Goal: Task Accomplishment & Management: Manage account settings

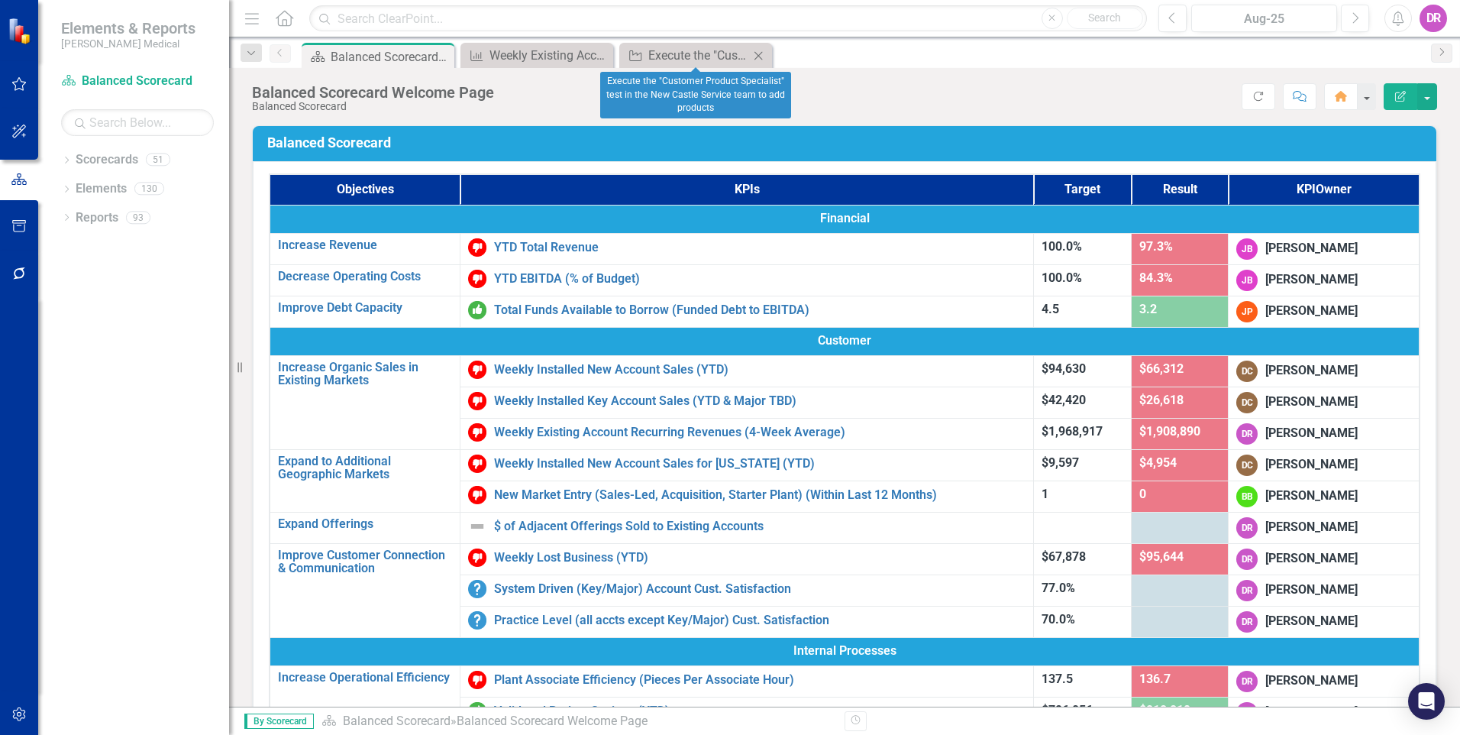
click at [758, 53] on icon "Close" at bounding box center [758, 56] width 15 height 12
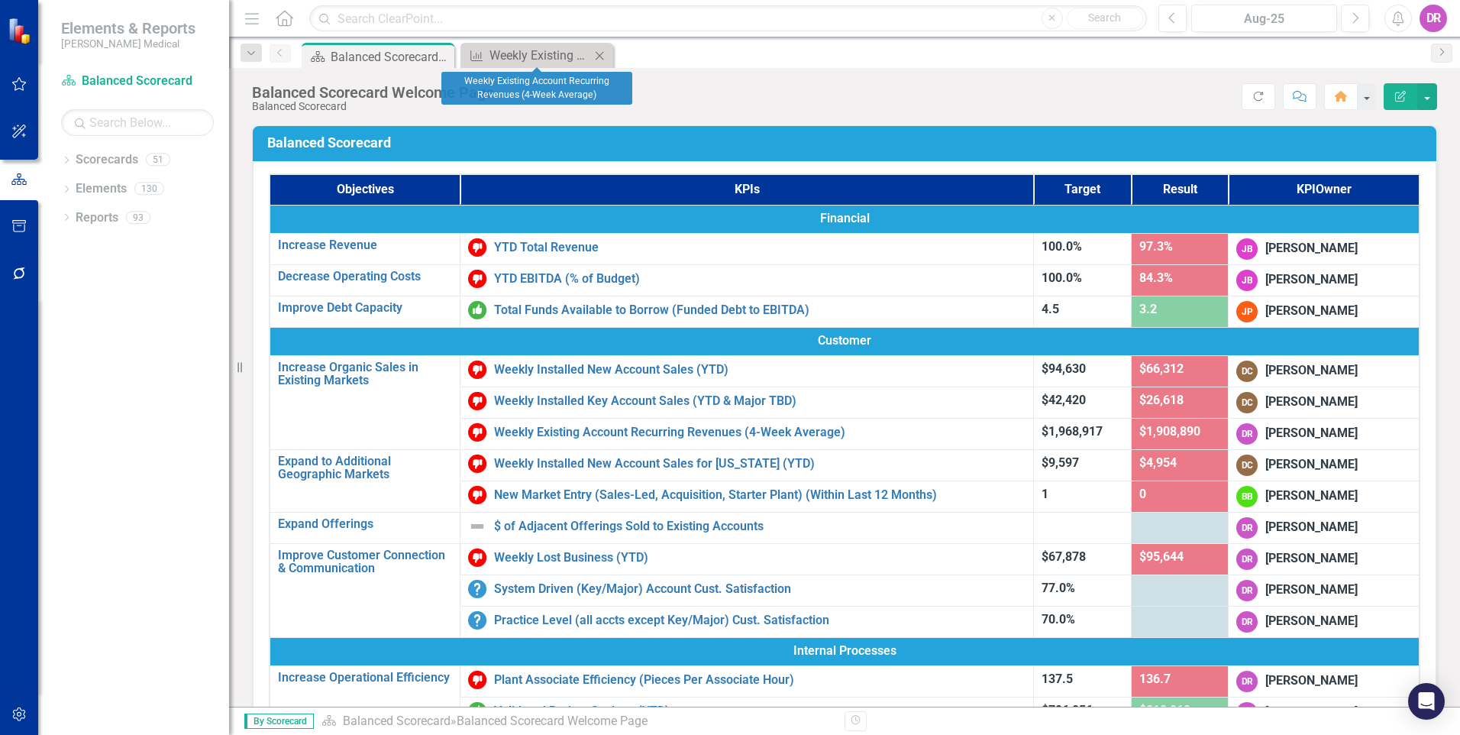
click at [600, 55] on icon at bounding box center [600, 55] width 8 height 8
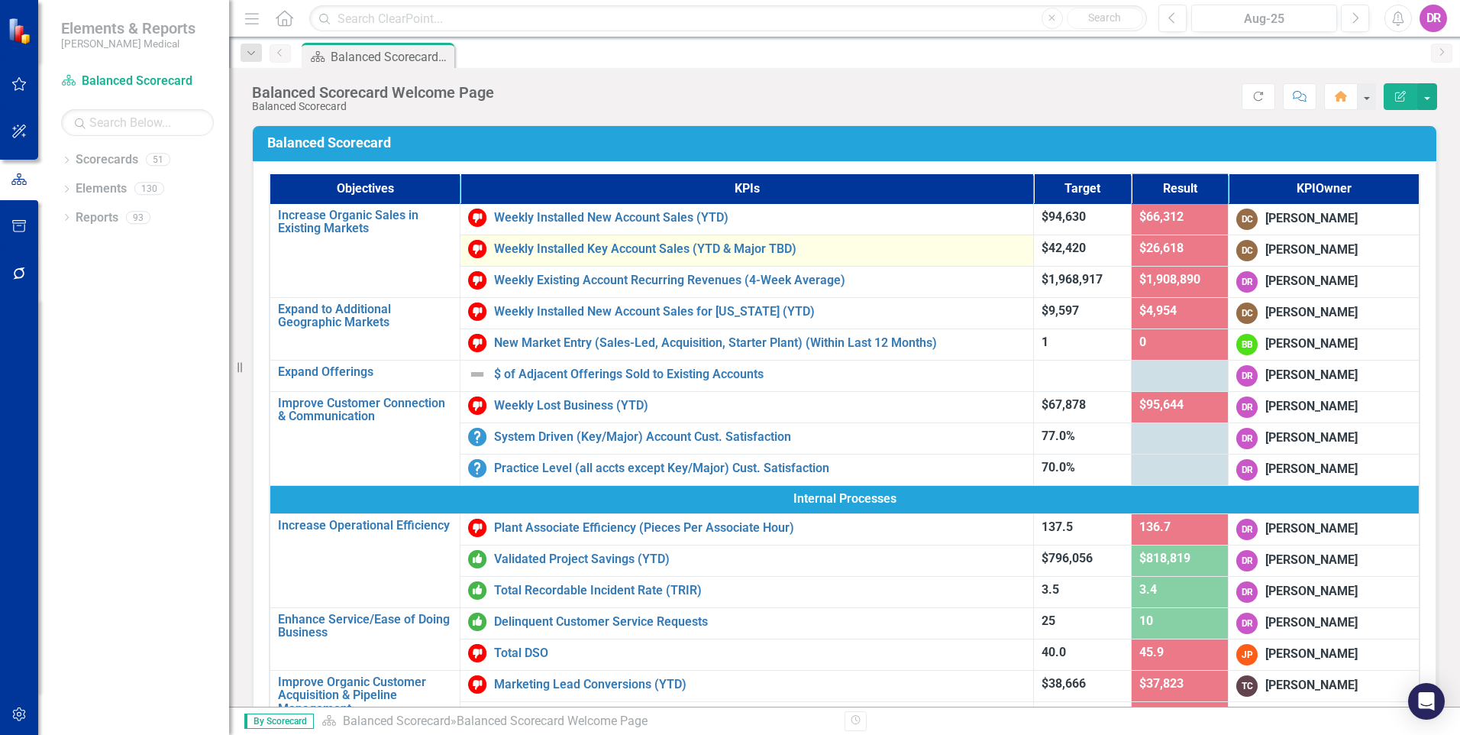
scroll to position [153, 0]
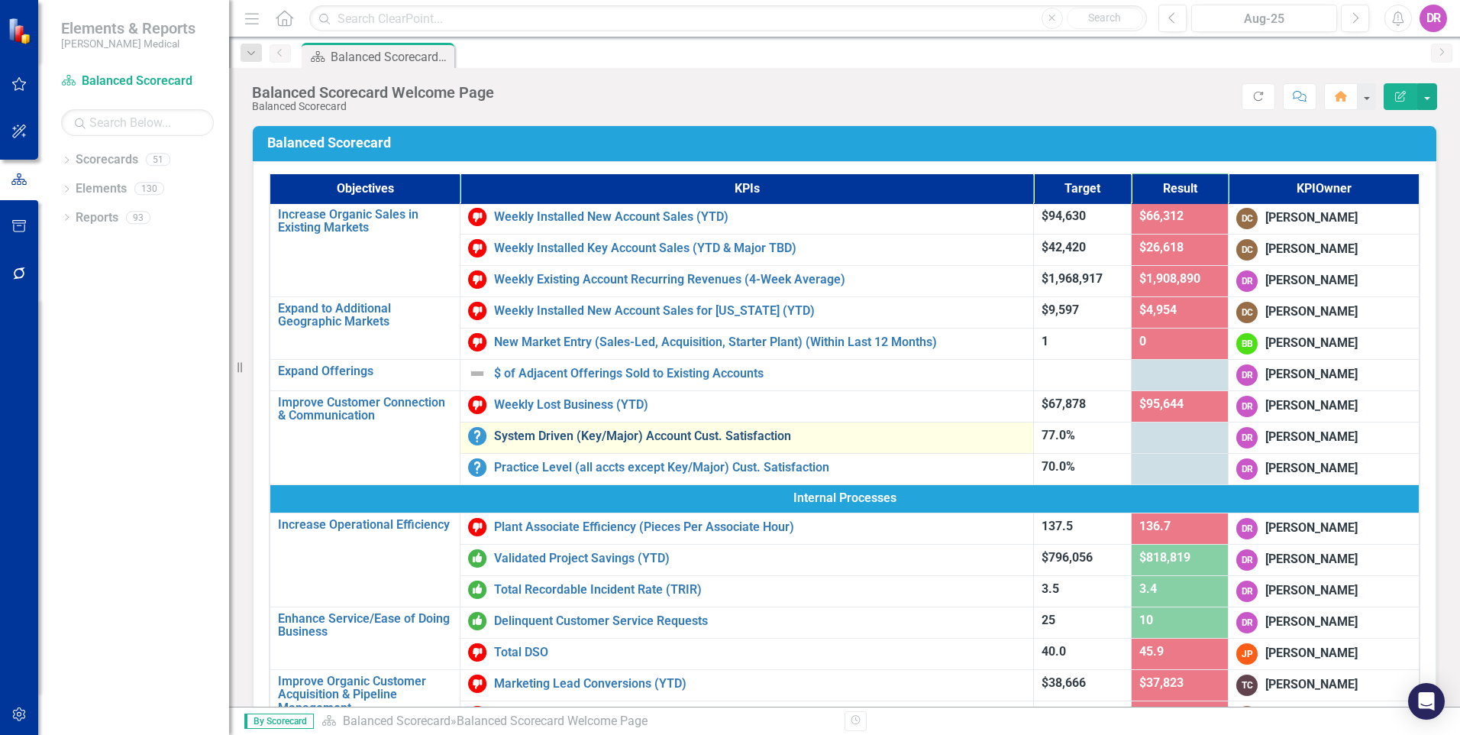
click at [559, 435] on link "System Driven (Key/Major) Account Cust. Satisfaction" at bounding box center [760, 436] width 532 height 14
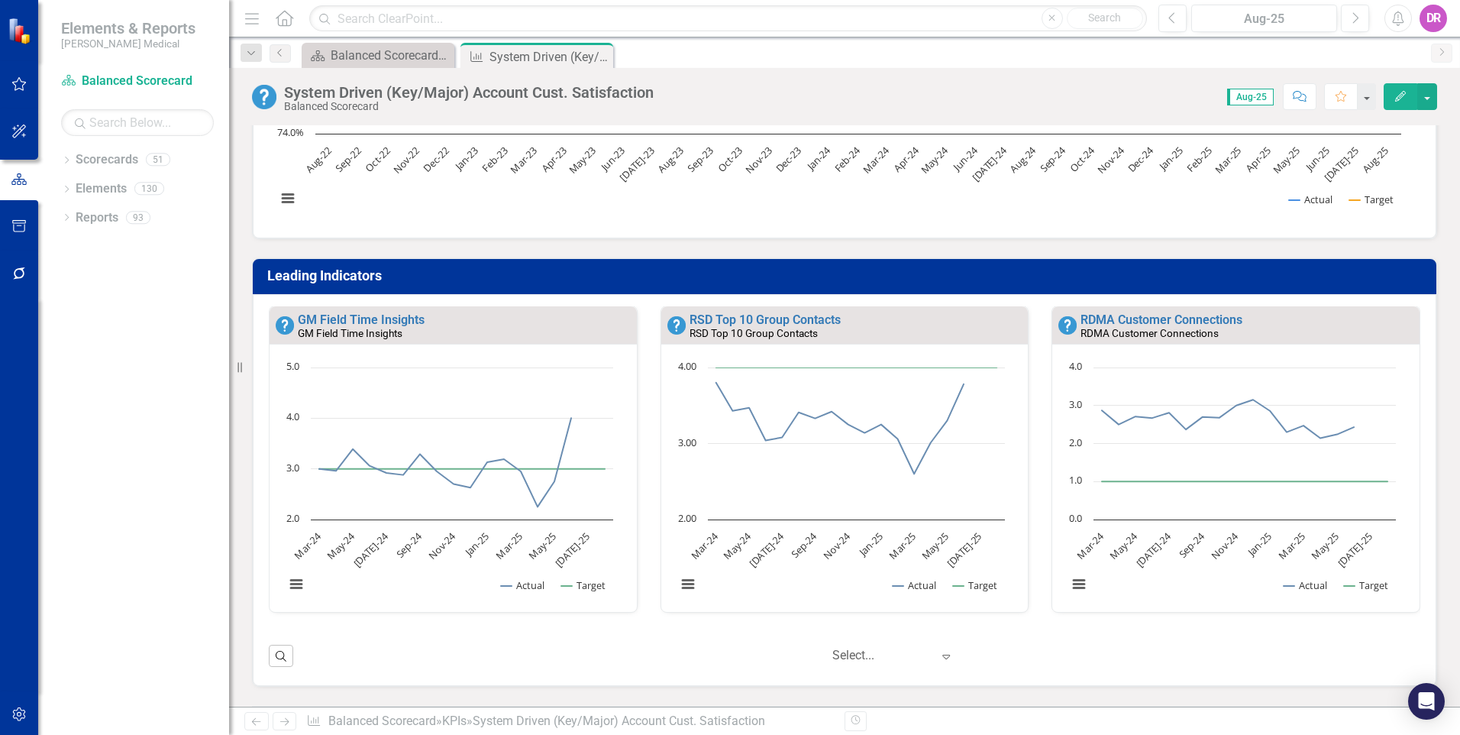
scroll to position [382, 0]
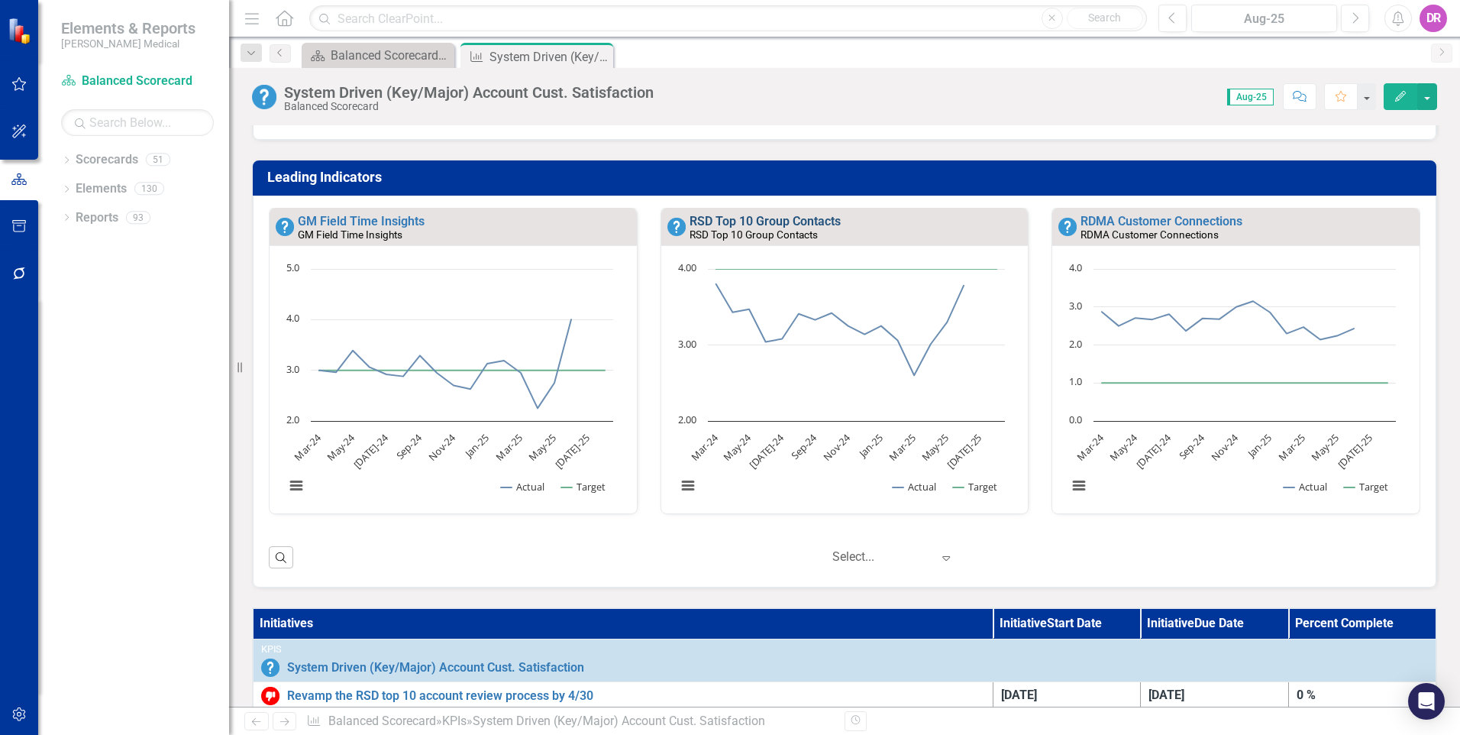
click at [719, 218] on link "RSD Top 10 Group Contacts" at bounding box center [765, 221] width 151 height 15
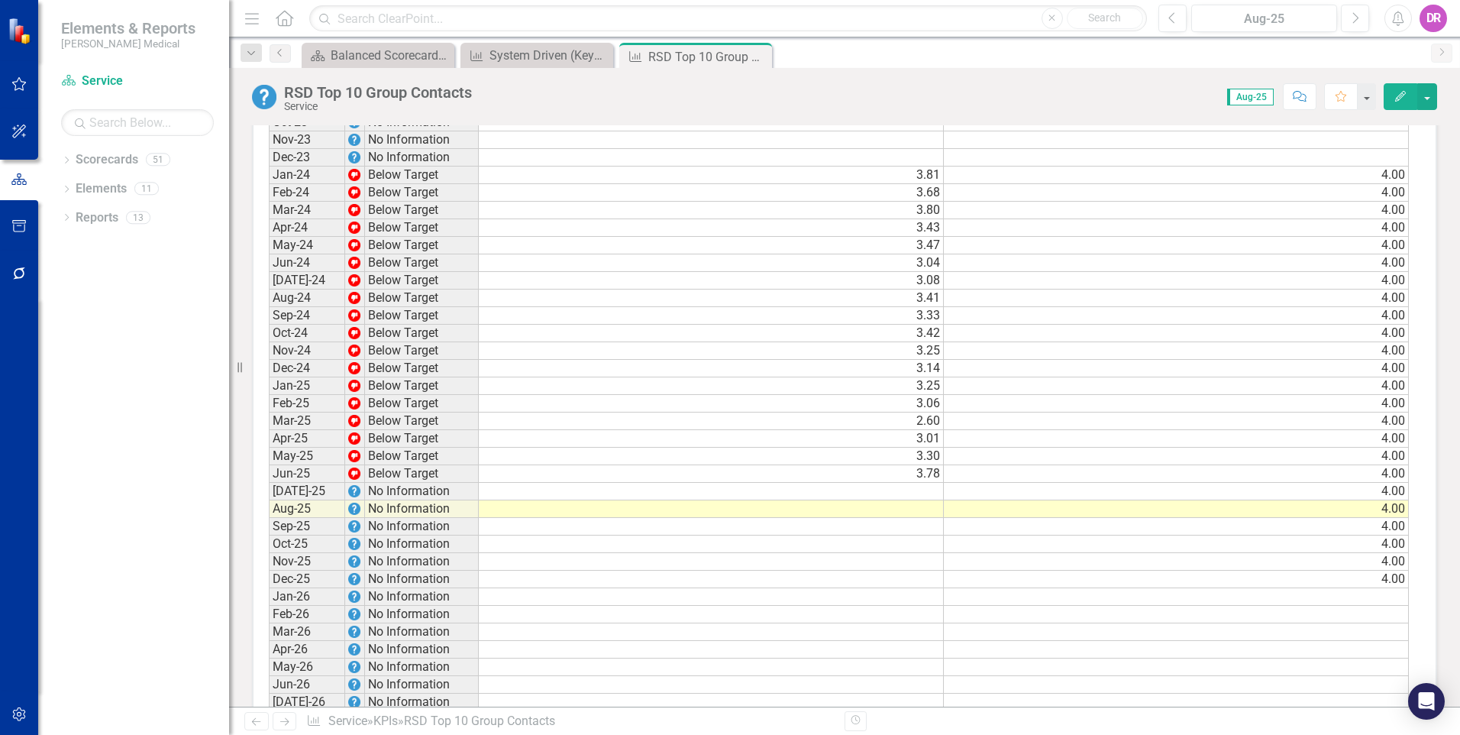
scroll to position [993, 0]
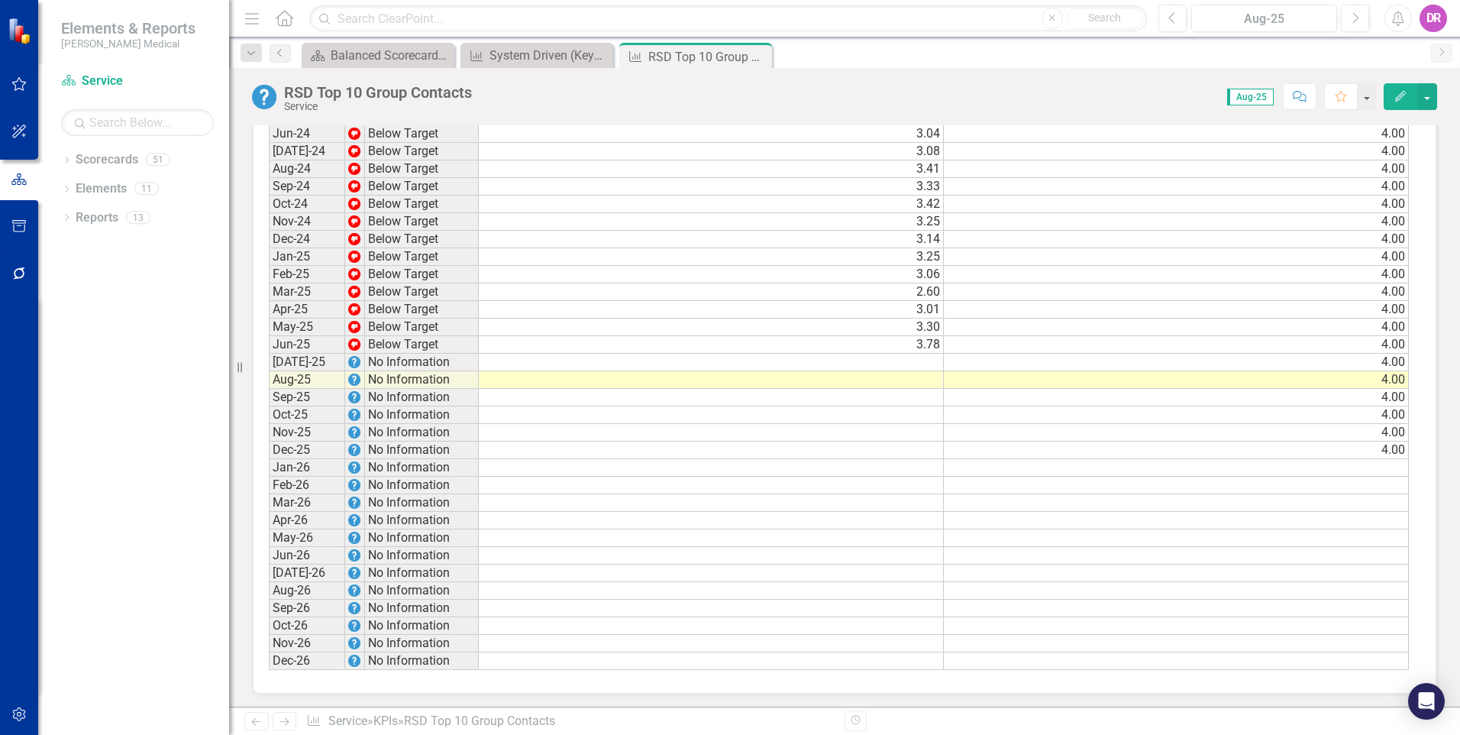
click at [874, 362] on td at bounding box center [711, 363] width 465 height 18
click at [877, 374] on td at bounding box center [711, 380] width 465 height 18
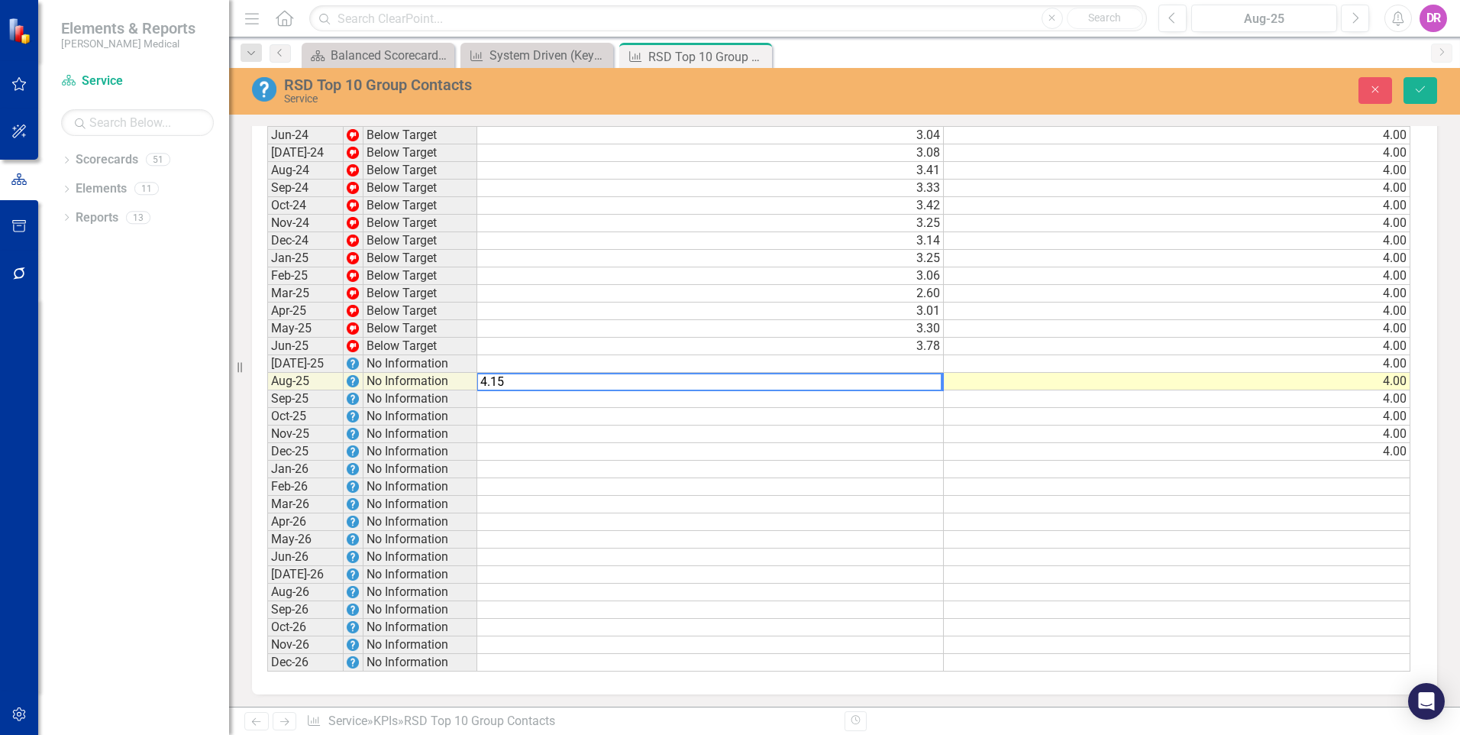
scroll to position [994, 0]
type textarea "4.15"
click at [864, 368] on td at bounding box center [710, 363] width 467 height 18
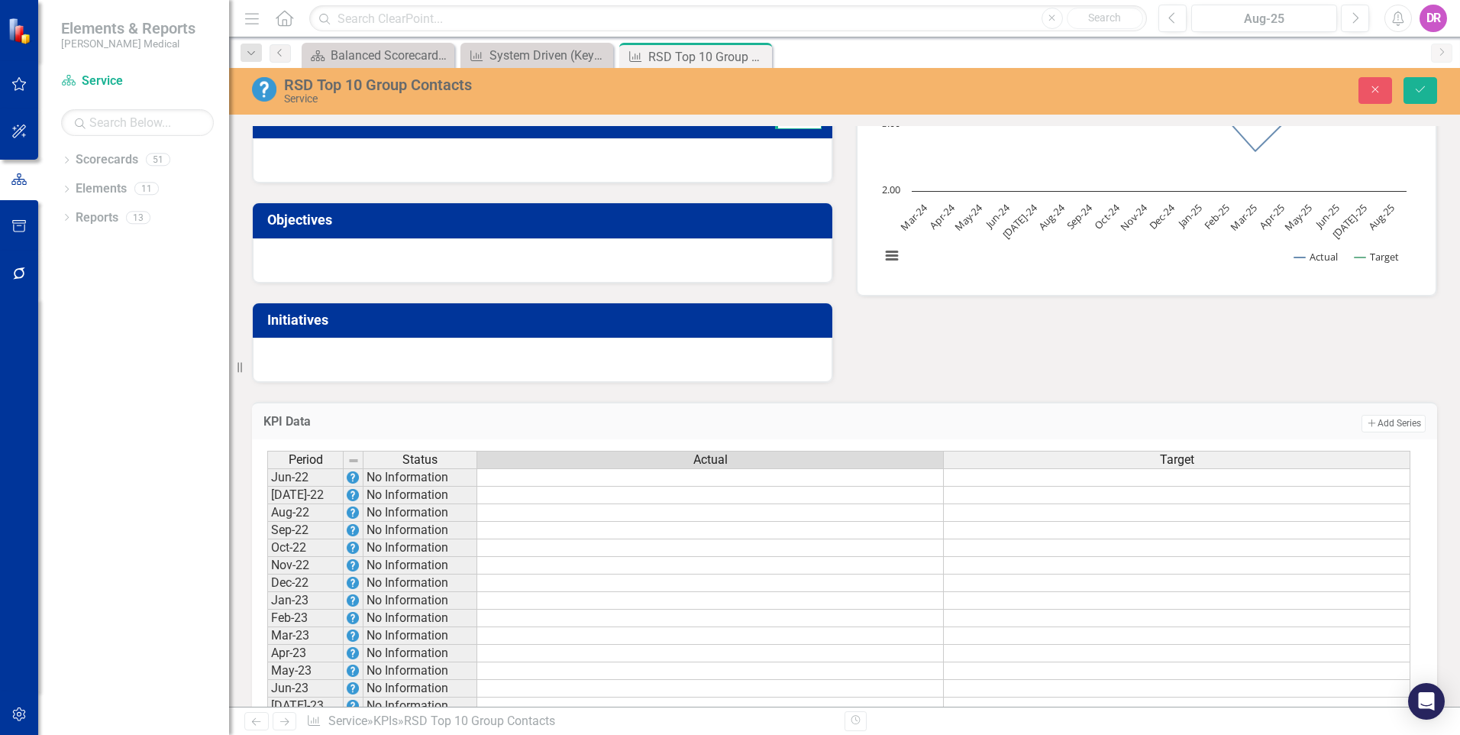
scroll to position [0, 0]
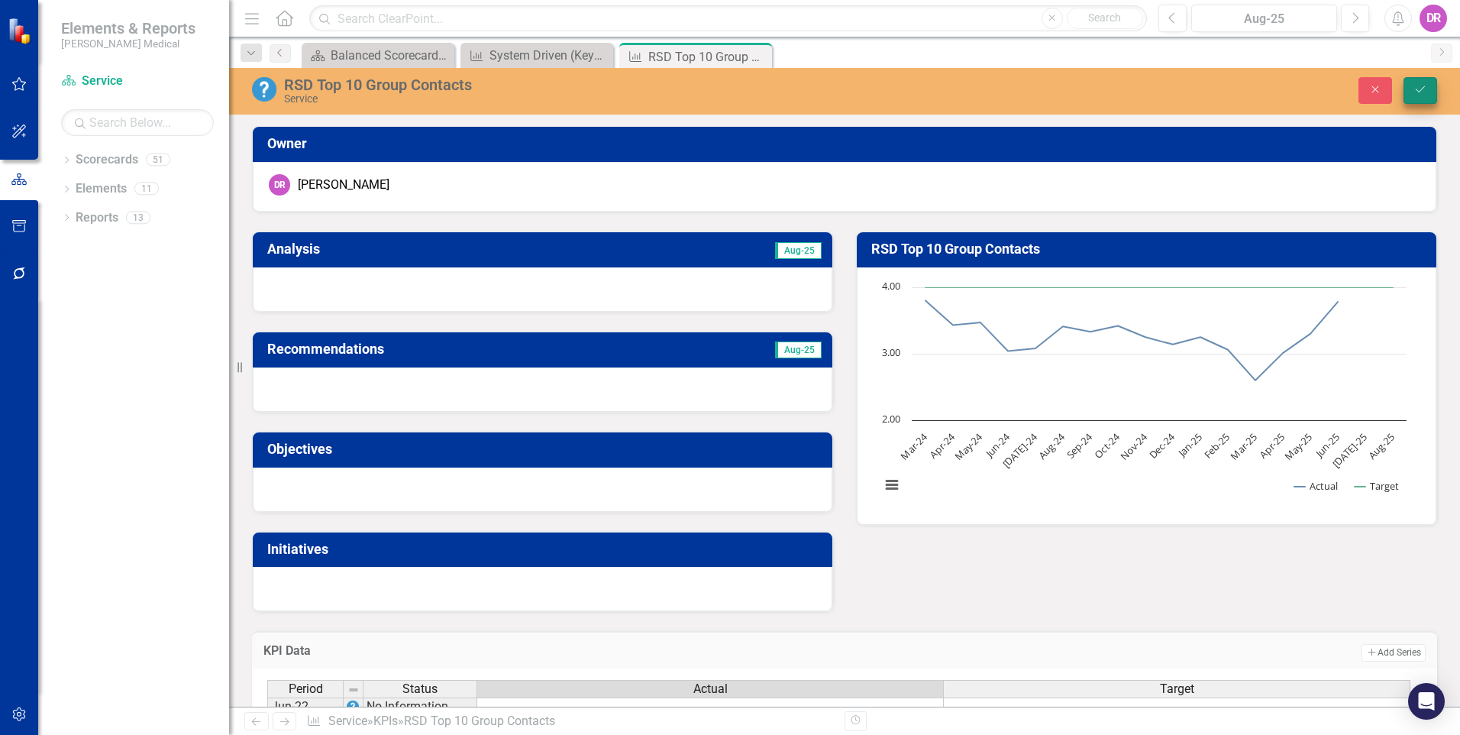
type textarea "4.15"
click at [1418, 92] on icon "submit" at bounding box center [1420, 89] width 9 height 6
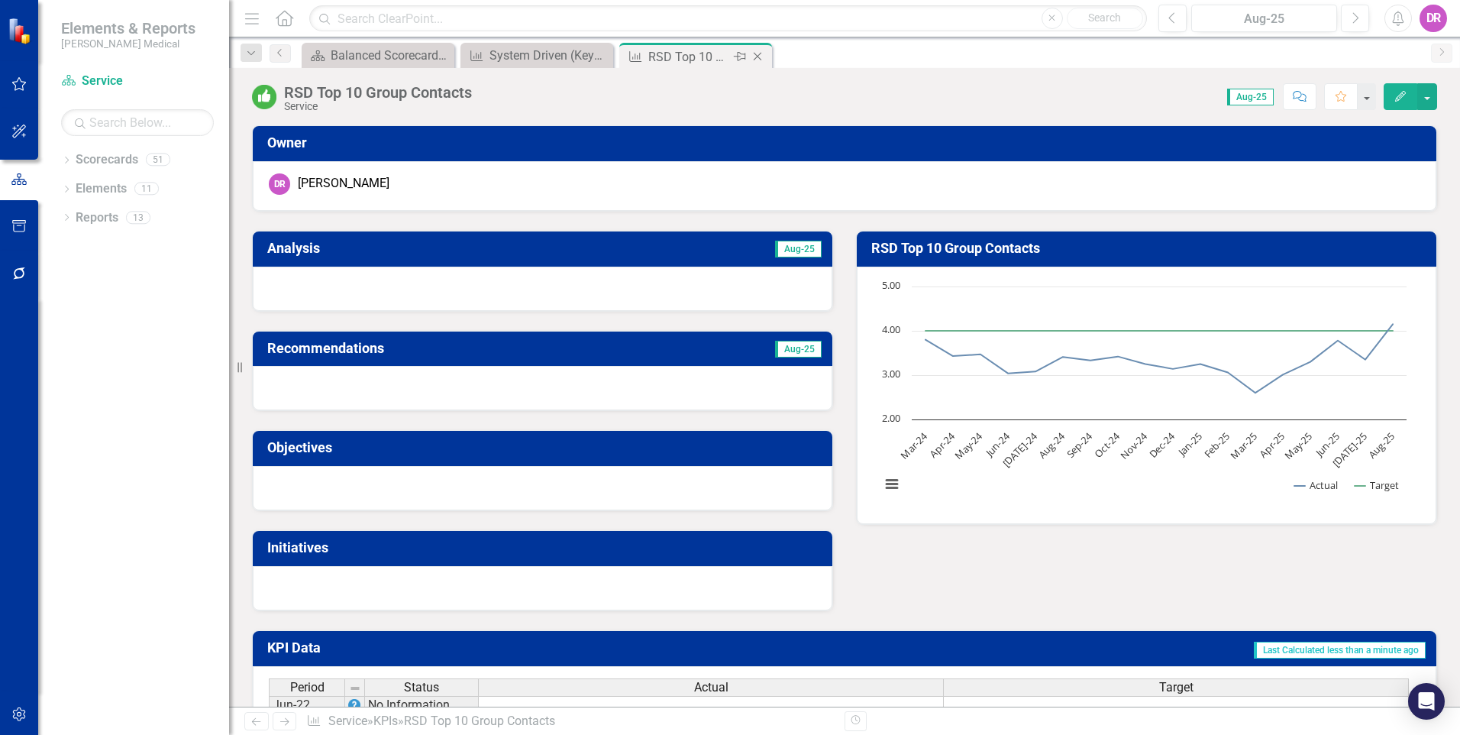
click at [757, 60] on icon "Close" at bounding box center [757, 56] width 15 height 12
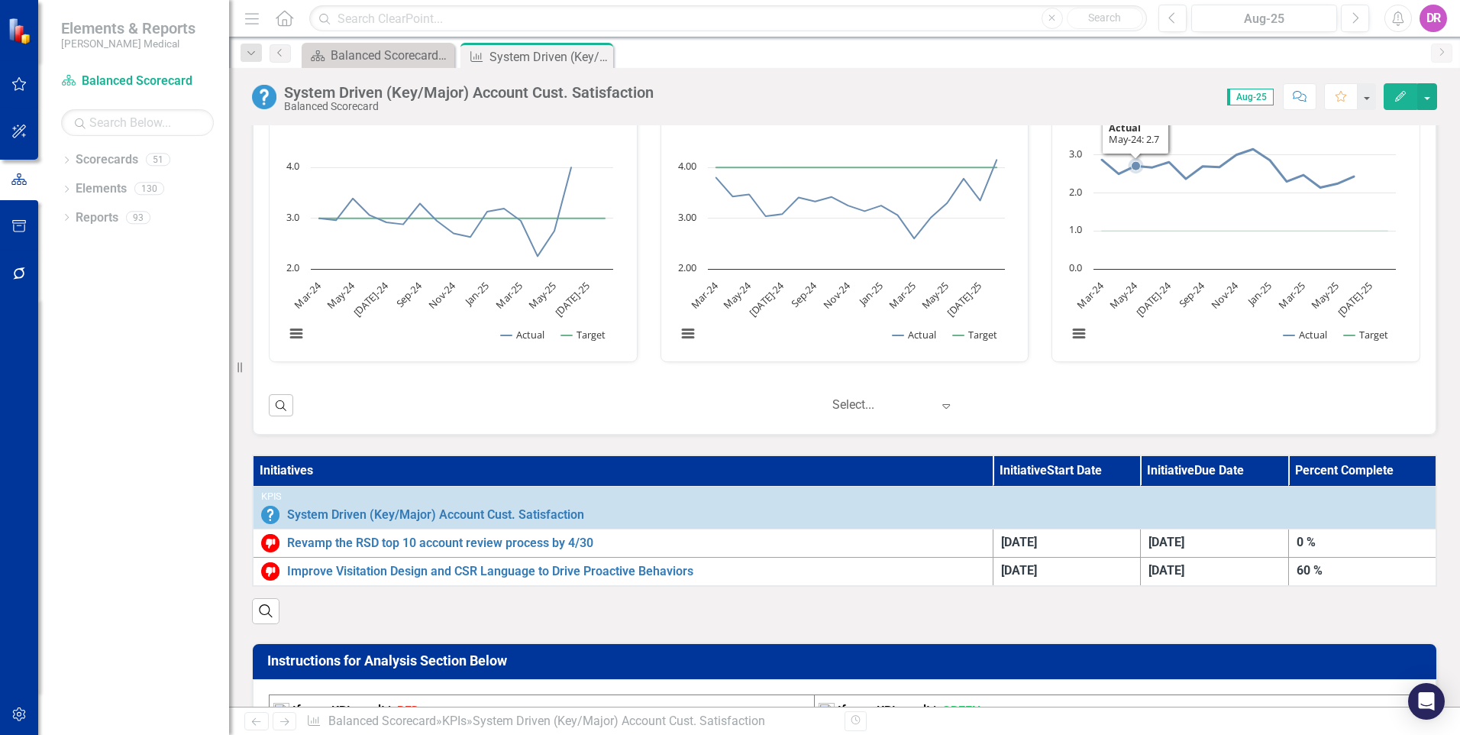
scroll to position [305, 0]
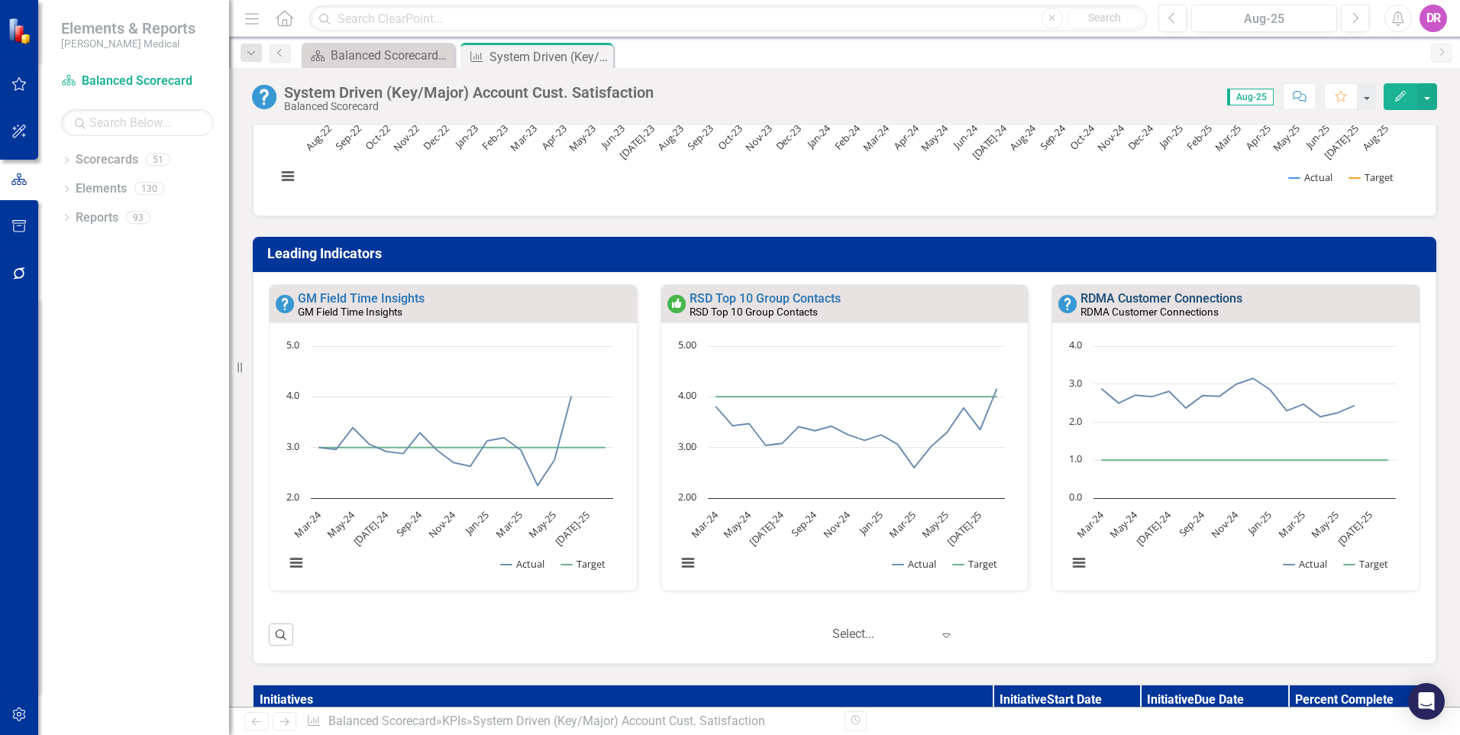
click at [1140, 299] on link "RDMA Customer Connections" at bounding box center [1162, 298] width 162 height 15
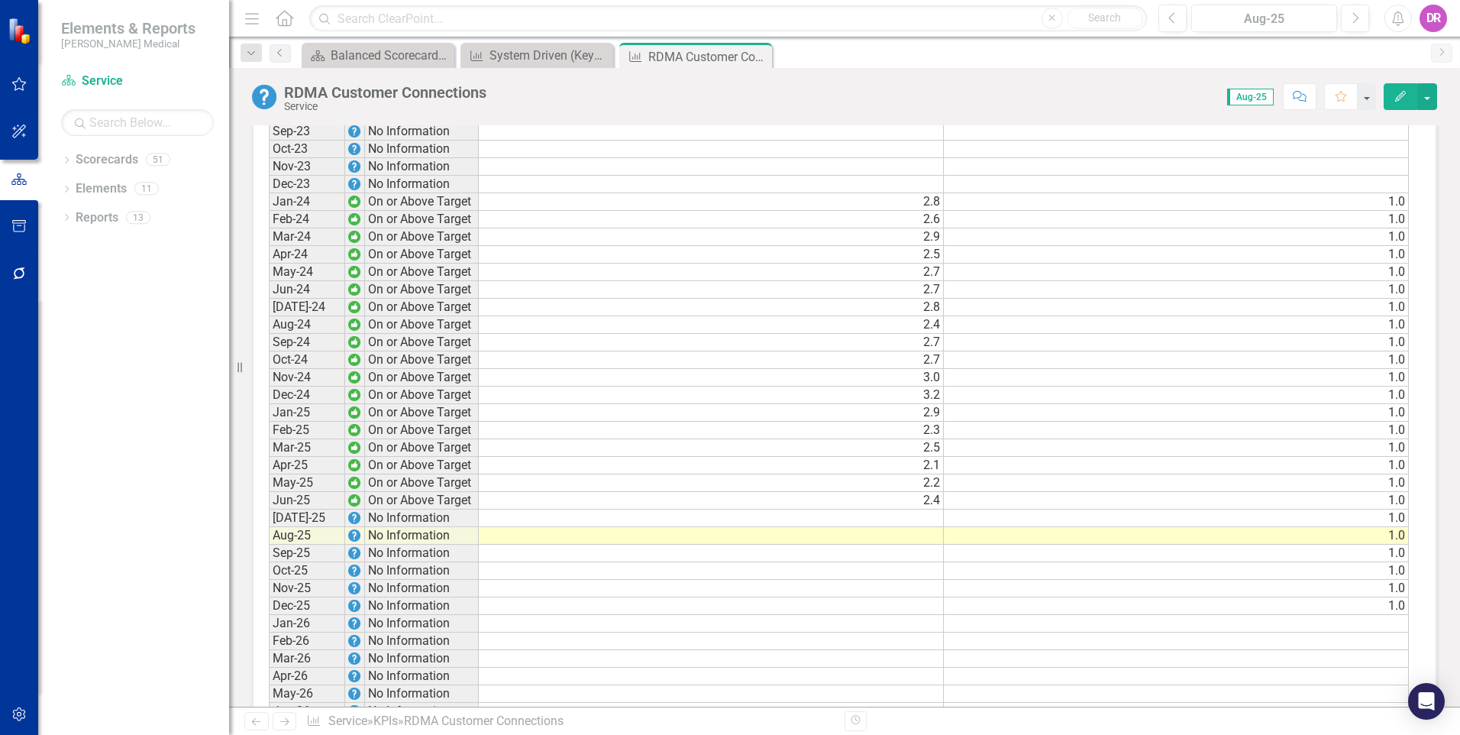
scroll to position [840, 0]
click at [874, 512] on td at bounding box center [711, 515] width 465 height 18
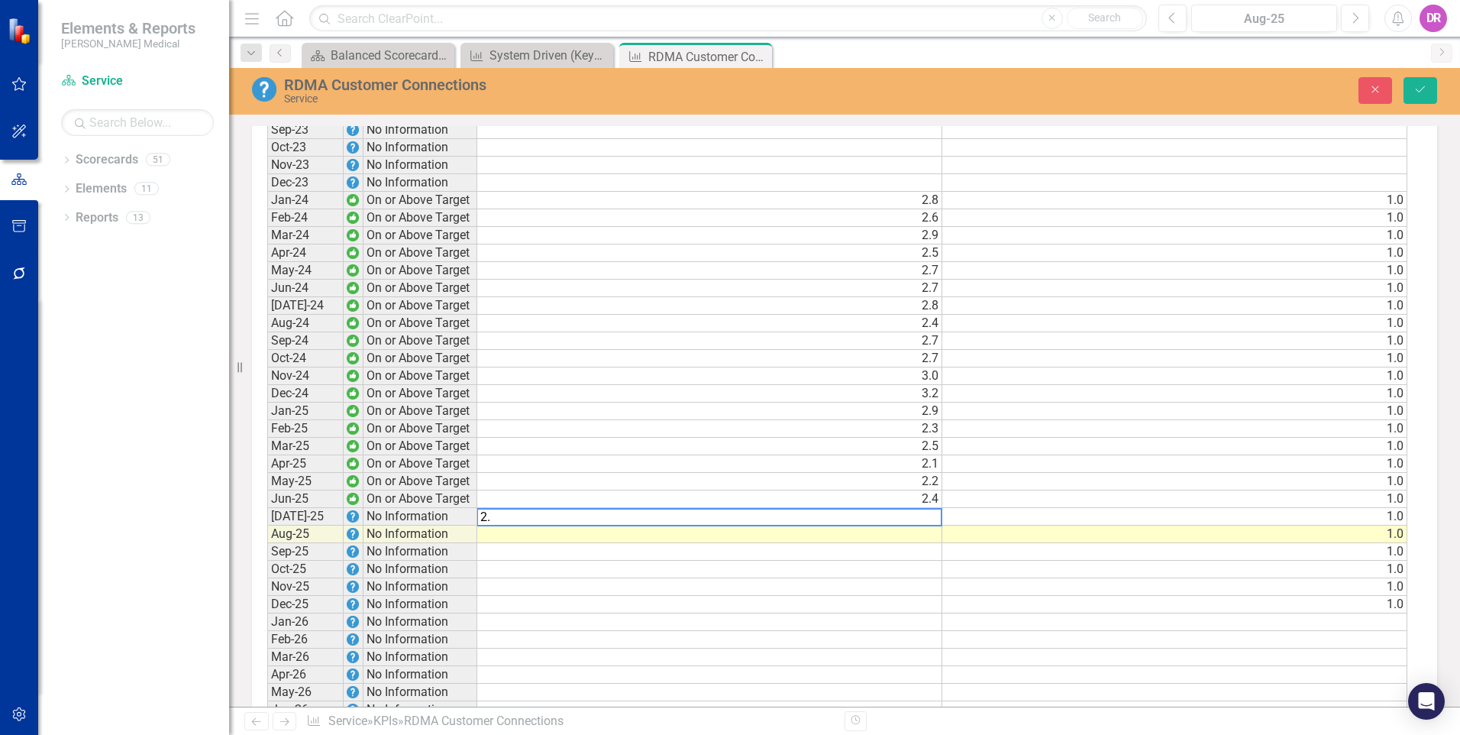
scroll to position [841, 0]
type textarea "2.4"
click at [1418, 92] on icon "Save" at bounding box center [1421, 89] width 14 height 11
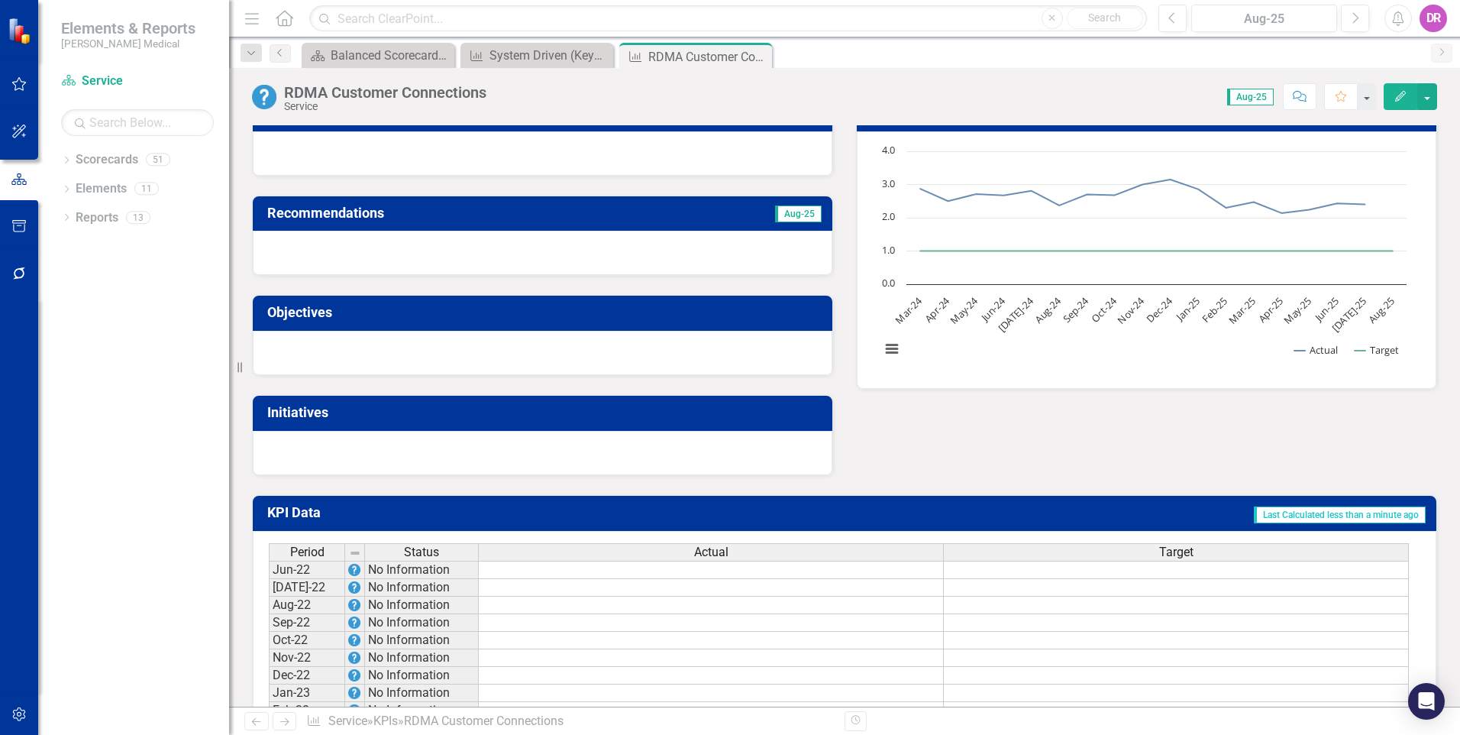
scroll to position [0, 0]
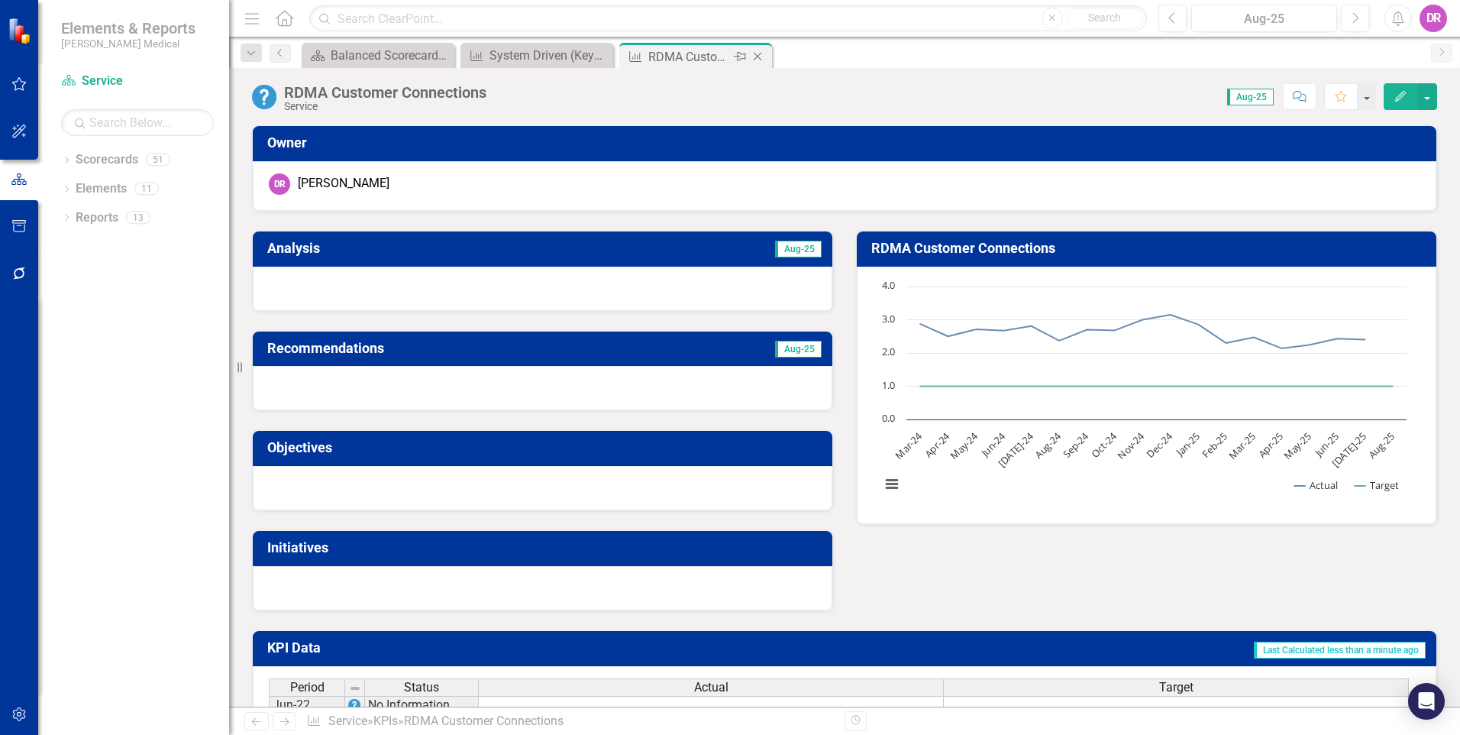
click at [760, 59] on icon at bounding box center [758, 57] width 8 height 8
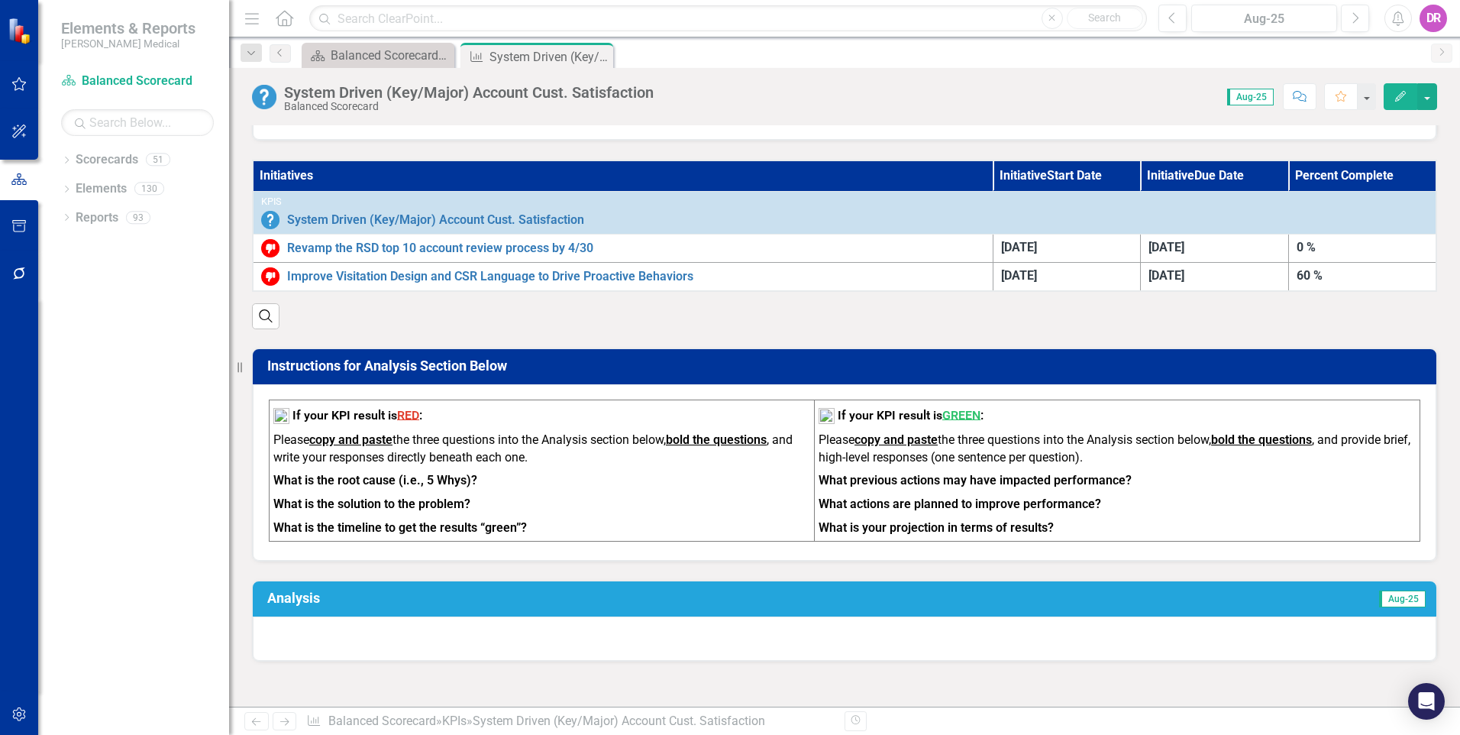
scroll to position [820, 0]
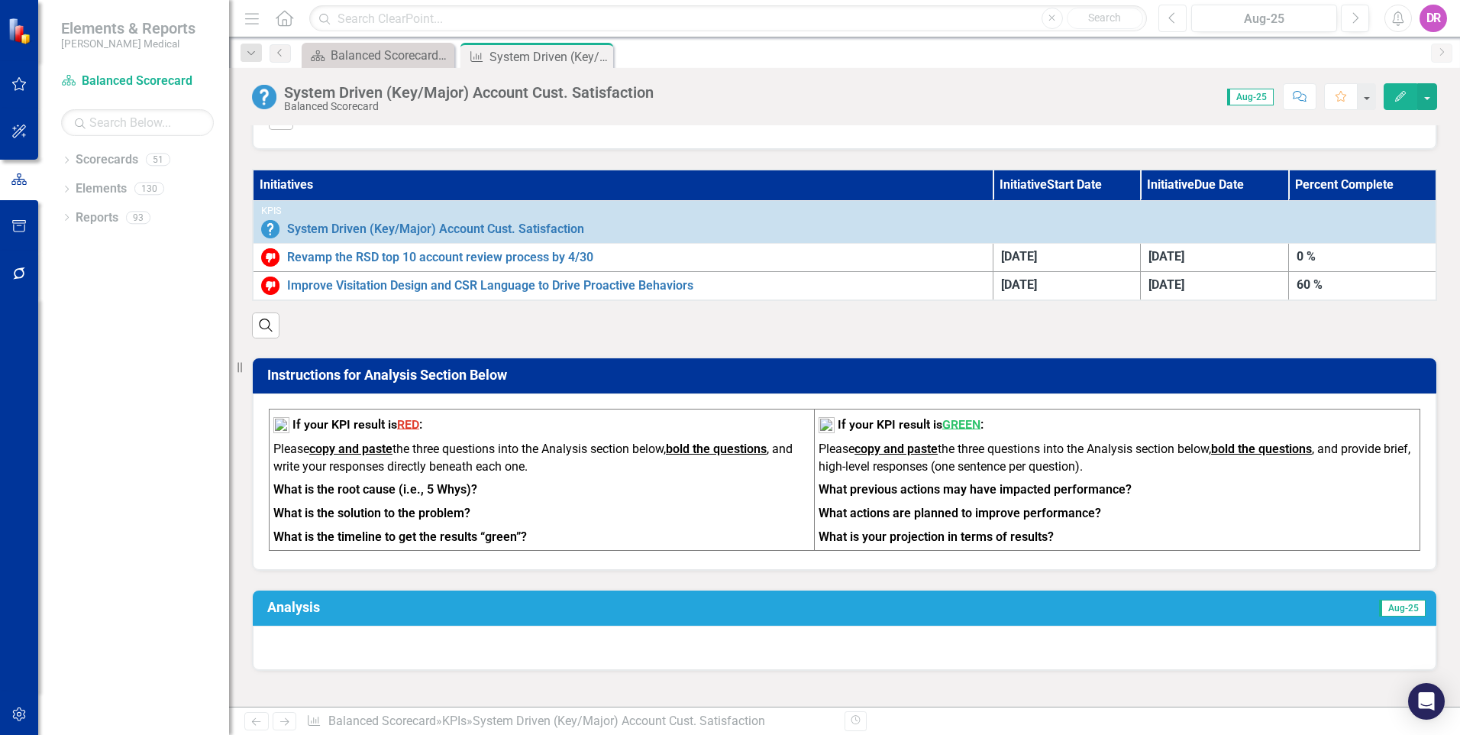
click at [1171, 19] on icon "button" at bounding box center [1171, 17] width 6 height 11
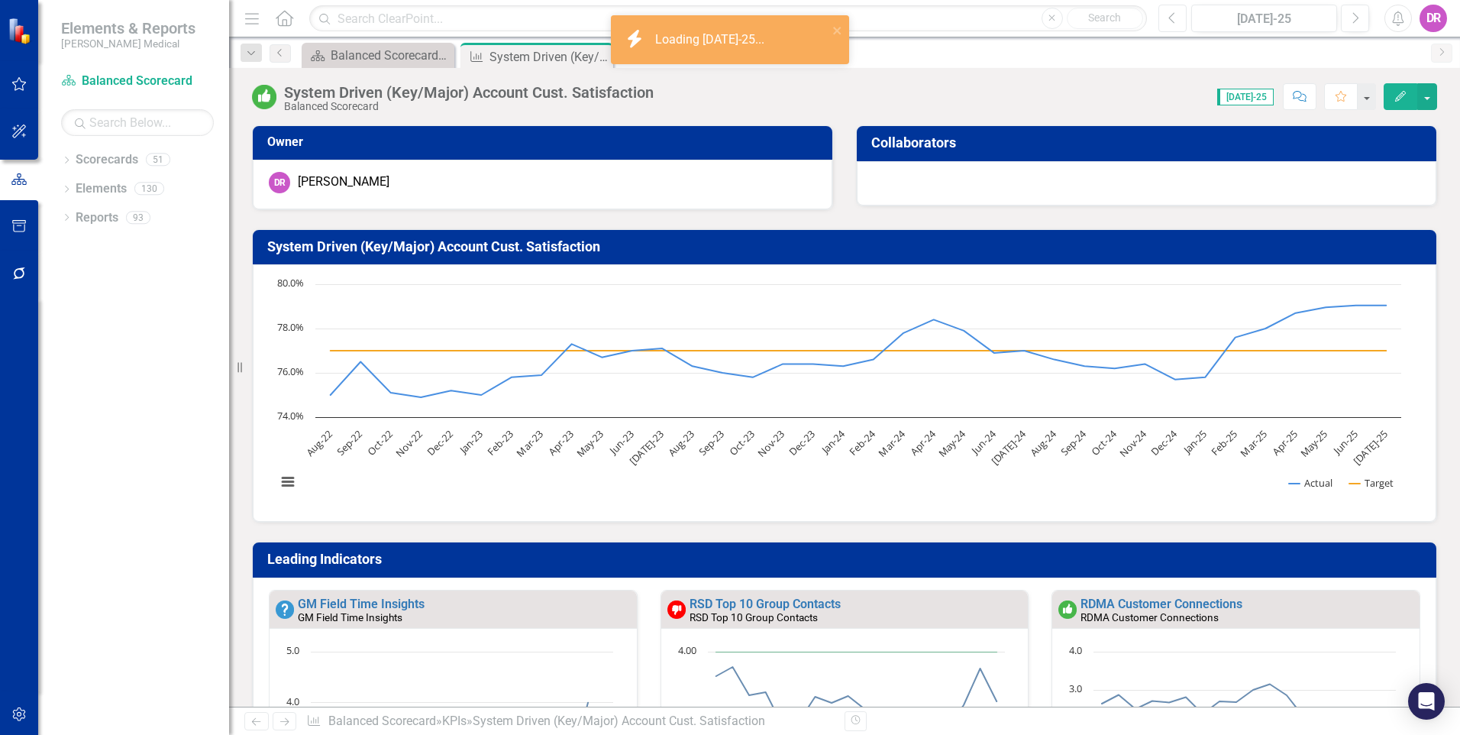
click at [1171, 19] on icon "button" at bounding box center [1171, 17] width 6 height 11
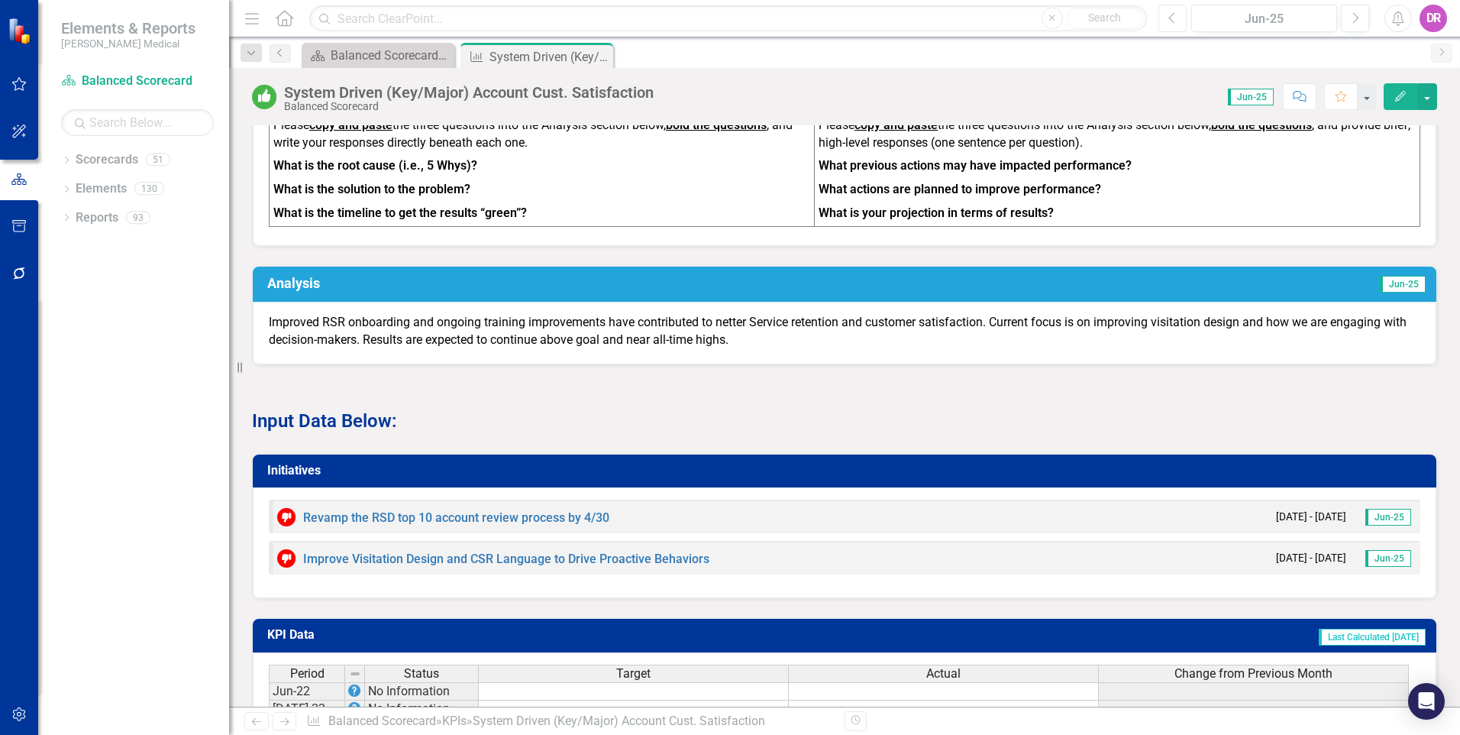
scroll to position [1146, 0]
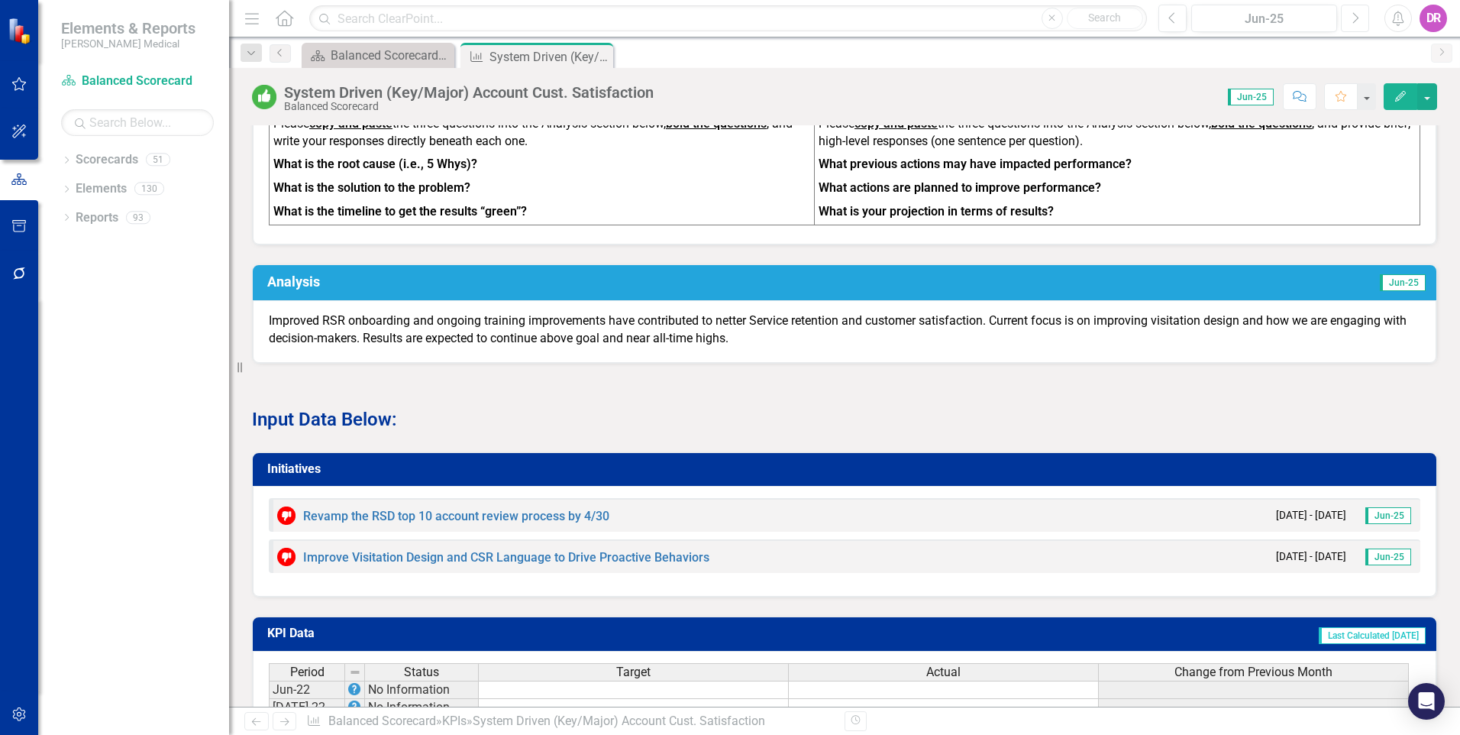
click at [1350, 18] on button "Next" at bounding box center [1355, 18] width 28 height 27
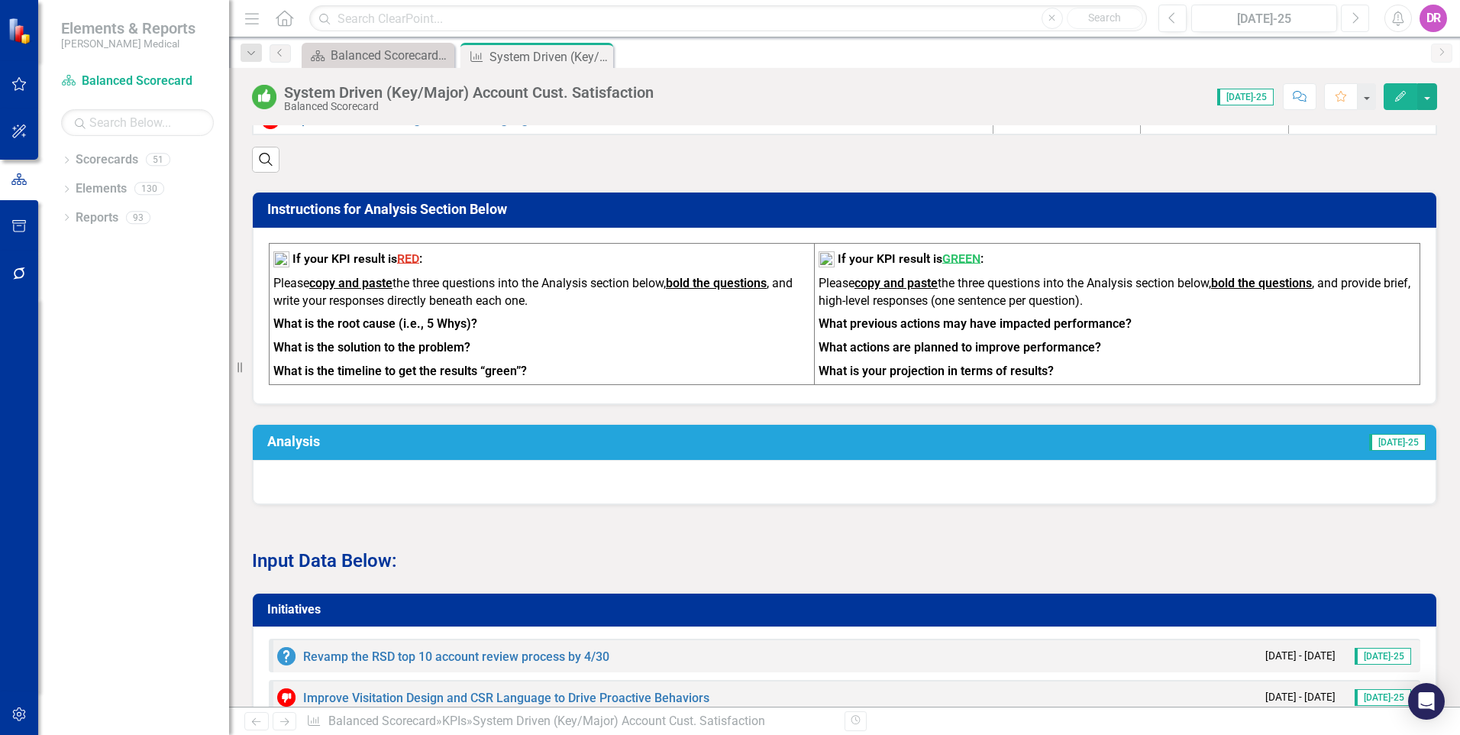
scroll to position [1069, 0]
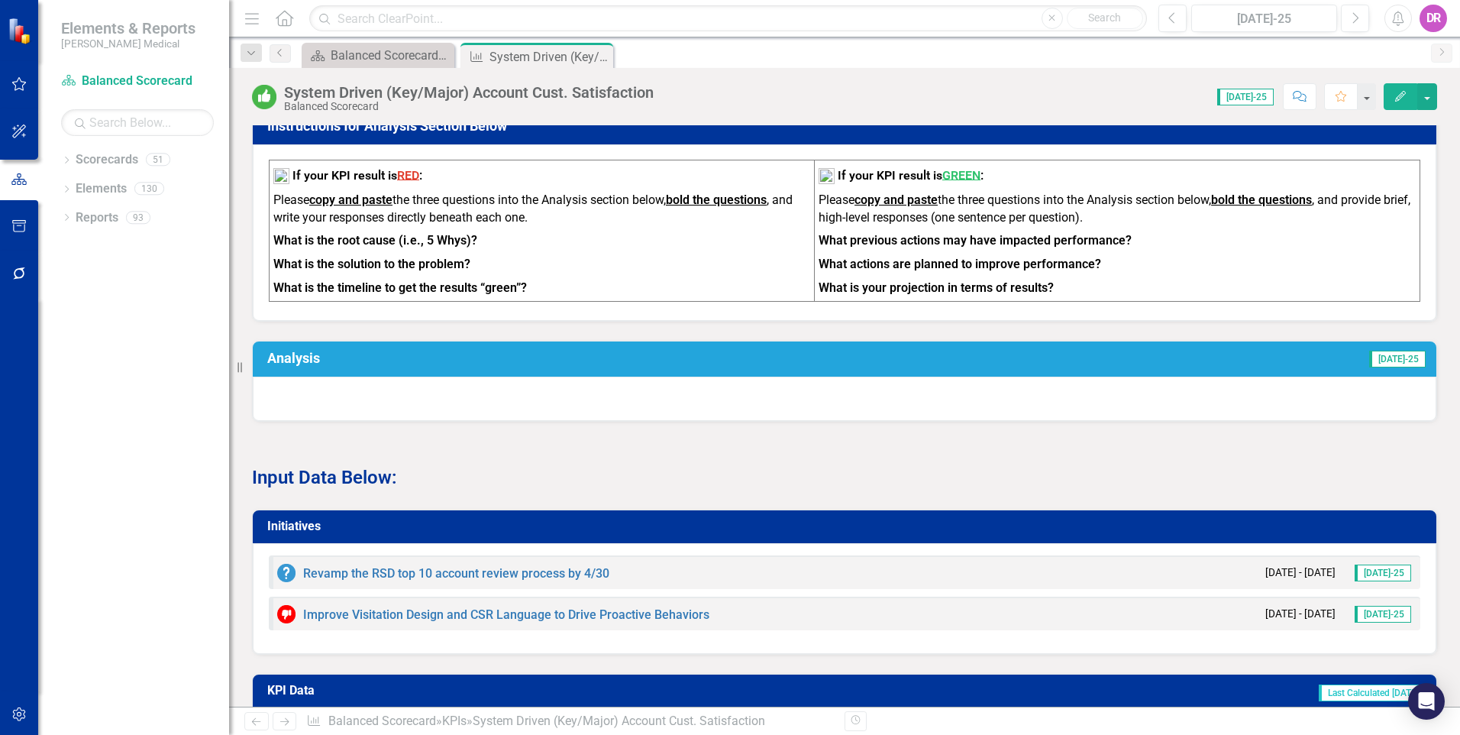
click at [417, 417] on div at bounding box center [845, 398] width 1184 height 44
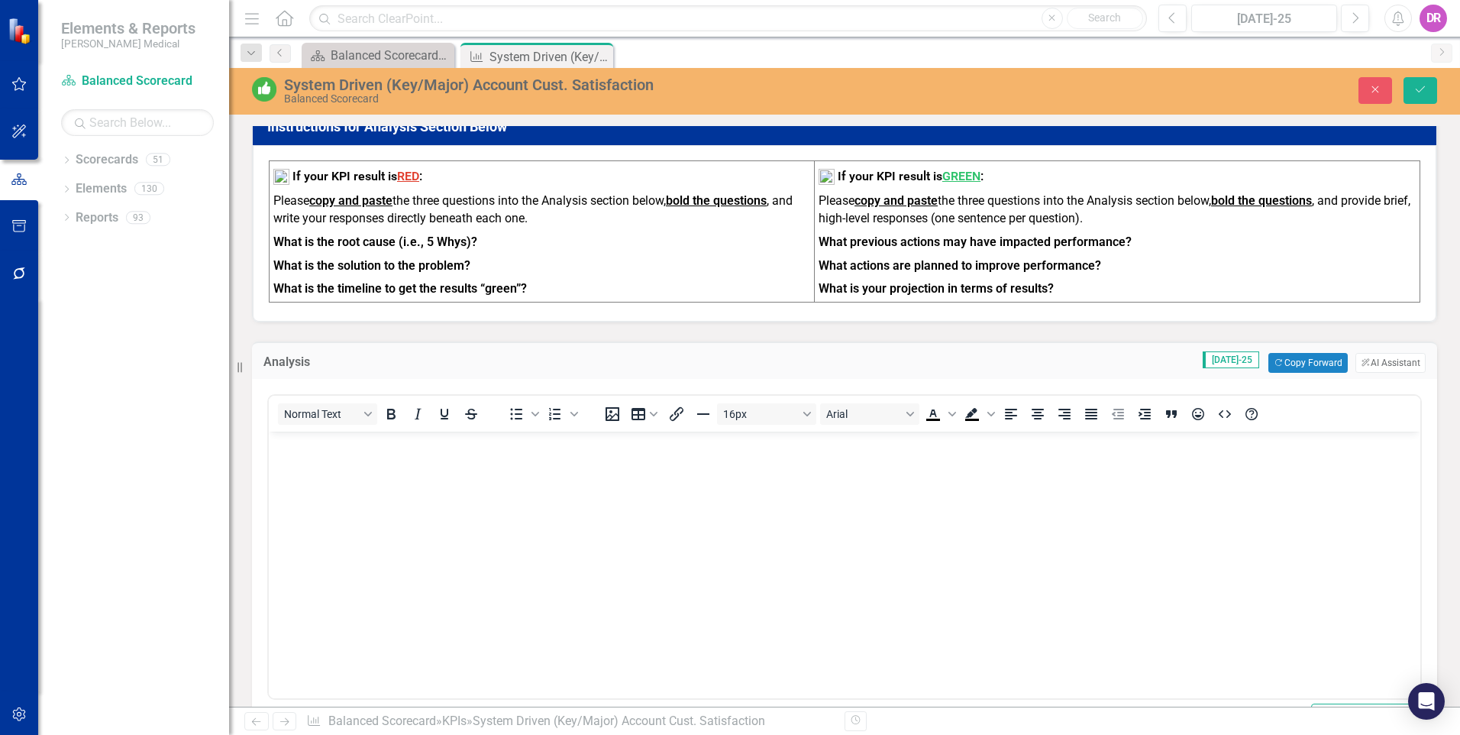
scroll to position [0, 0]
click at [1285, 367] on button "Copy Forward Copy Forward" at bounding box center [1307, 363] width 79 height 20
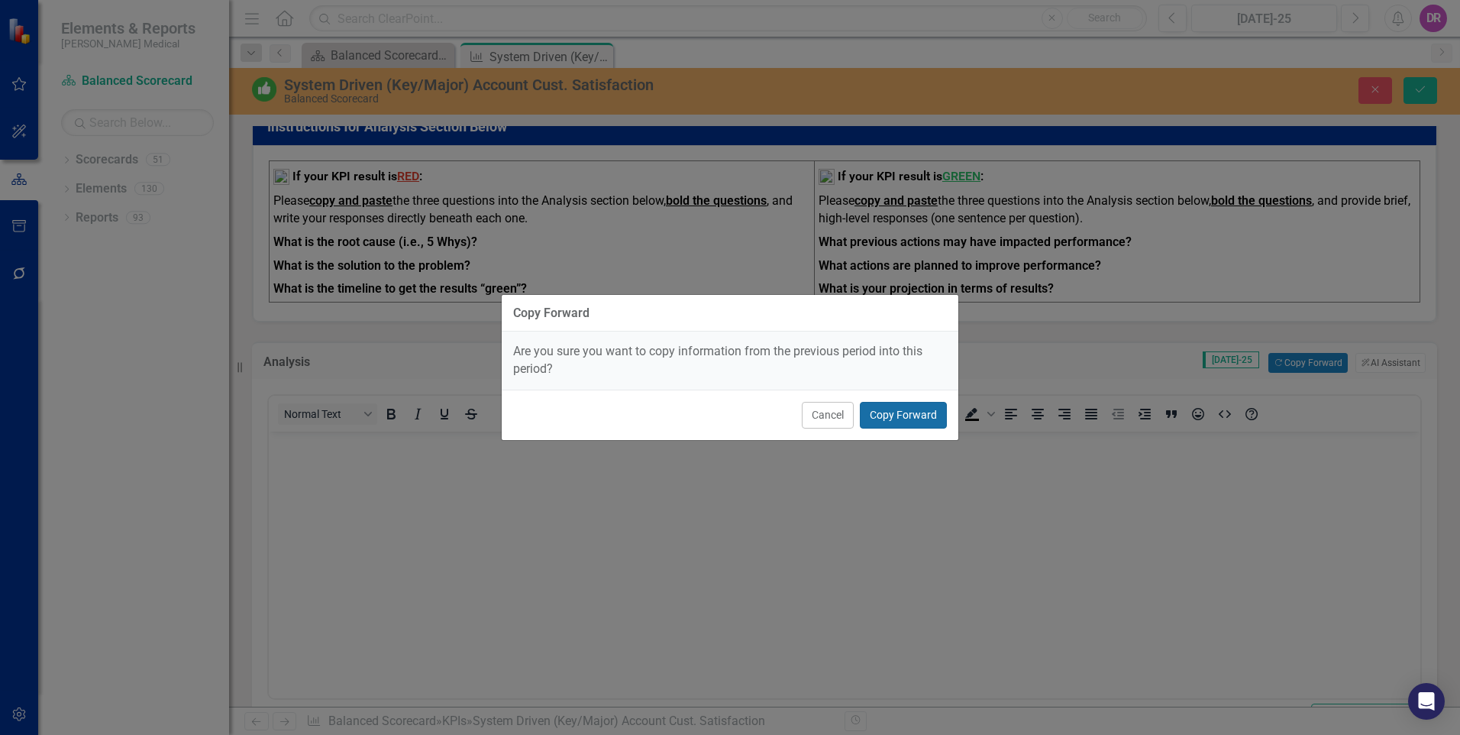
click at [906, 427] on button "Copy Forward" at bounding box center [903, 415] width 87 height 27
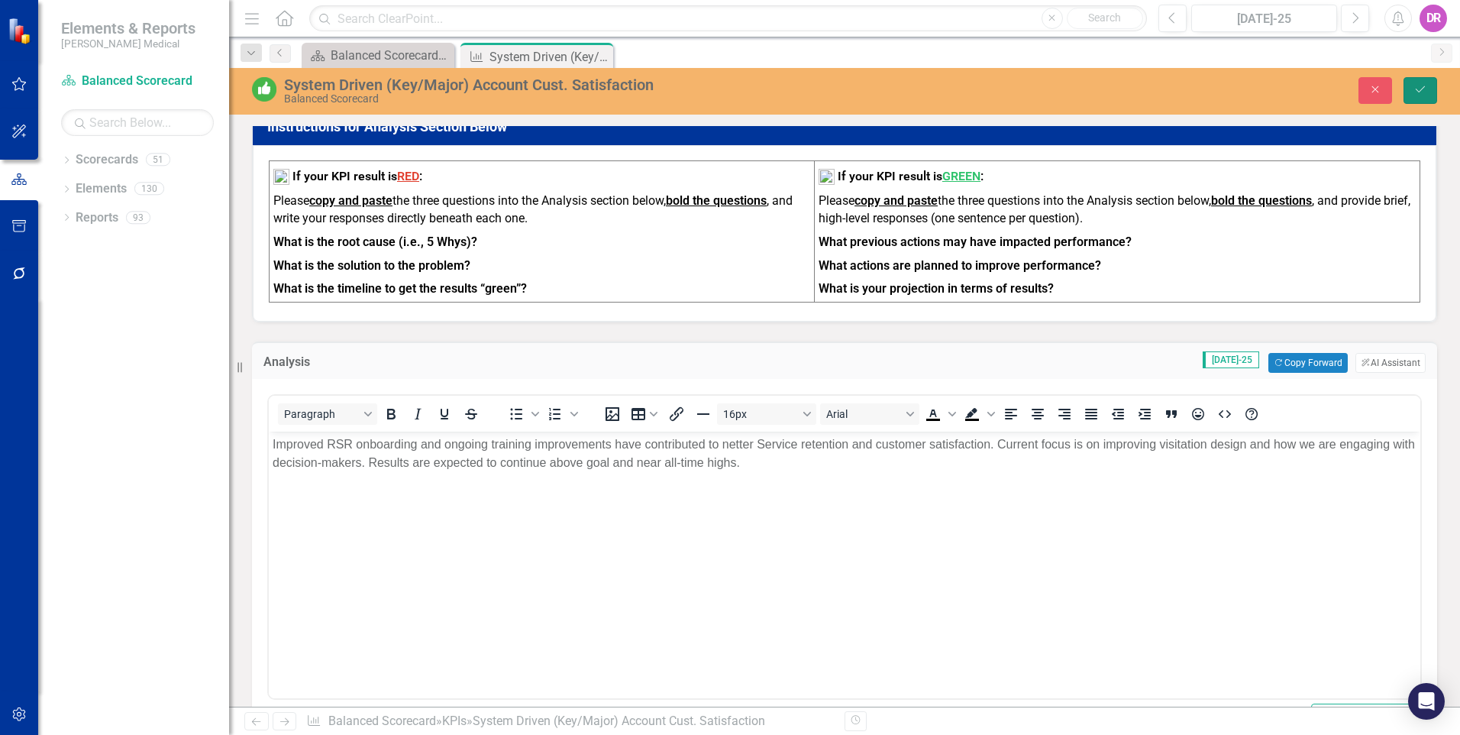
click at [1417, 86] on icon "Save" at bounding box center [1421, 89] width 14 height 11
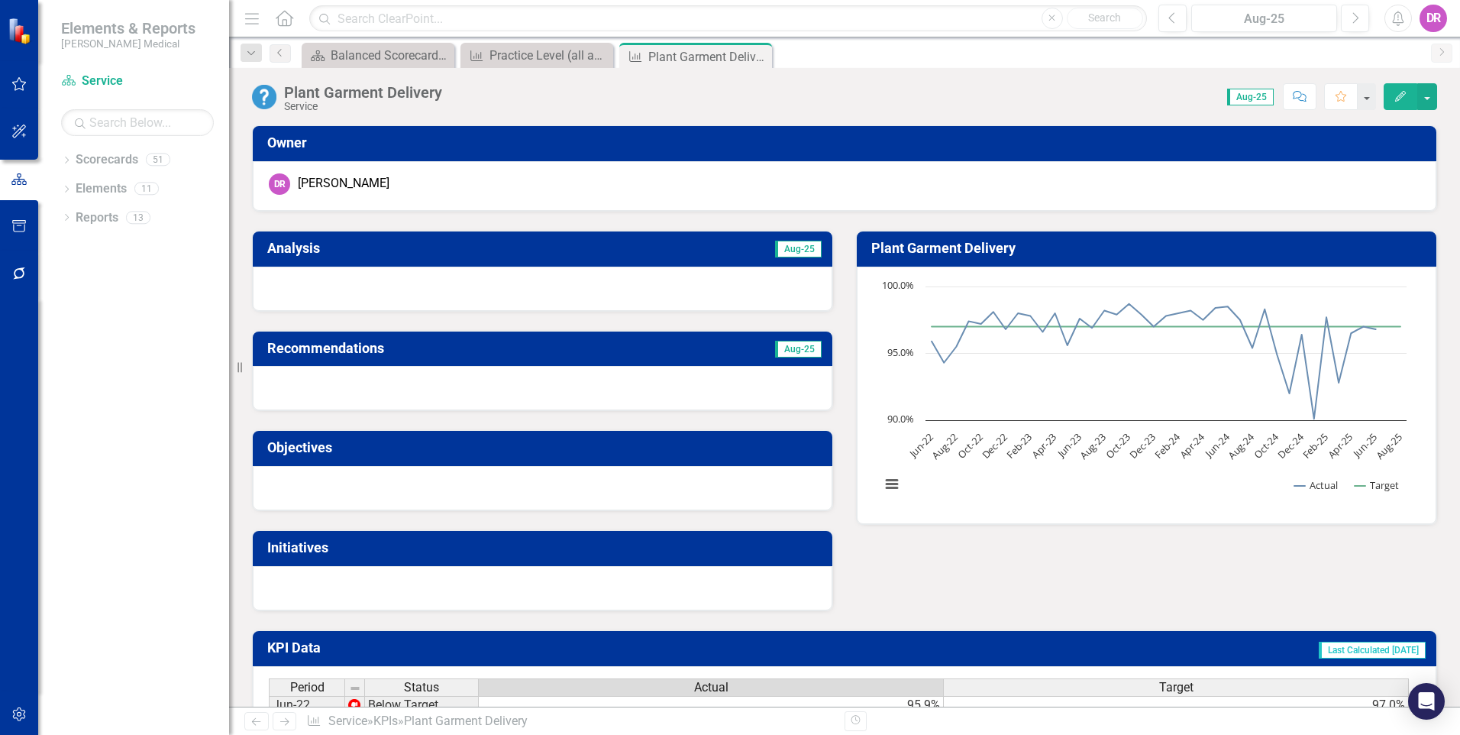
scroll to position [993, 0]
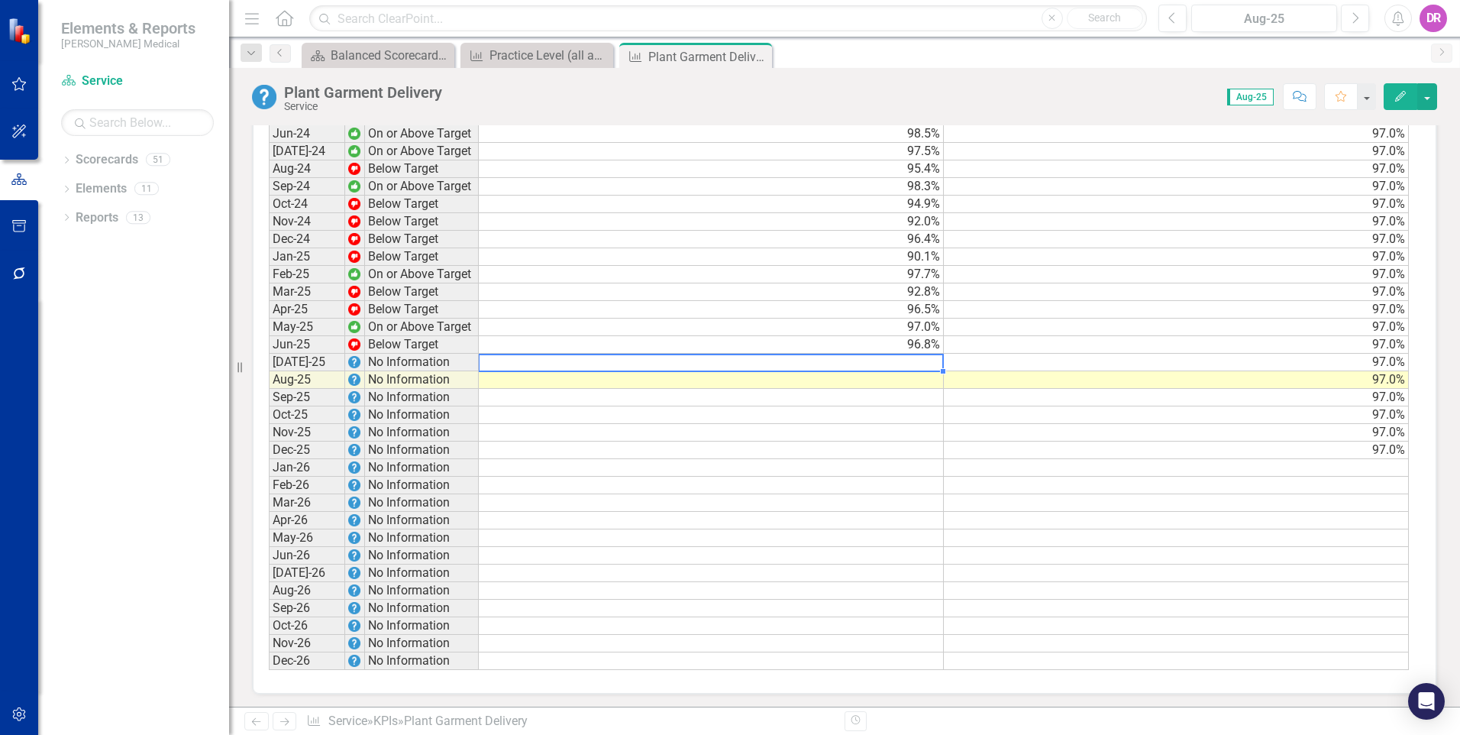
click at [830, 364] on td at bounding box center [711, 363] width 465 height 18
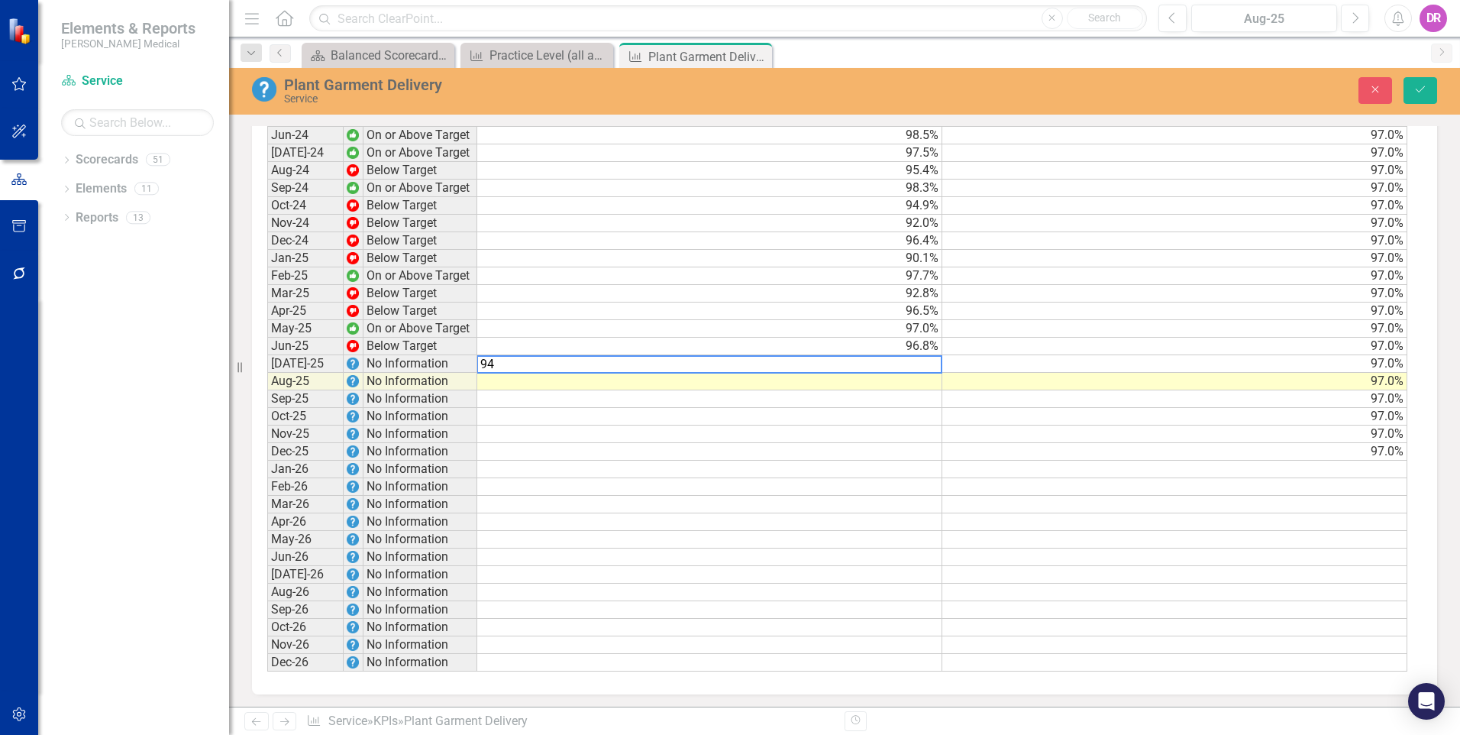
scroll to position [994, 0]
type textarea "94.8"
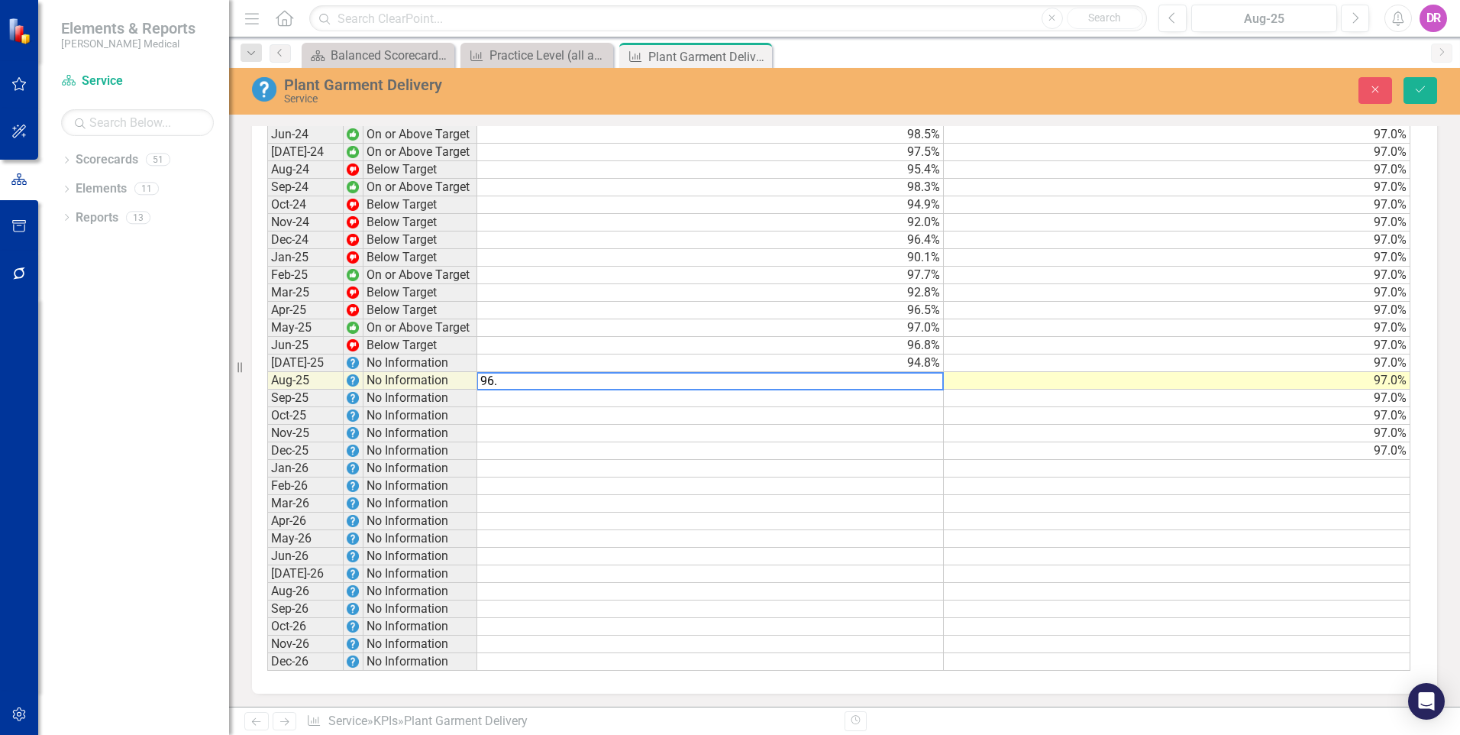
type textarea "96.0"
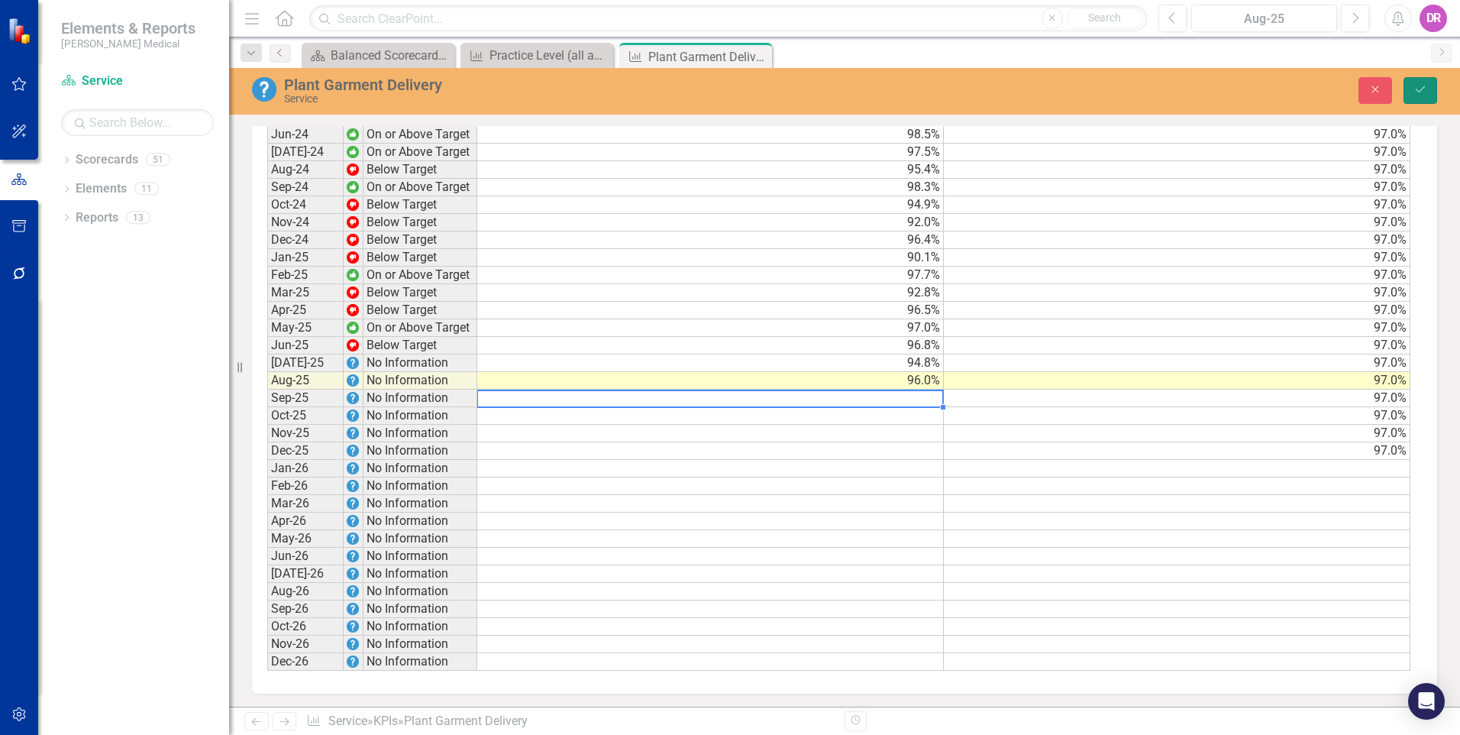
drag, startPoint x: 1413, startPoint y: 94, endPoint x: 1388, endPoint y: 100, distance: 25.9
click at [1414, 94] on button "Save" at bounding box center [1421, 90] width 34 height 27
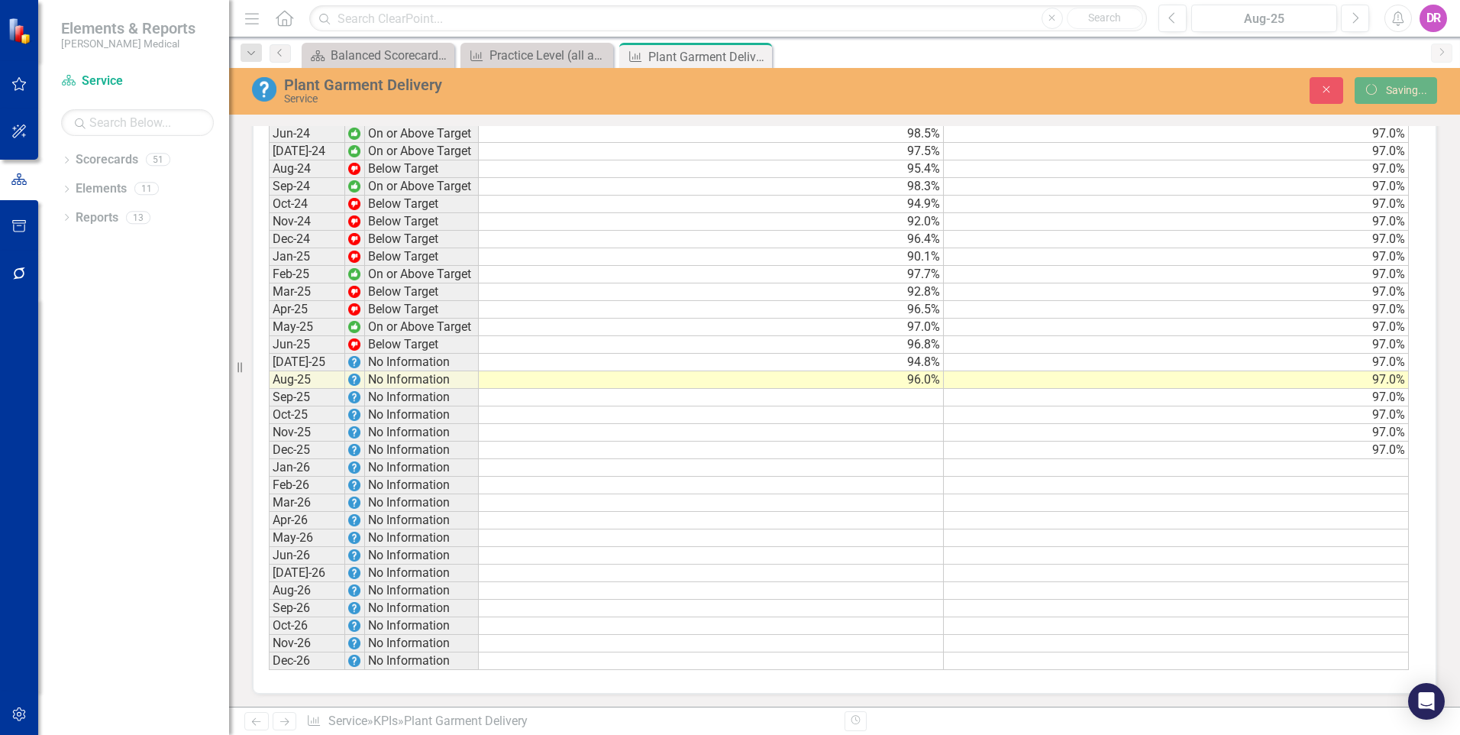
scroll to position [993, 0]
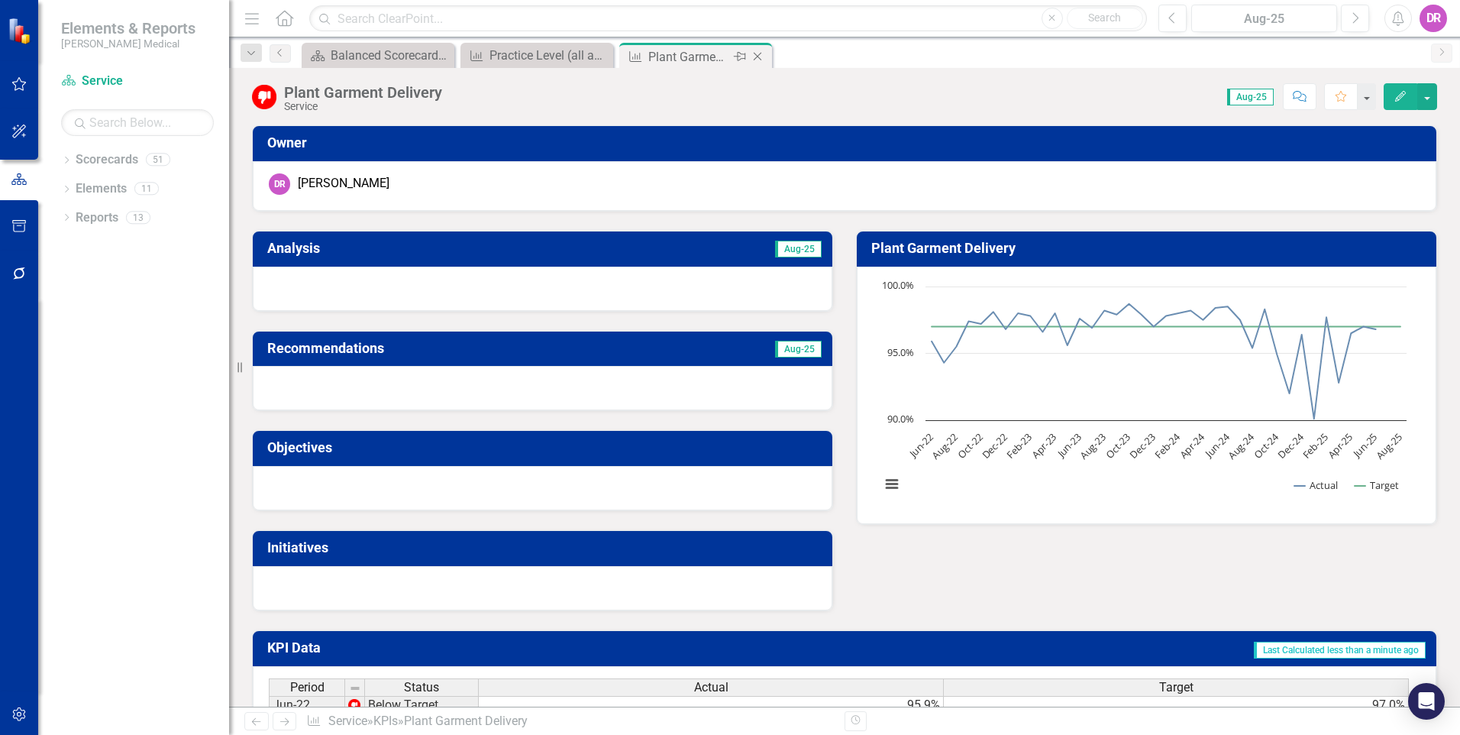
click at [757, 57] on icon at bounding box center [758, 57] width 8 height 8
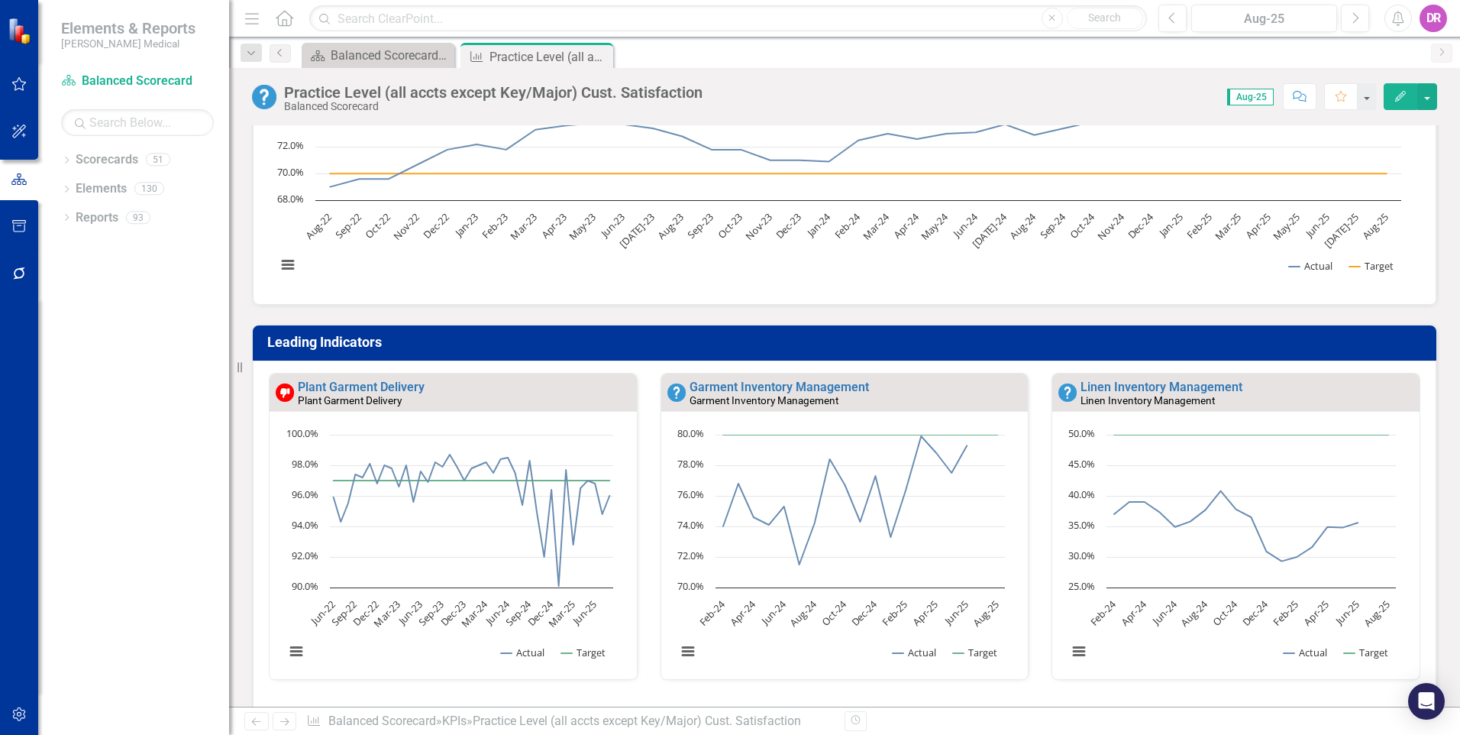
scroll to position [305, 0]
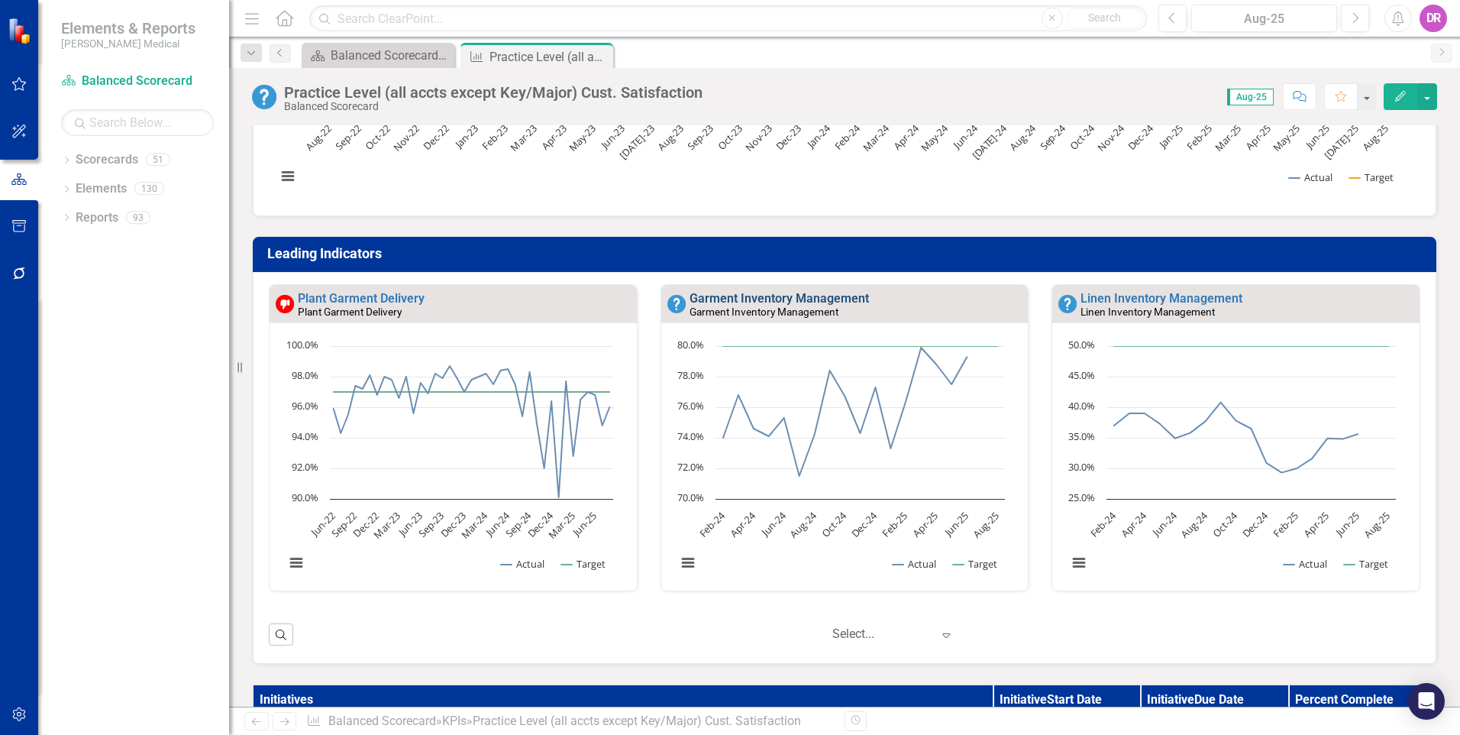
click at [742, 299] on link "Garment Inventory Management" at bounding box center [779, 298] width 179 height 15
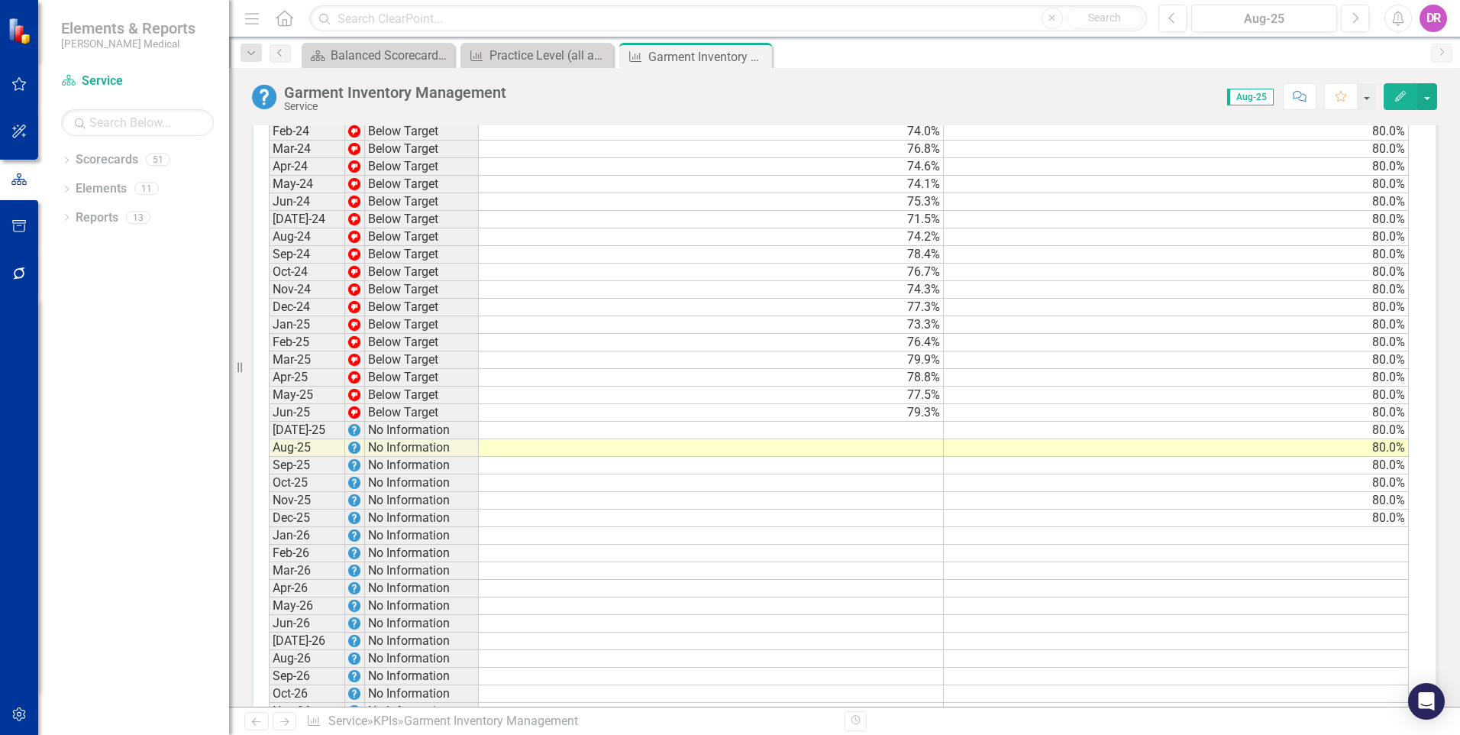
scroll to position [996, 0]
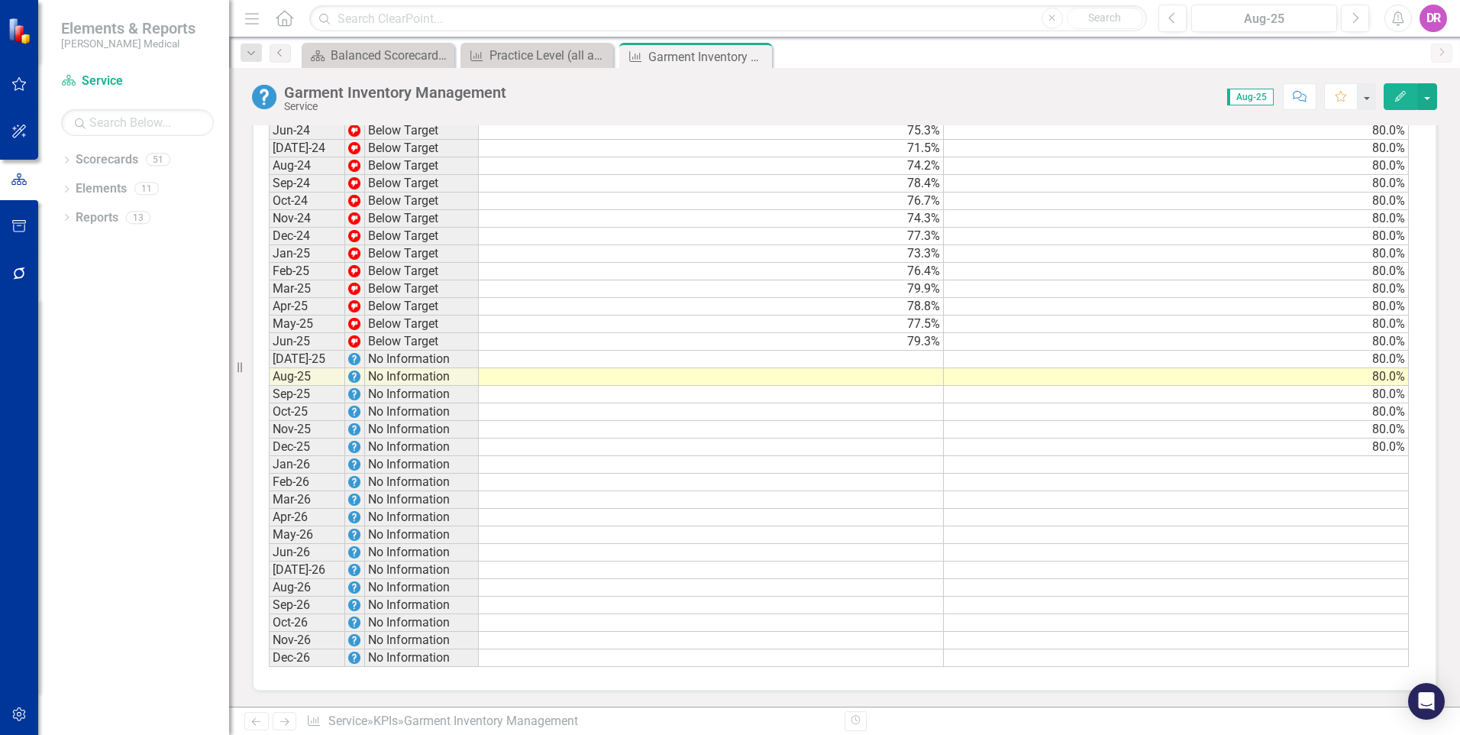
click at [842, 364] on td at bounding box center [711, 360] width 465 height 18
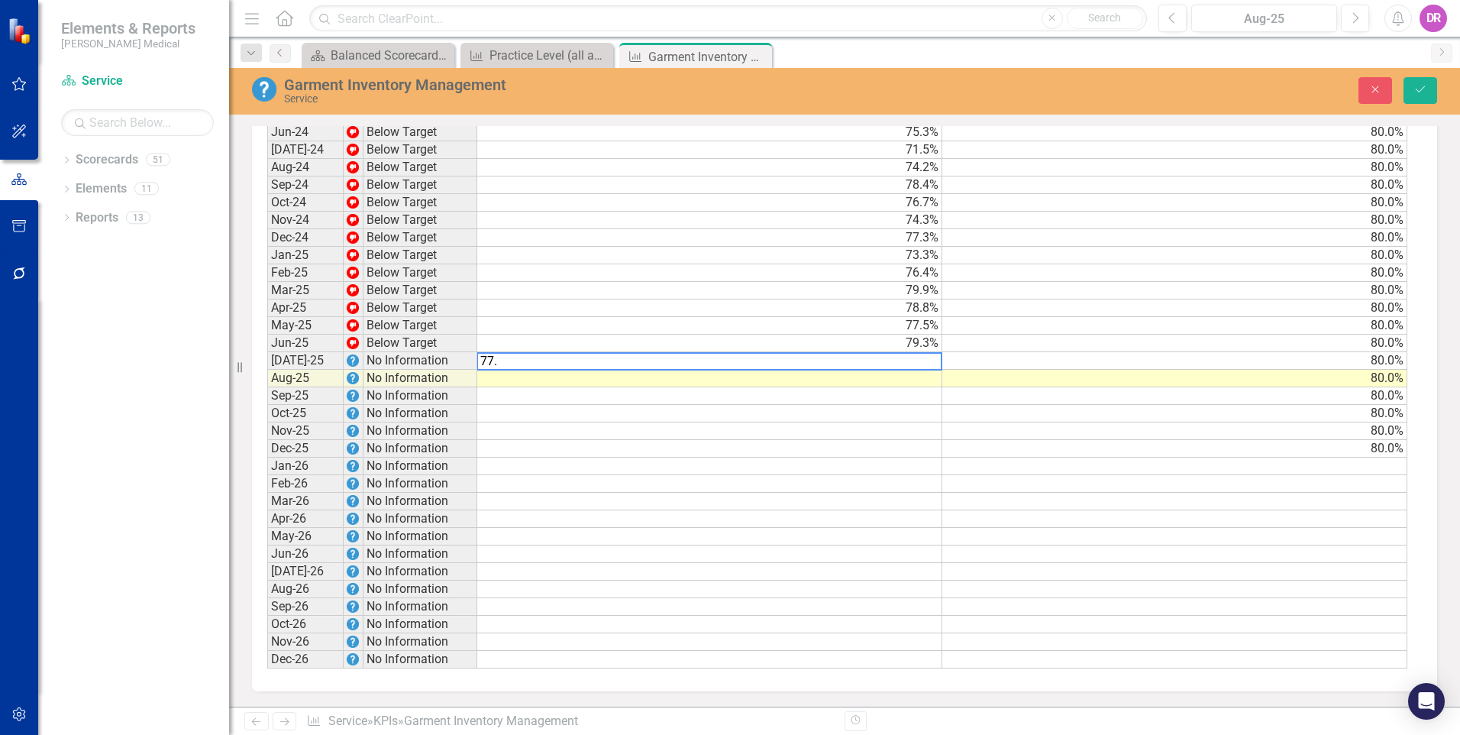
type textarea "77.9"
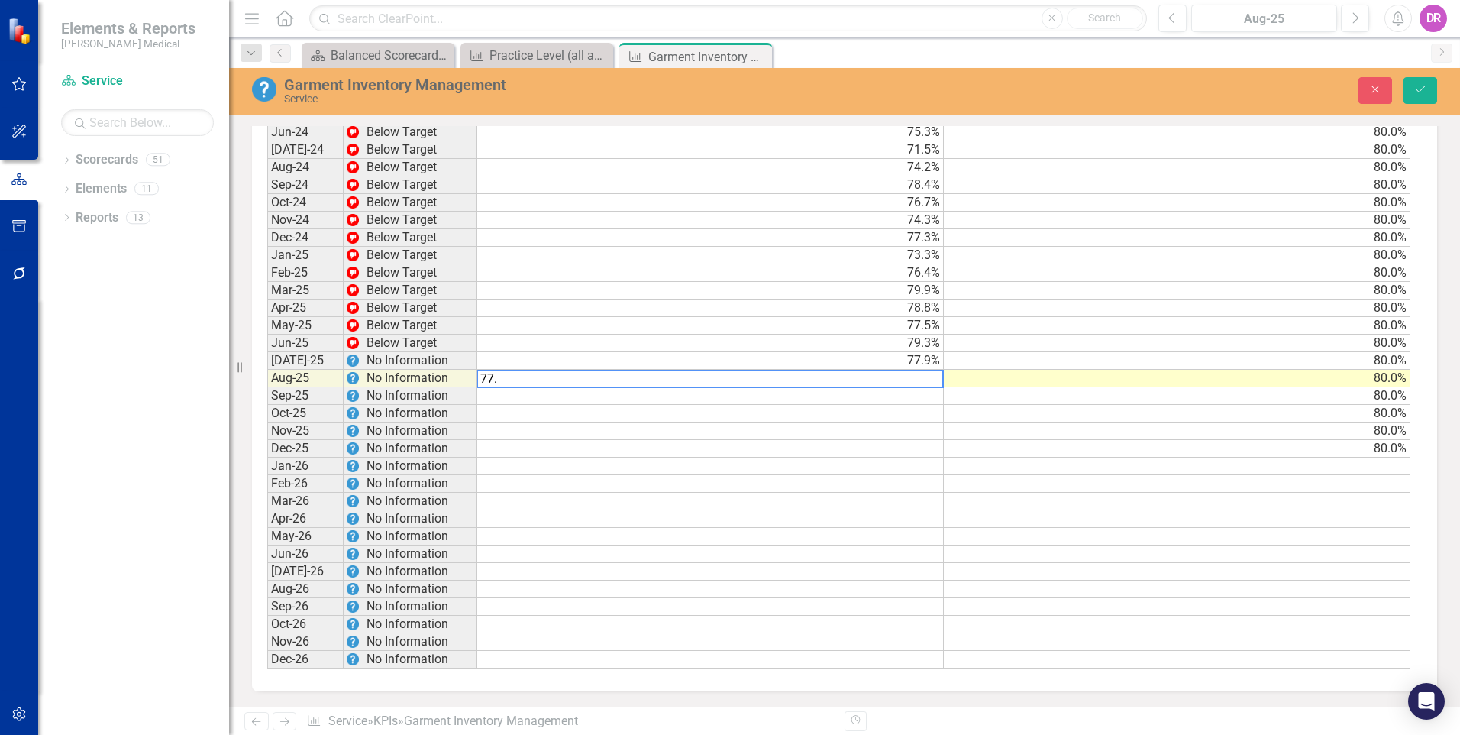
type textarea "77.7"
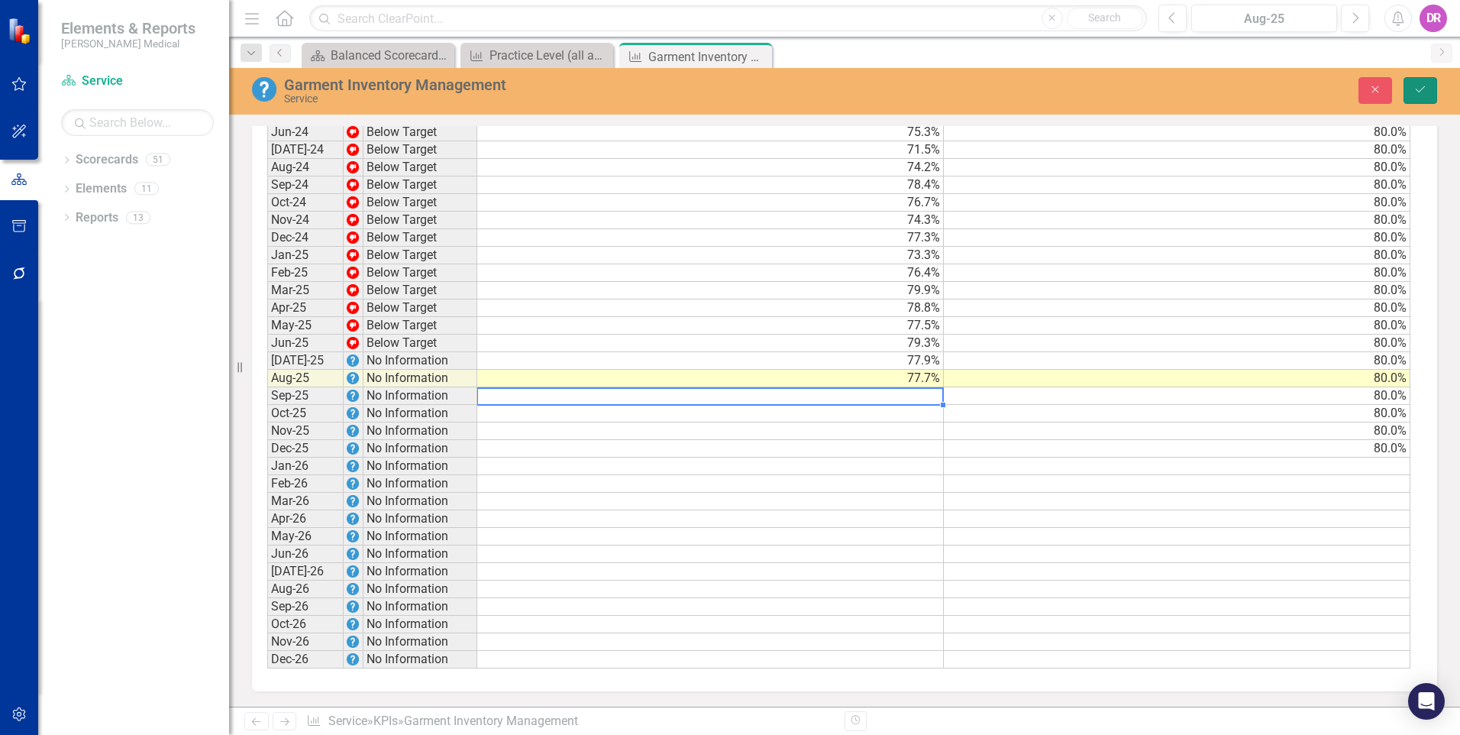
click at [1425, 88] on icon "Save" at bounding box center [1421, 89] width 14 height 11
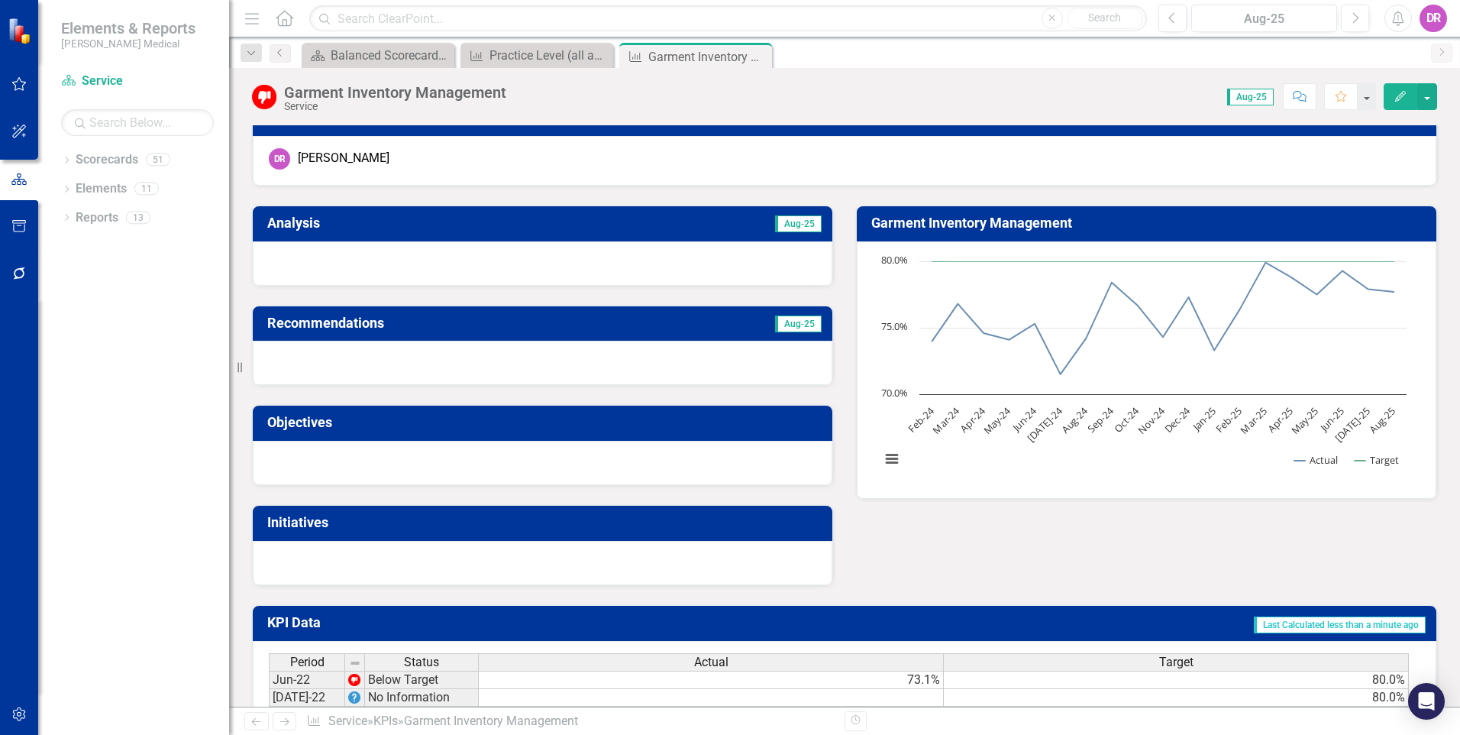
scroll to position [0, 0]
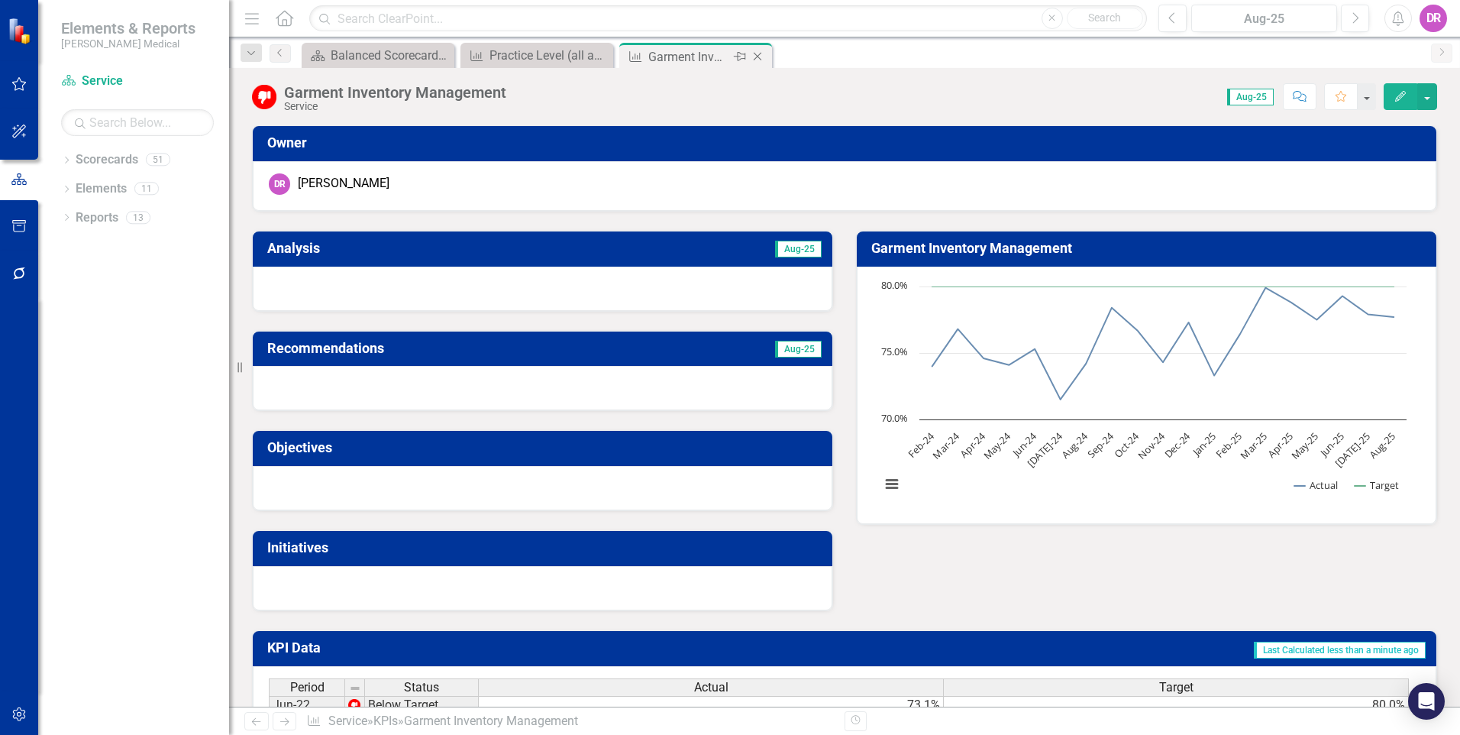
click at [755, 62] on icon "Close" at bounding box center [757, 56] width 15 height 12
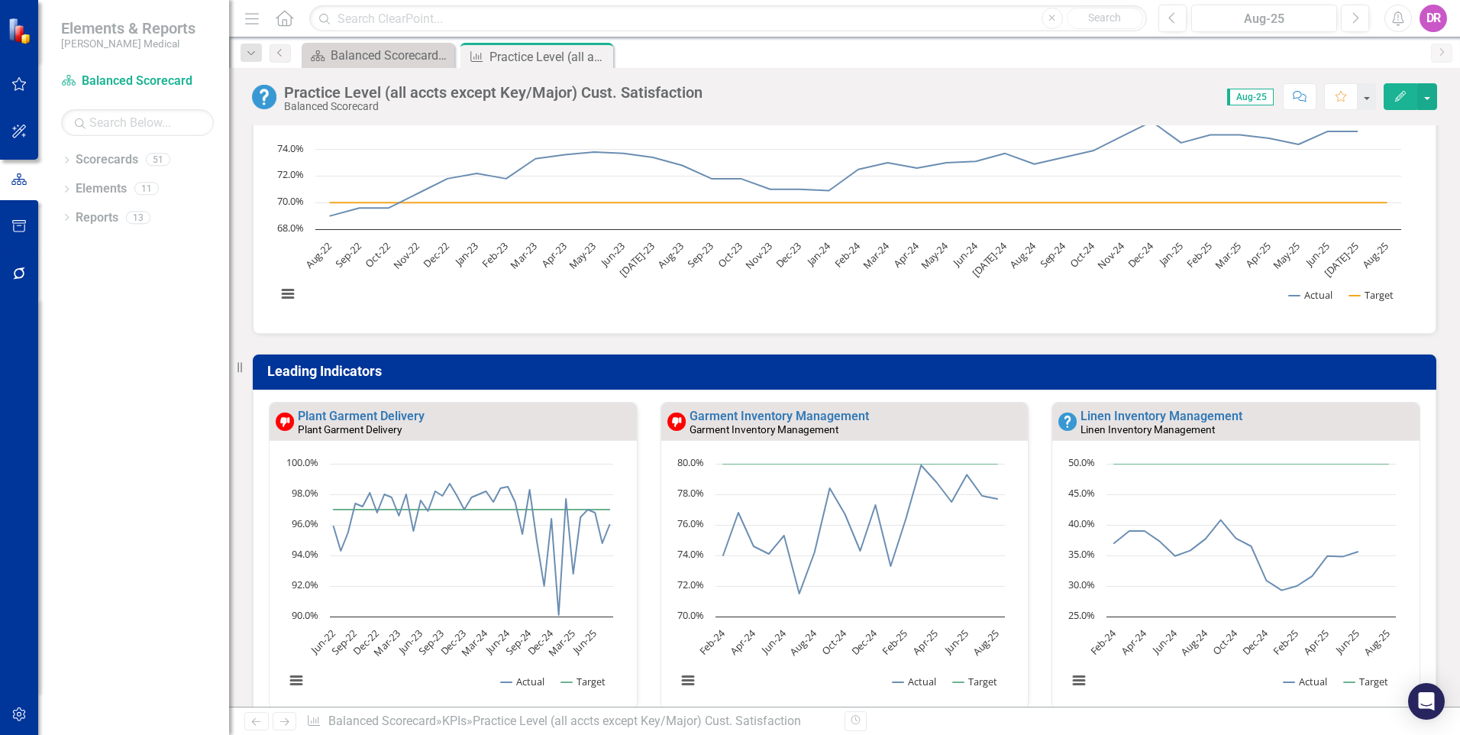
scroll to position [382, 0]
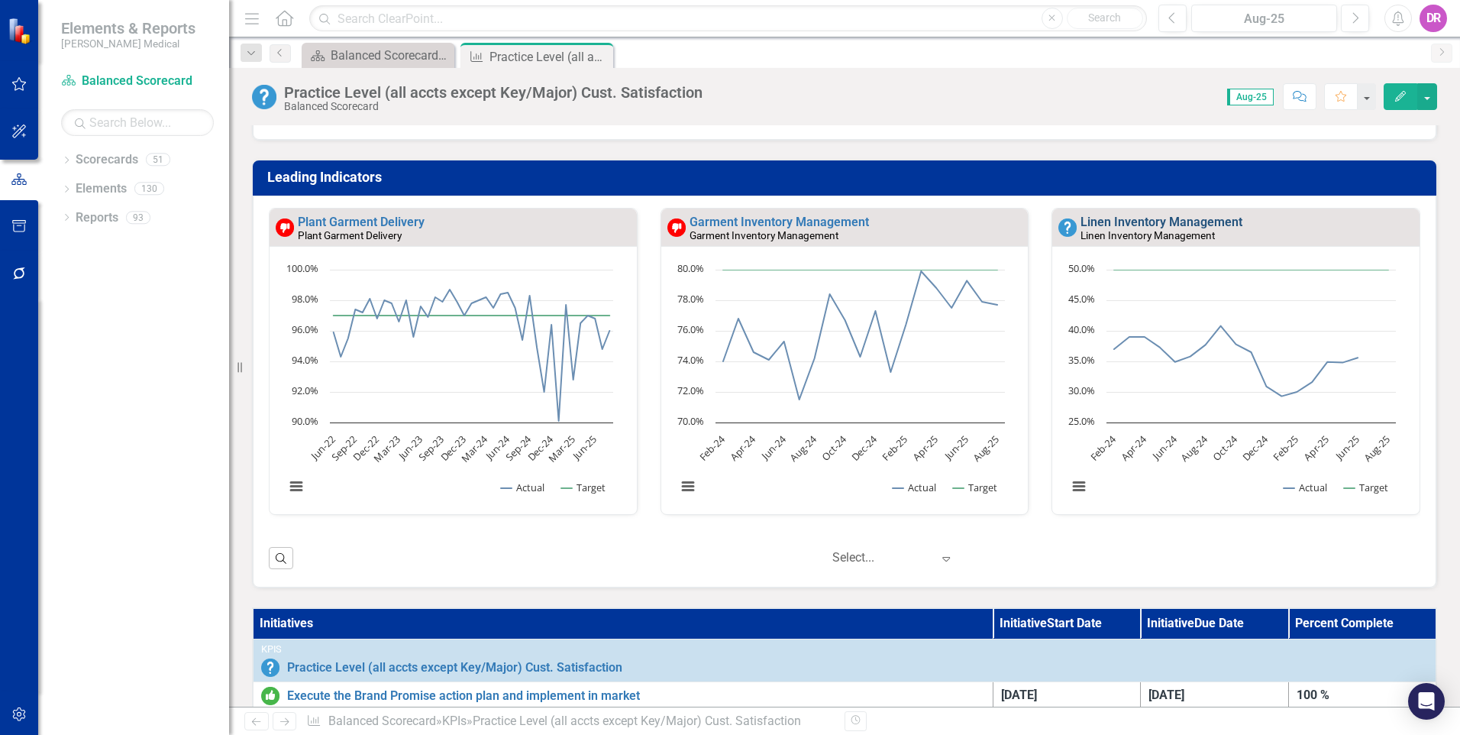
click at [1131, 224] on link "Linen Inventory Management" at bounding box center [1162, 222] width 162 height 15
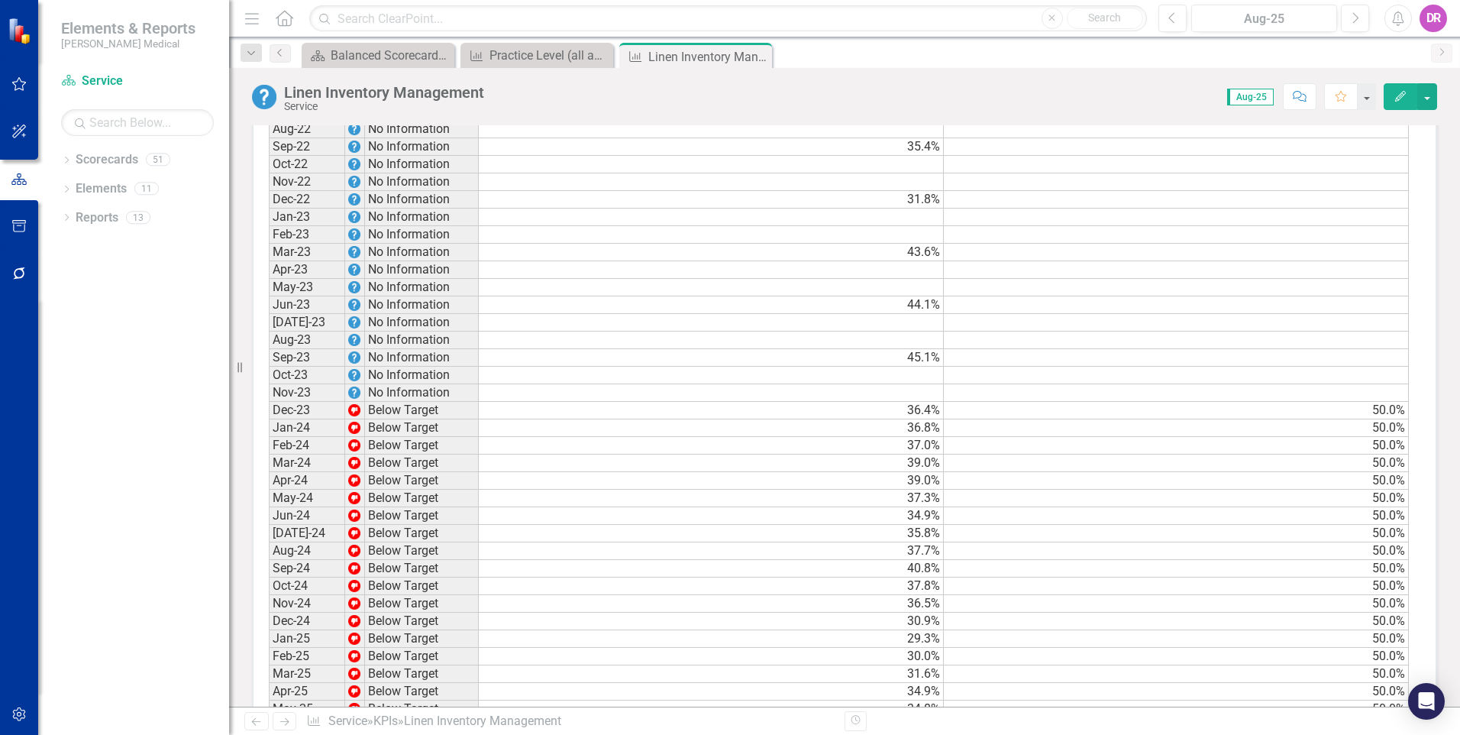
scroll to position [993, 0]
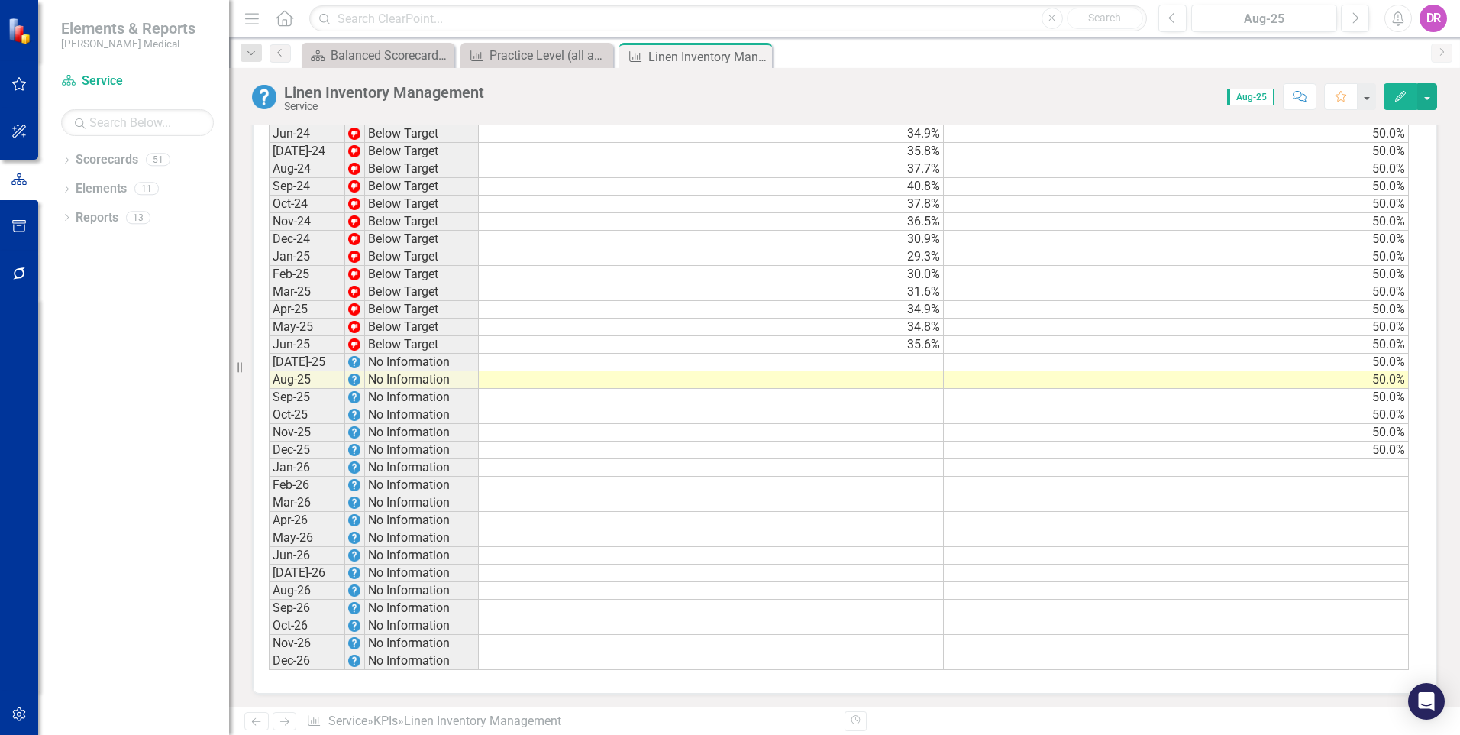
click at [887, 363] on td at bounding box center [711, 363] width 465 height 18
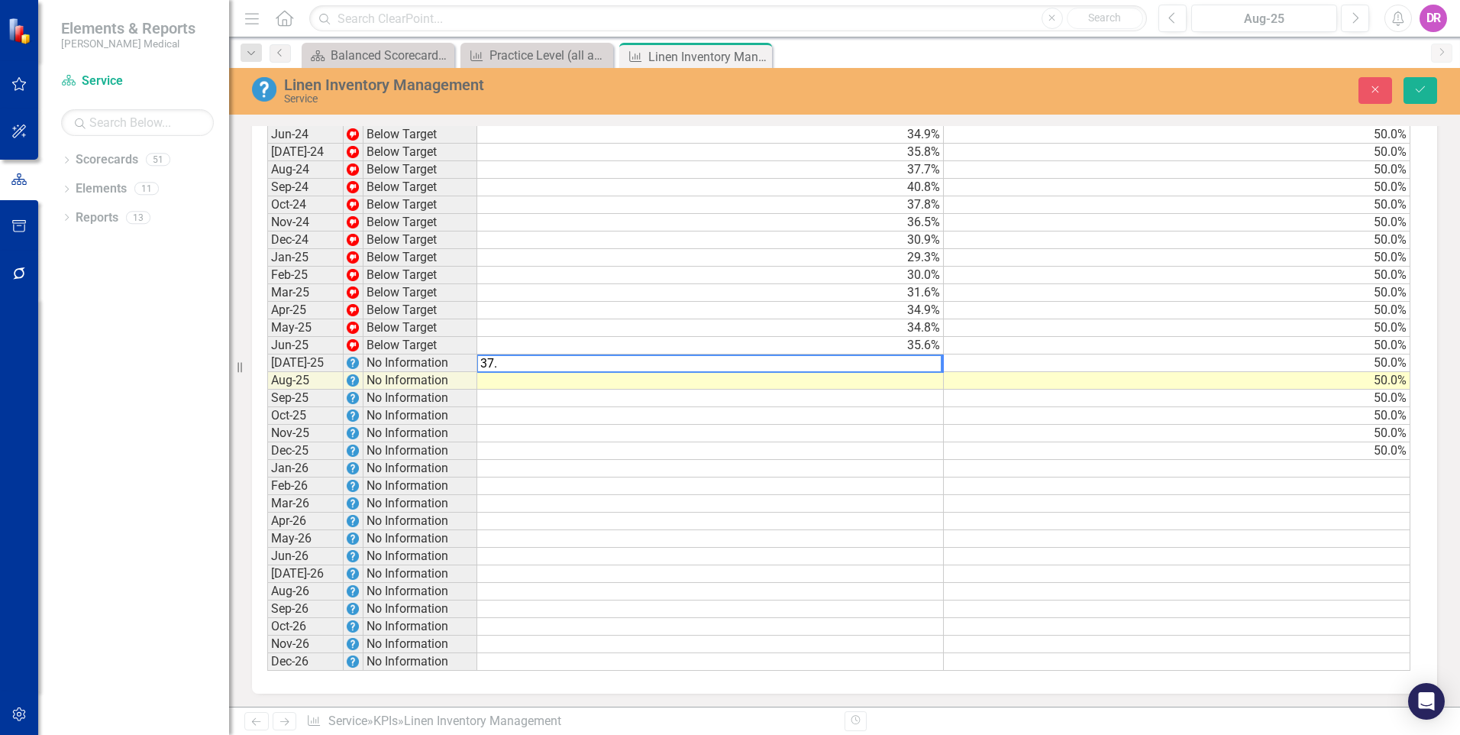
type textarea "37.6"
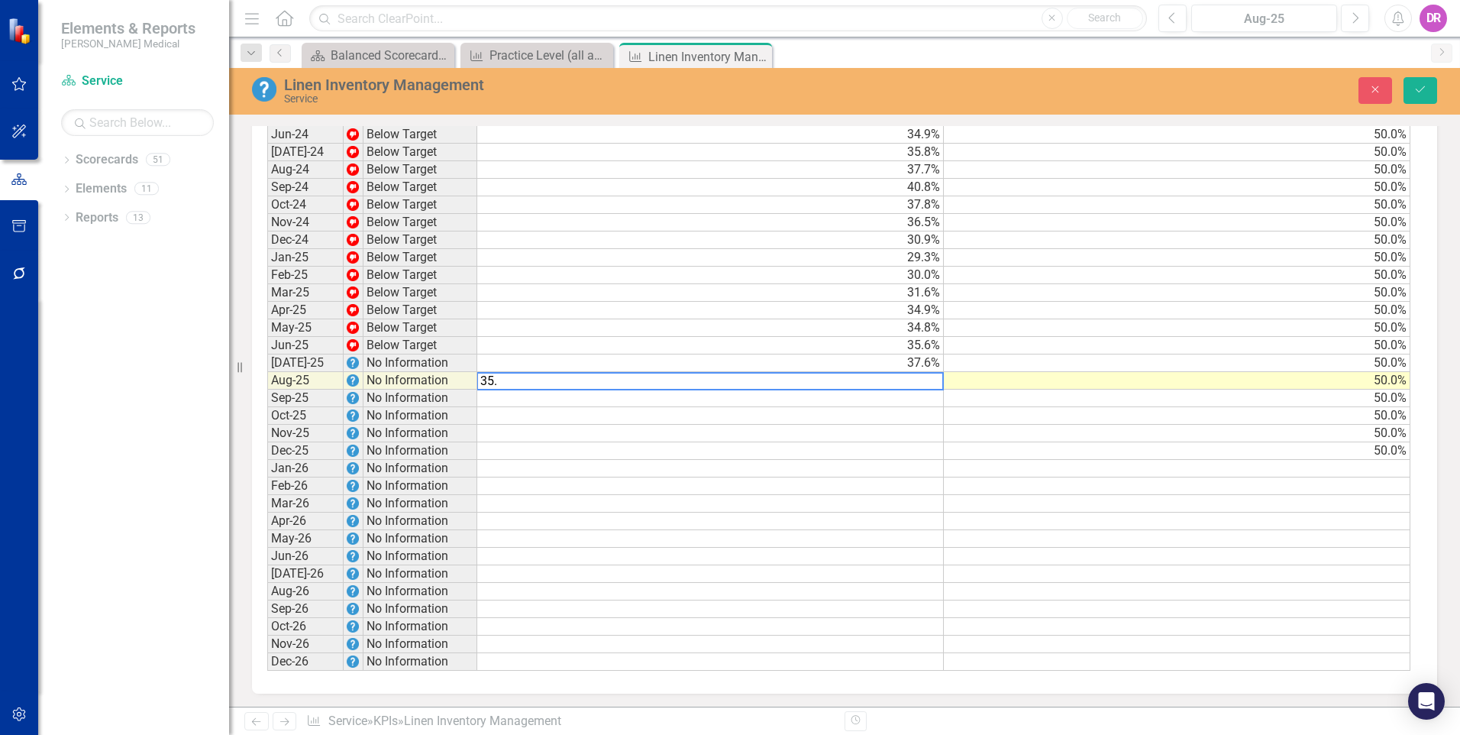
type textarea "35.5"
drag, startPoint x: 1420, startPoint y: 88, endPoint x: 1137, endPoint y: 227, distance: 315.6
click at [1420, 88] on icon "Save" at bounding box center [1421, 89] width 14 height 11
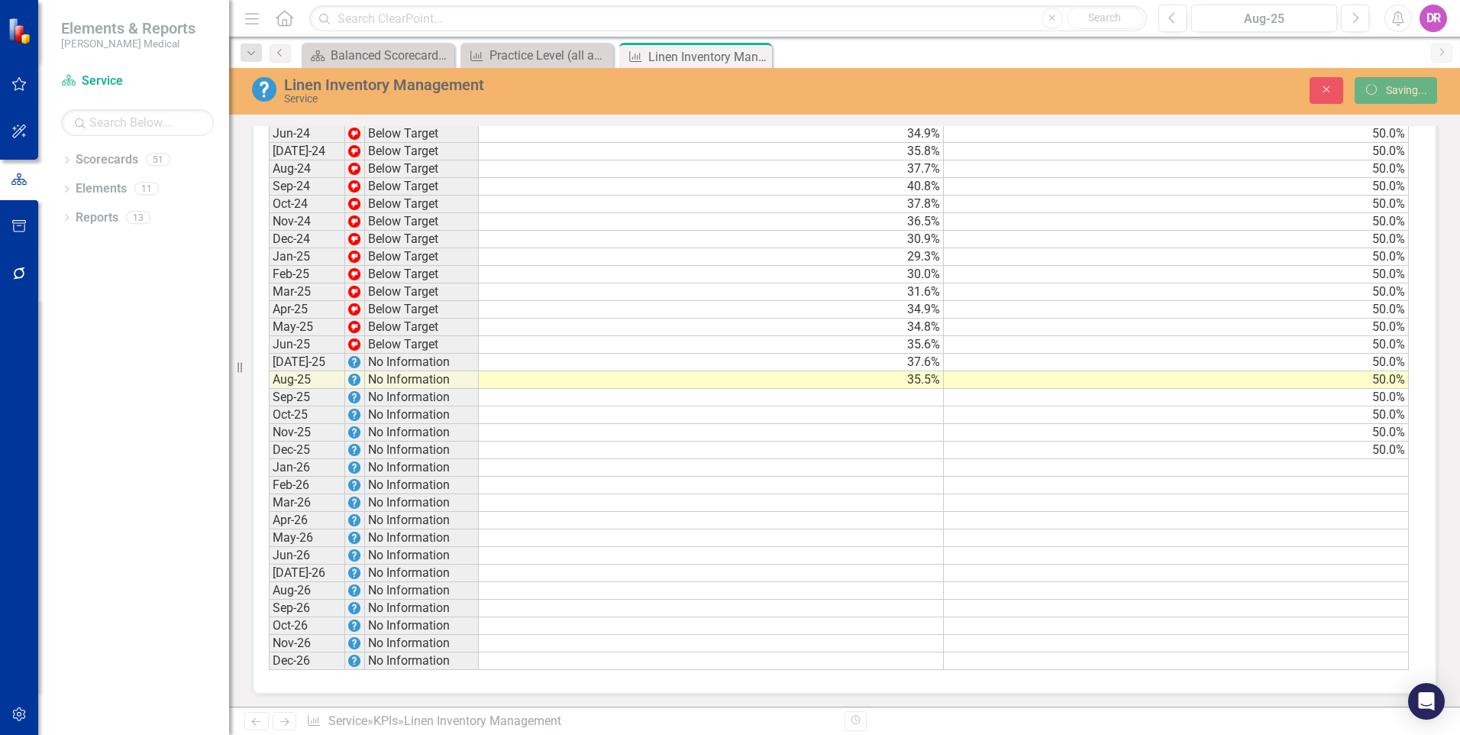
scroll to position [0, 0]
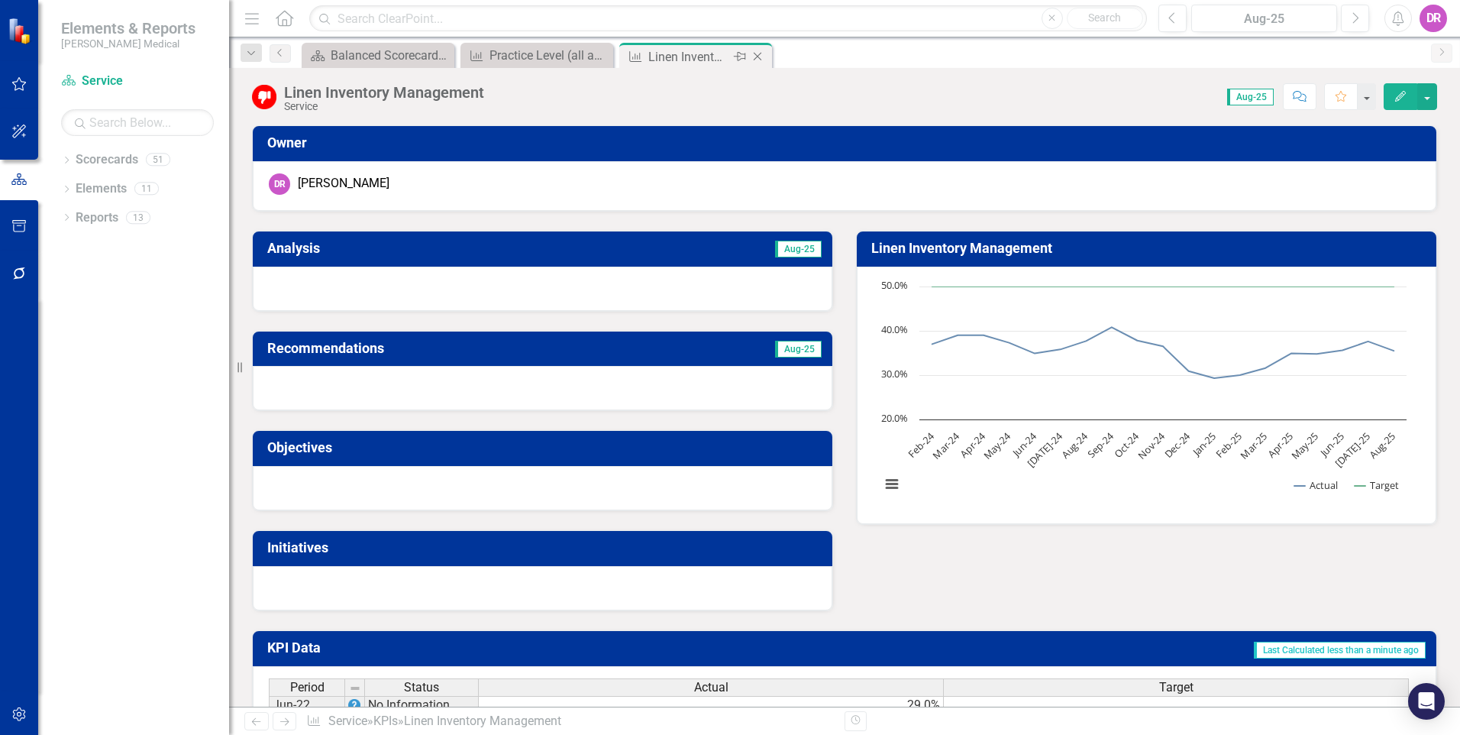
click at [755, 58] on icon "Close" at bounding box center [757, 56] width 15 height 12
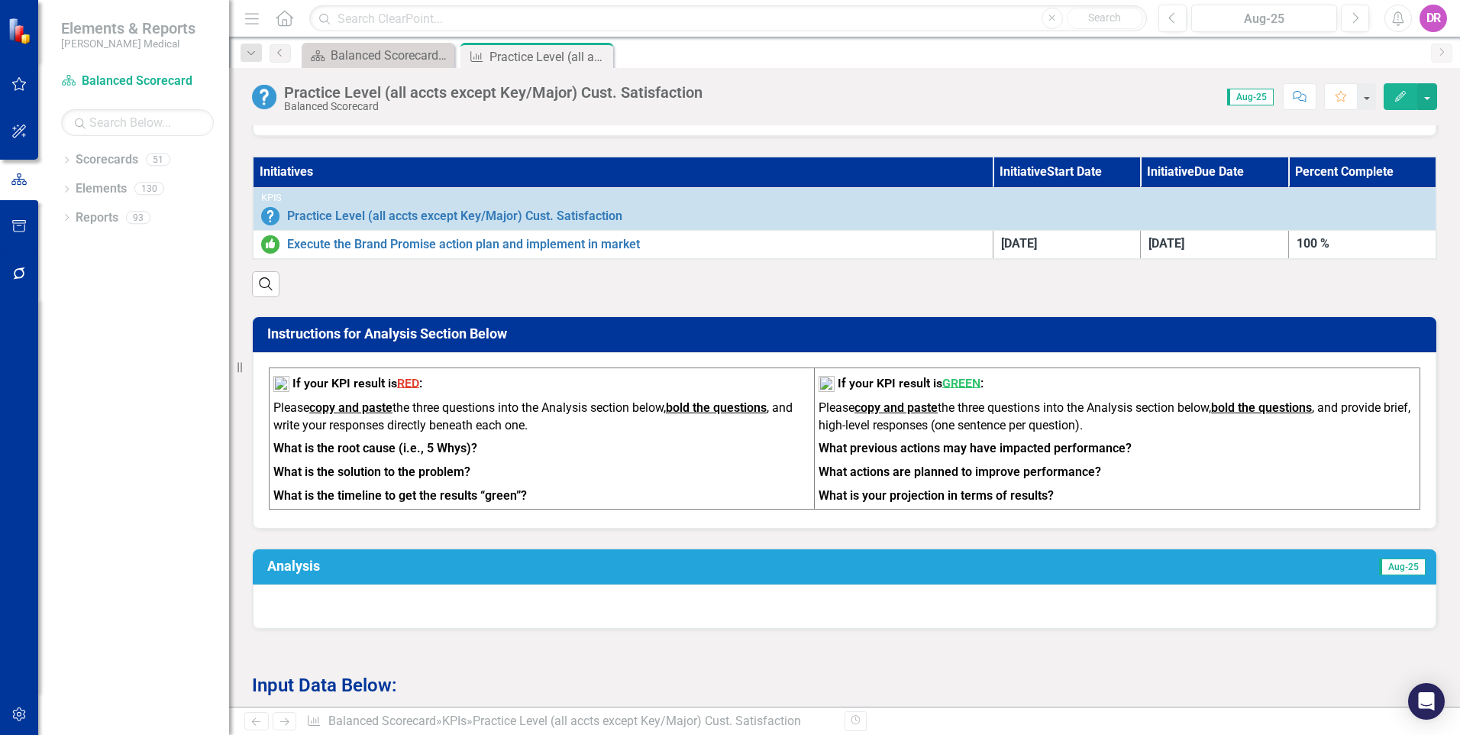
scroll to position [993, 0]
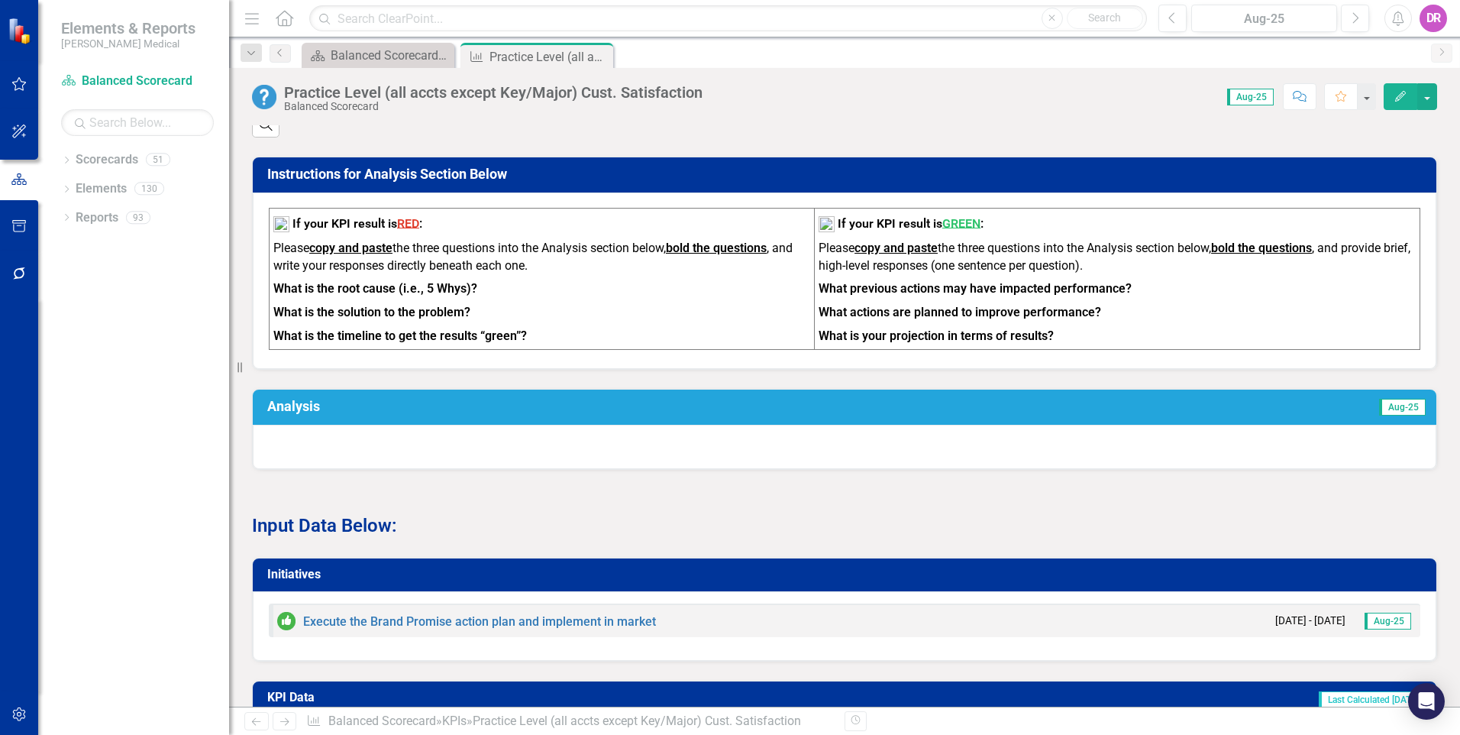
click at [745, 469] on div at bounding box center [845, 447] width 1184 height 44
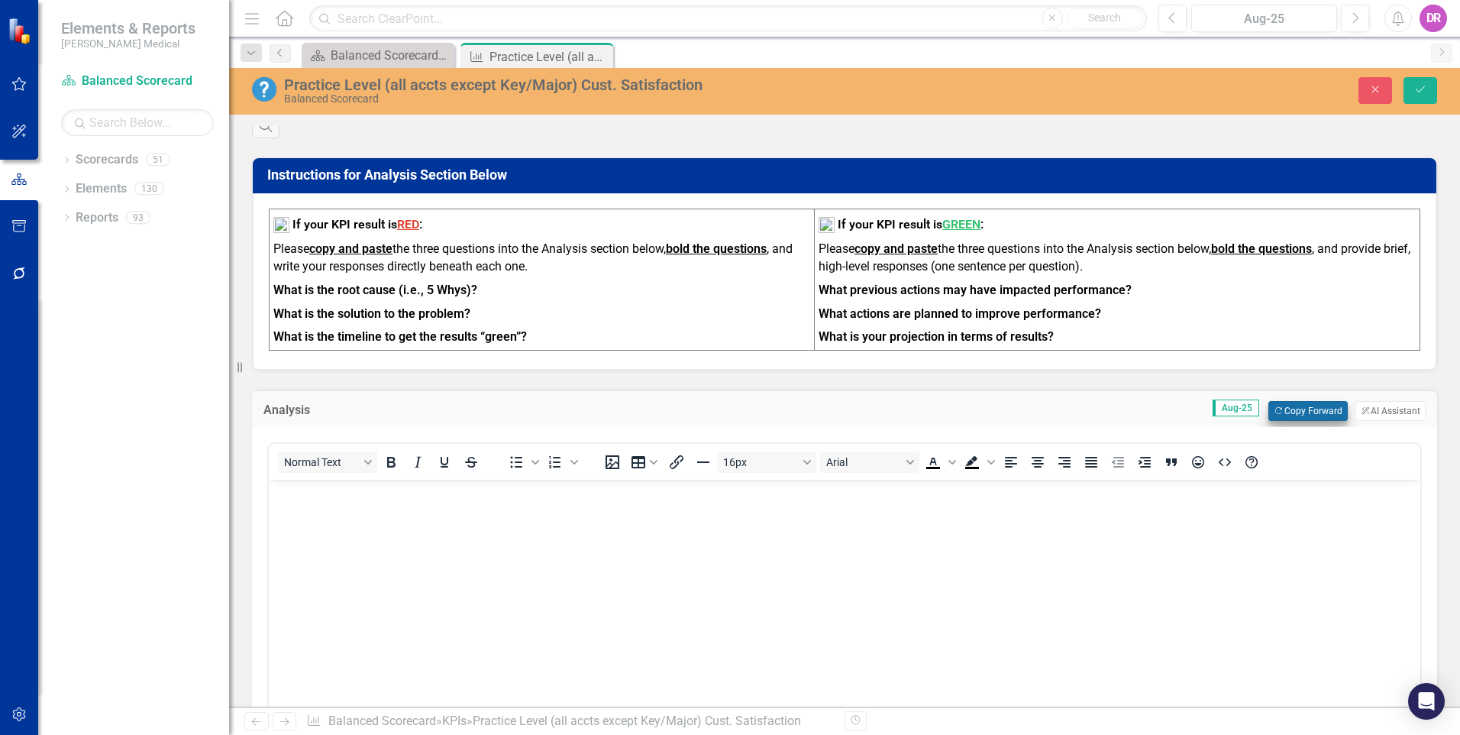
scroll to position [0, 0]
click at [1281, 420] on button "Copy Forward Copy Forward" at bounding box center [1307, 411] width 79 height 20
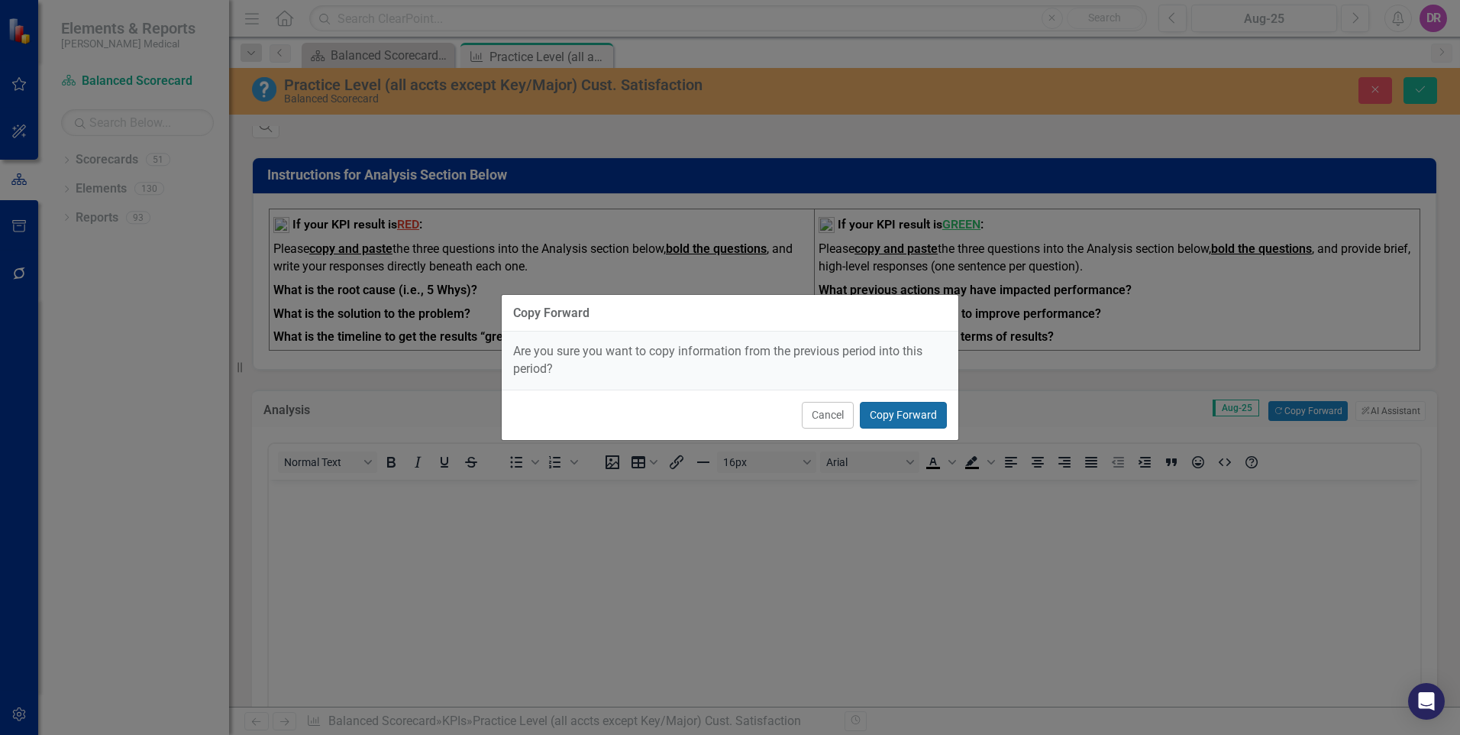
click at [898, 406] on button "Copy Forward" at bounding box center [903, 415] width 87 height 27
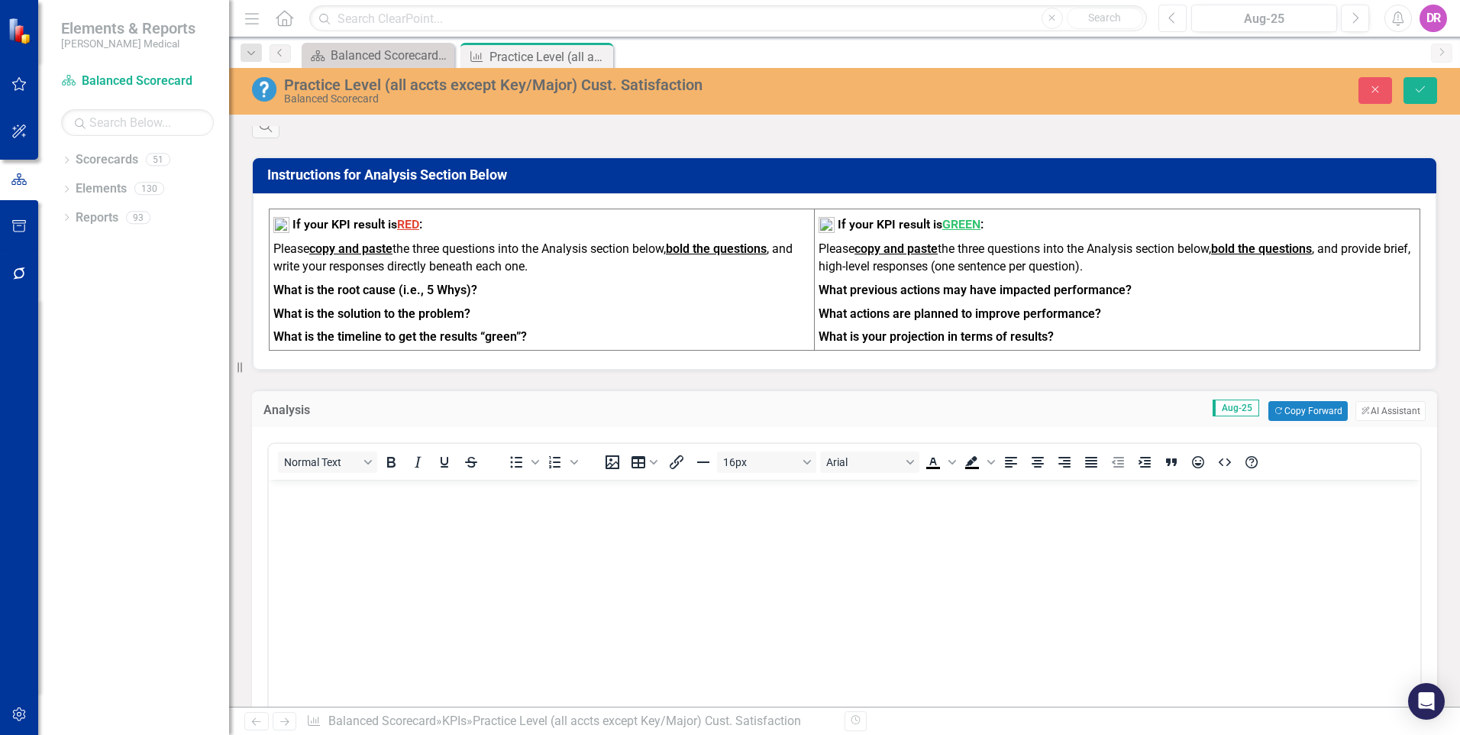
click at [1171, 16] on icon "button" at bounding box center [1171, 17] width 6 height 11
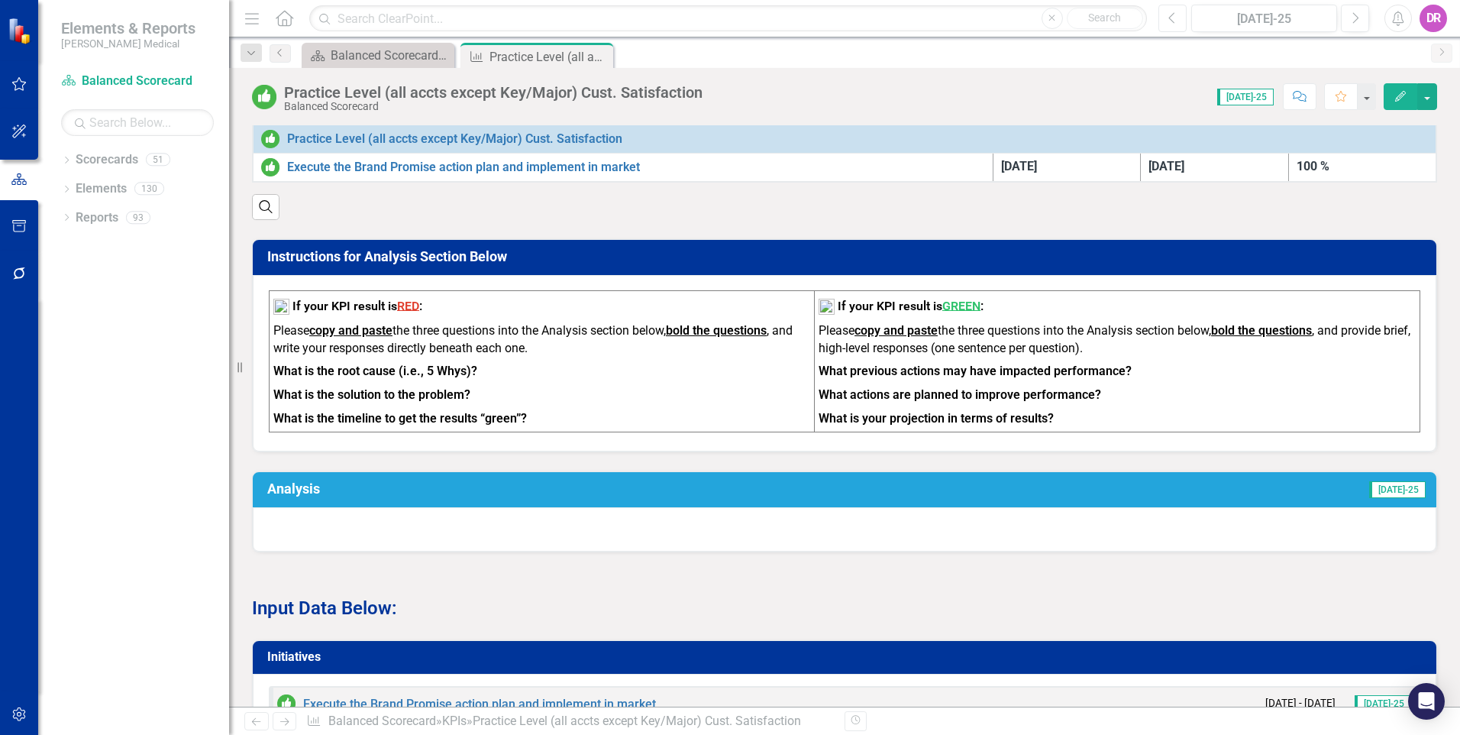
scroll to position [916, 0]
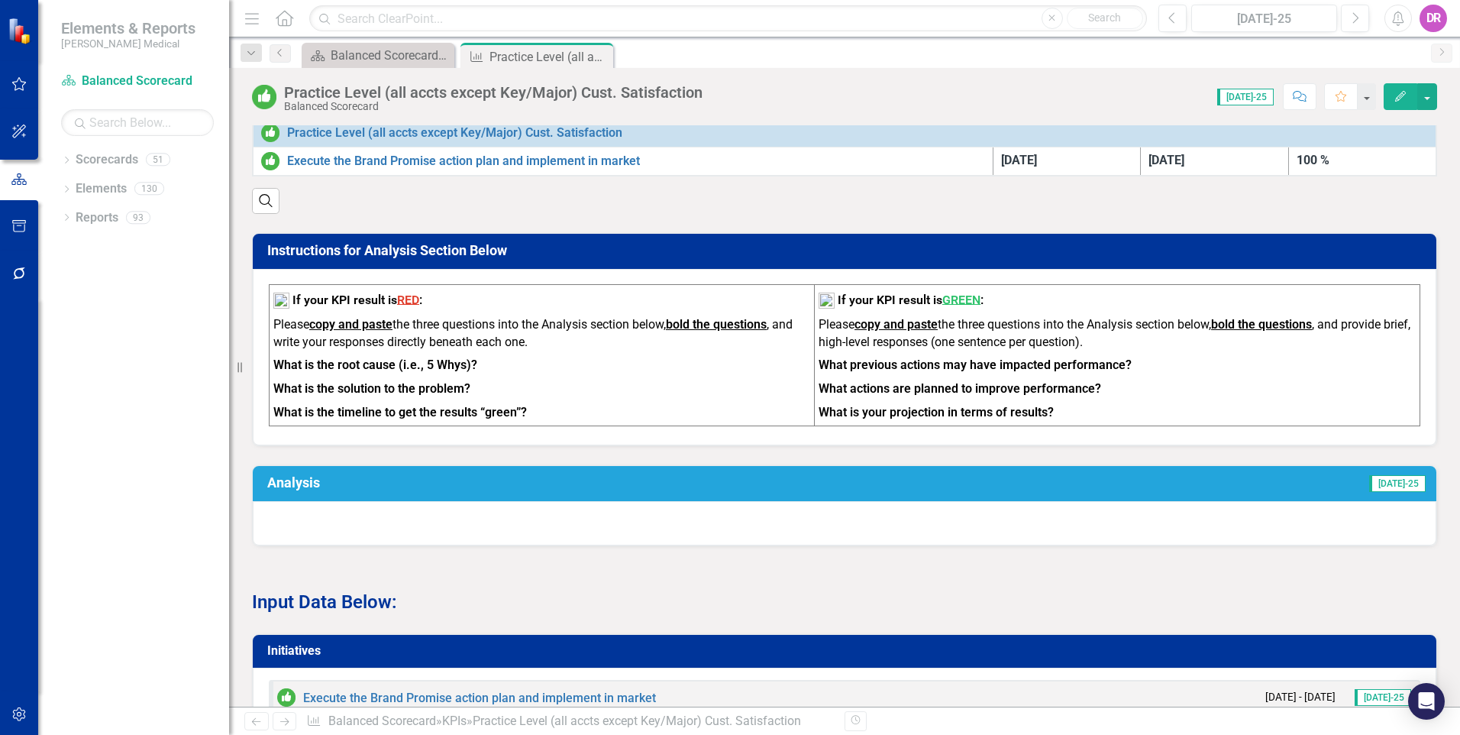
click at [532, 545] on div at bounding box center [845, 523] width 1184 height 44
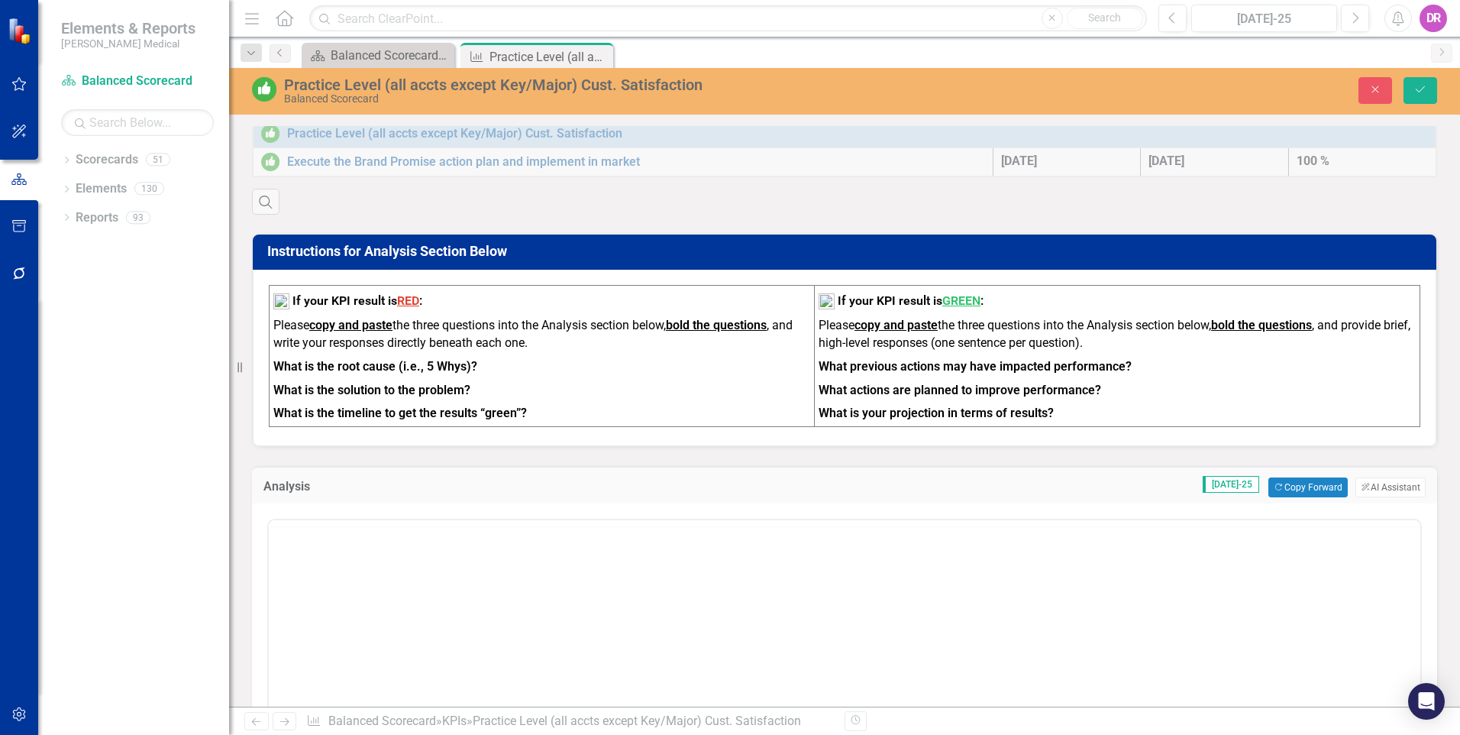
scroll to position [0, 0]
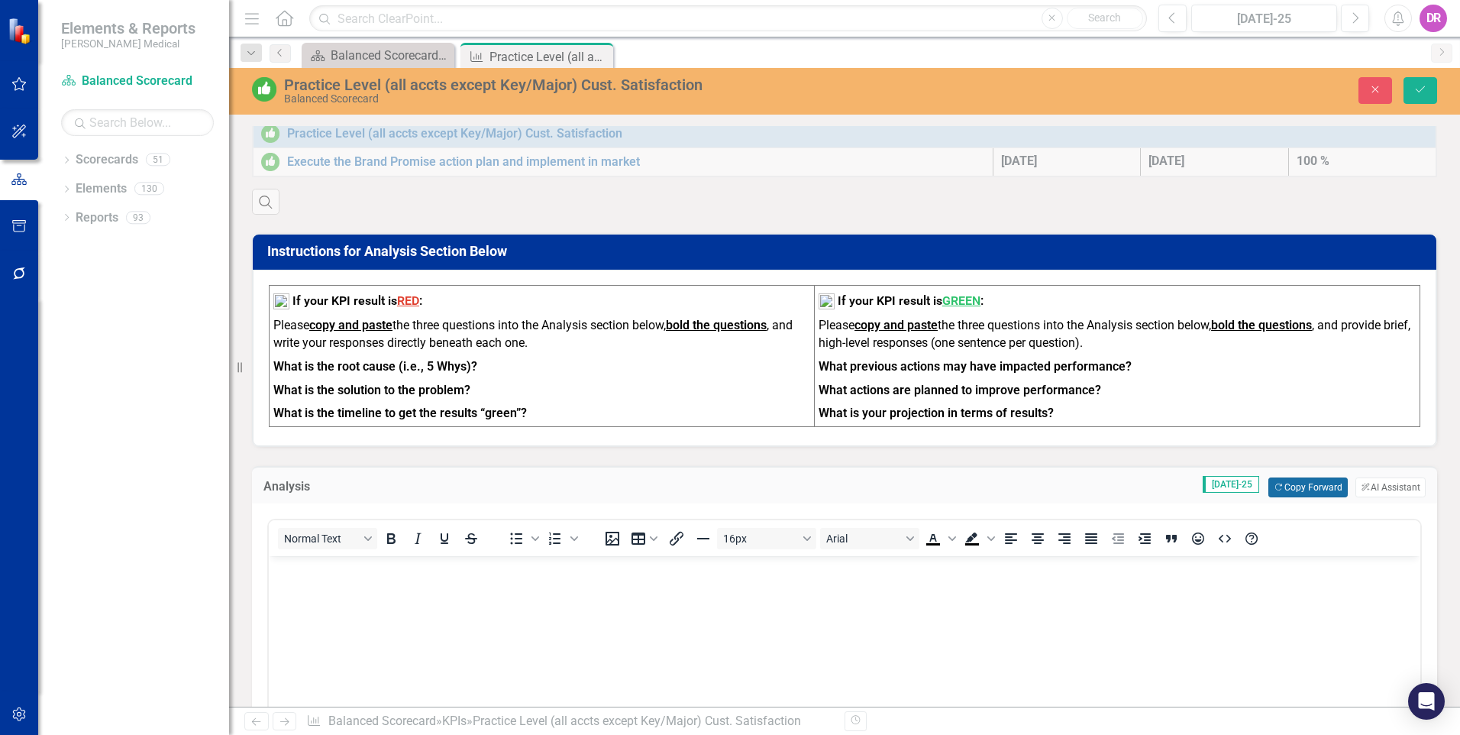
click at [1286, 497] on button "Copy Forward Copy Forward" at bounding box center [1307, 487] width 79 height 20
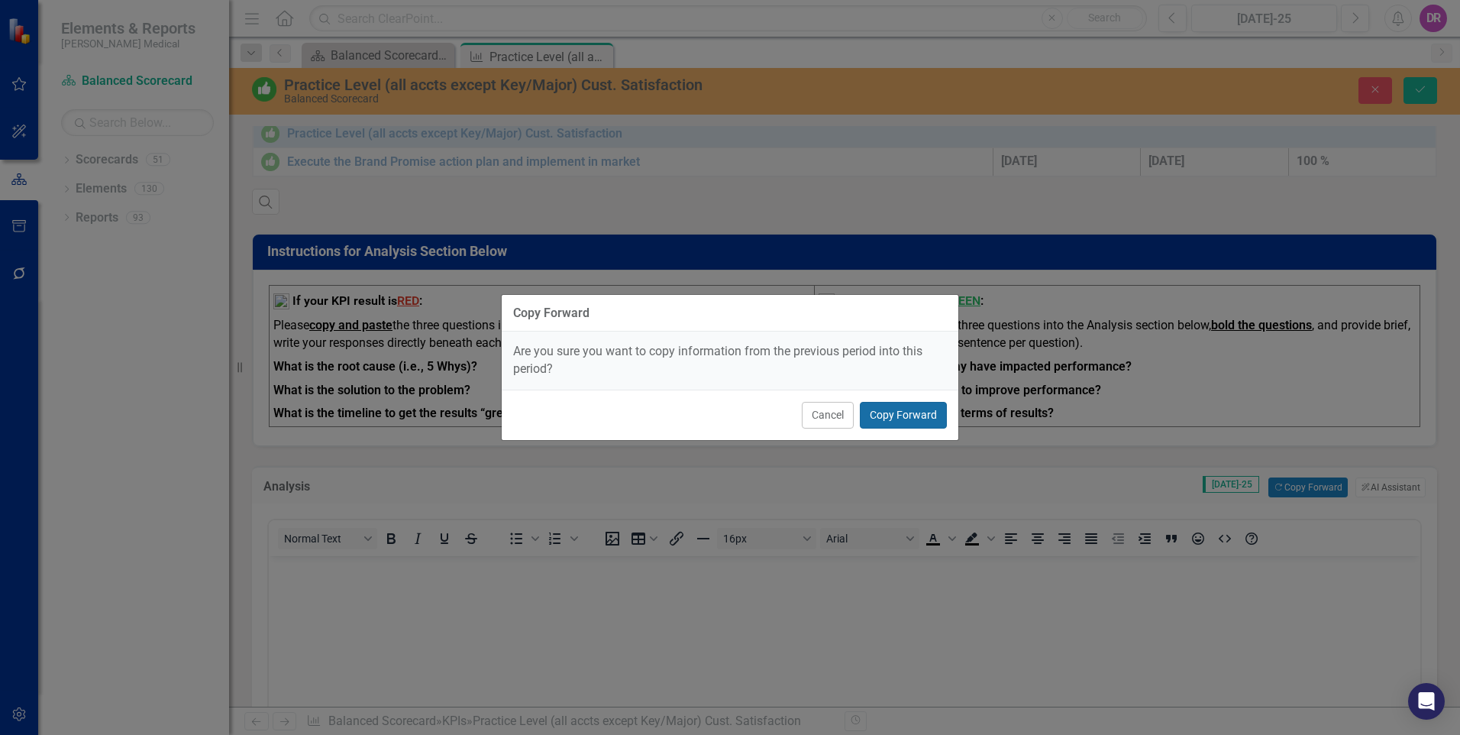
click at [910, 409] on button "Copy Forward" at bounding box center [903, 415] width 87 height 27
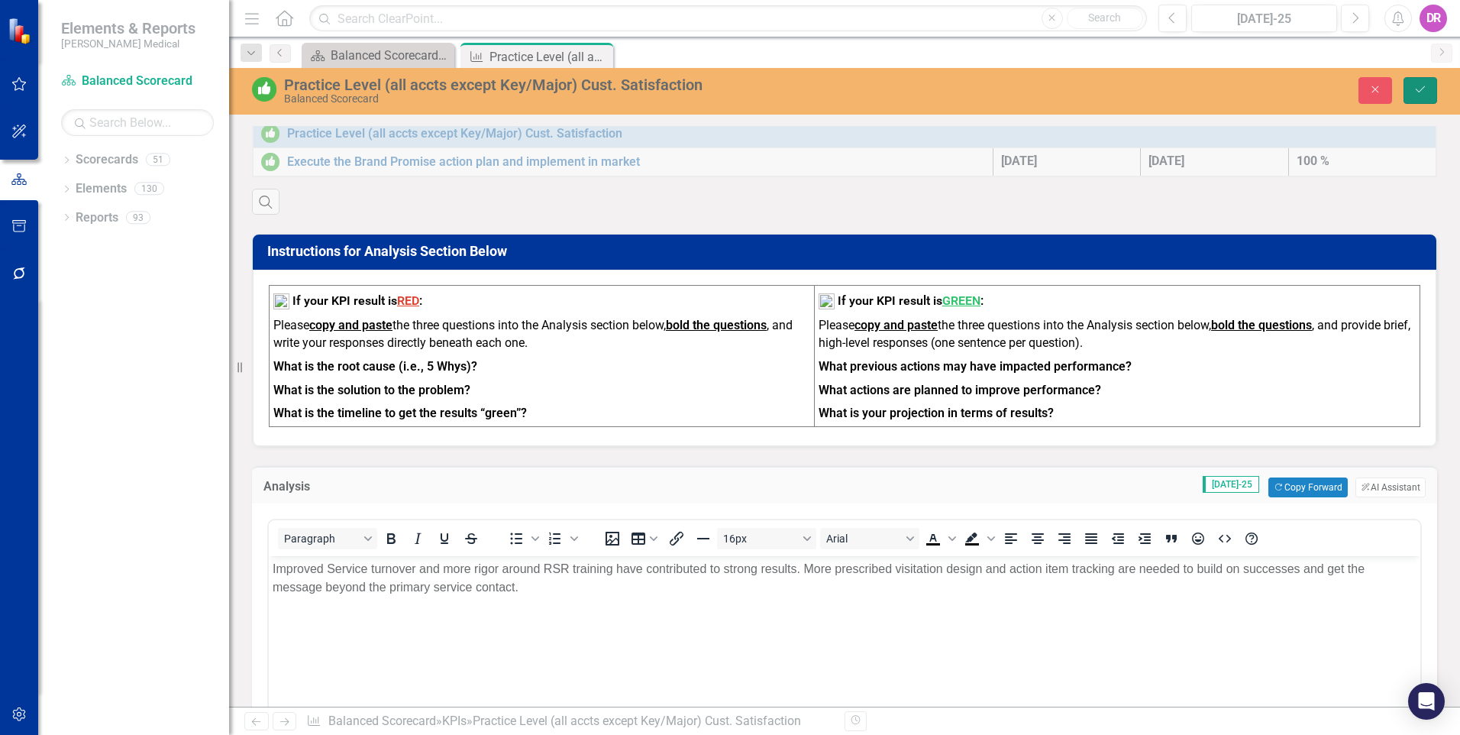
click at [1430, 86] on button "Save" at bounding box center [1421, 90] width 34 height 27
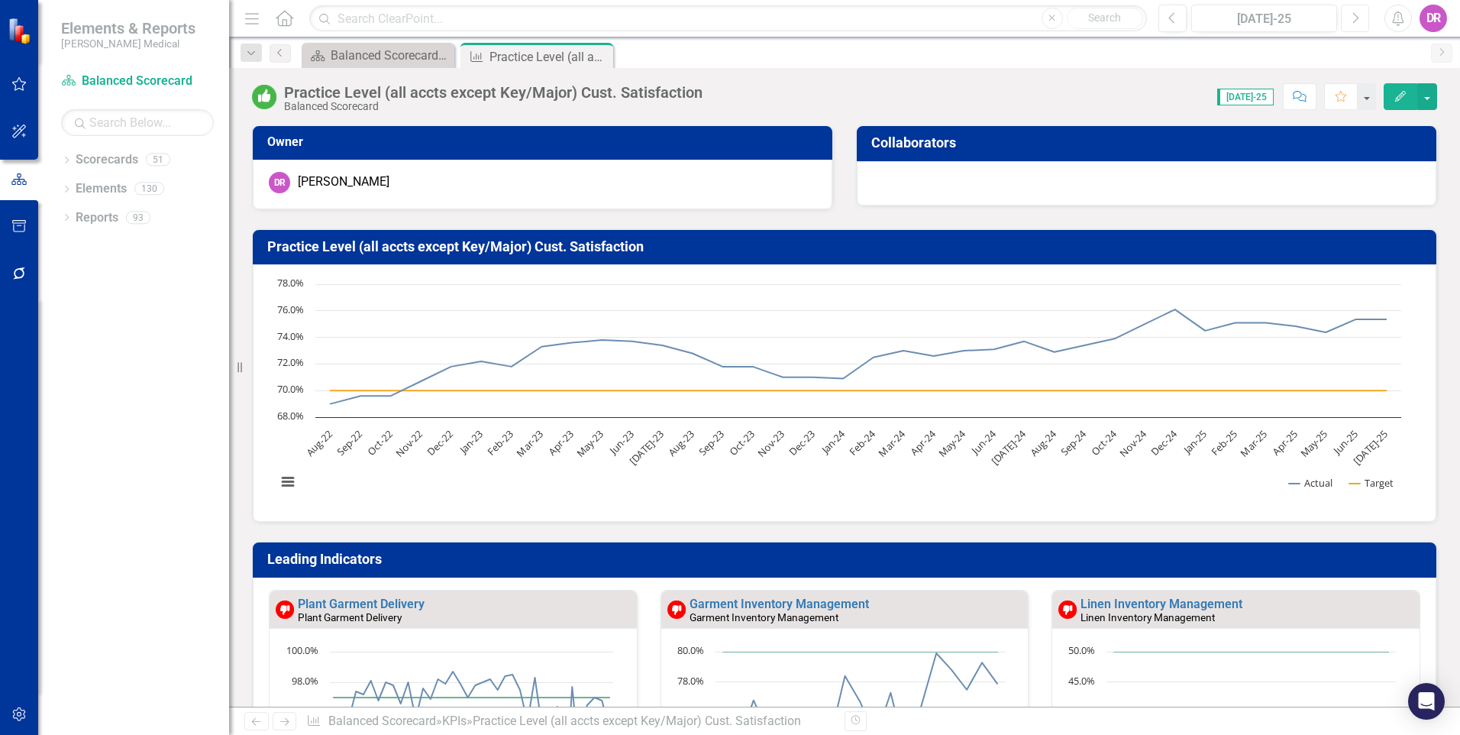
click at [1358, 20] on icon "Next" at bounding box center [1355, 18] width 8 height 14
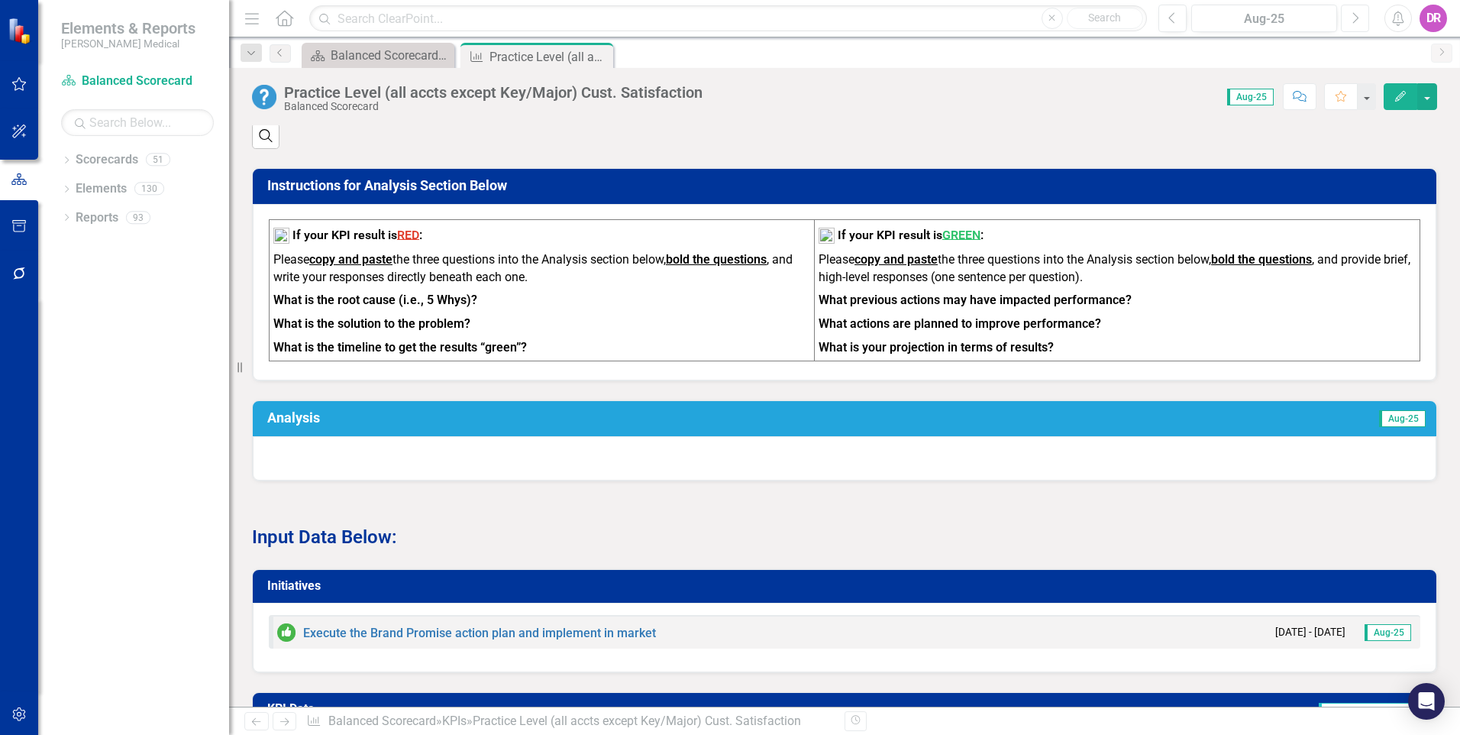
scroll to position [1069, 0]
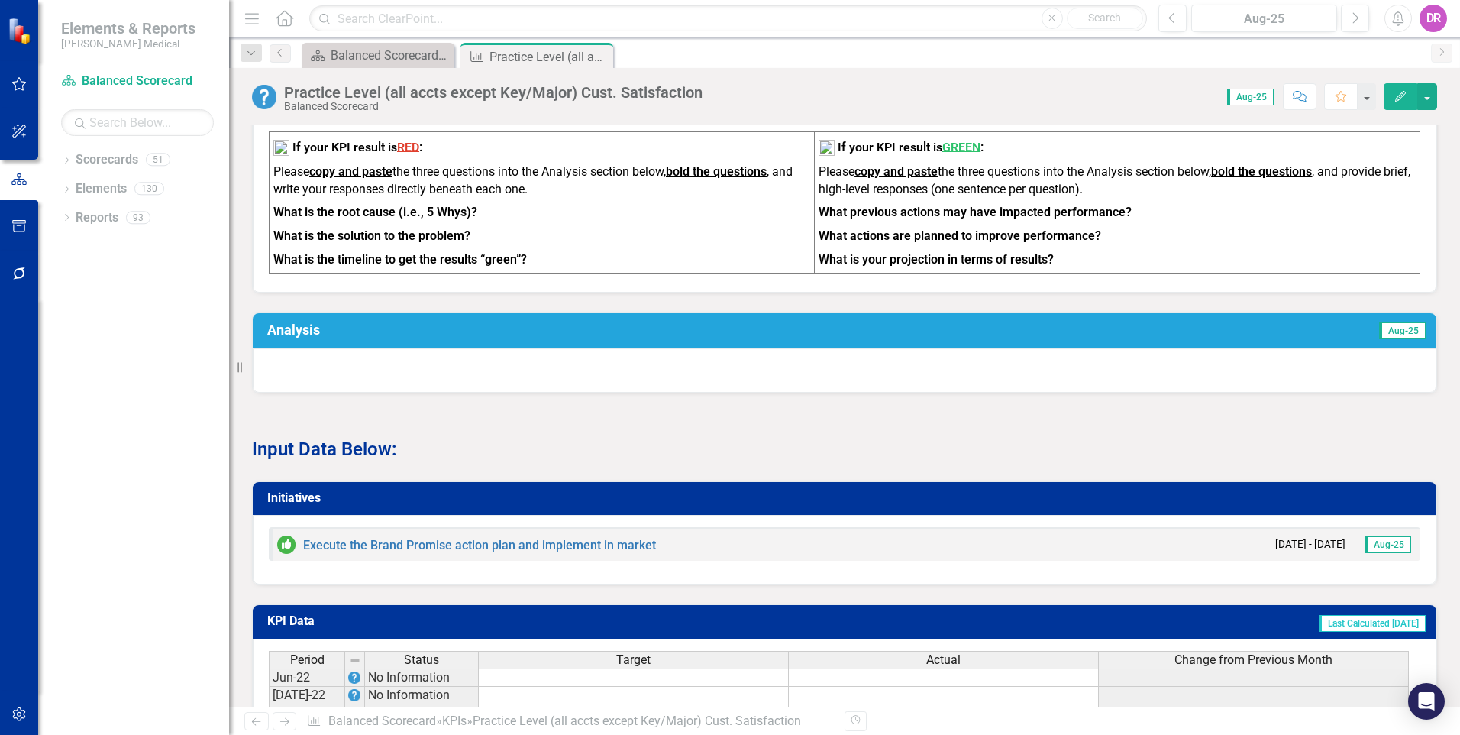
click at [673, 377] on div at bounding box center [845, 370] width 1184 height 44
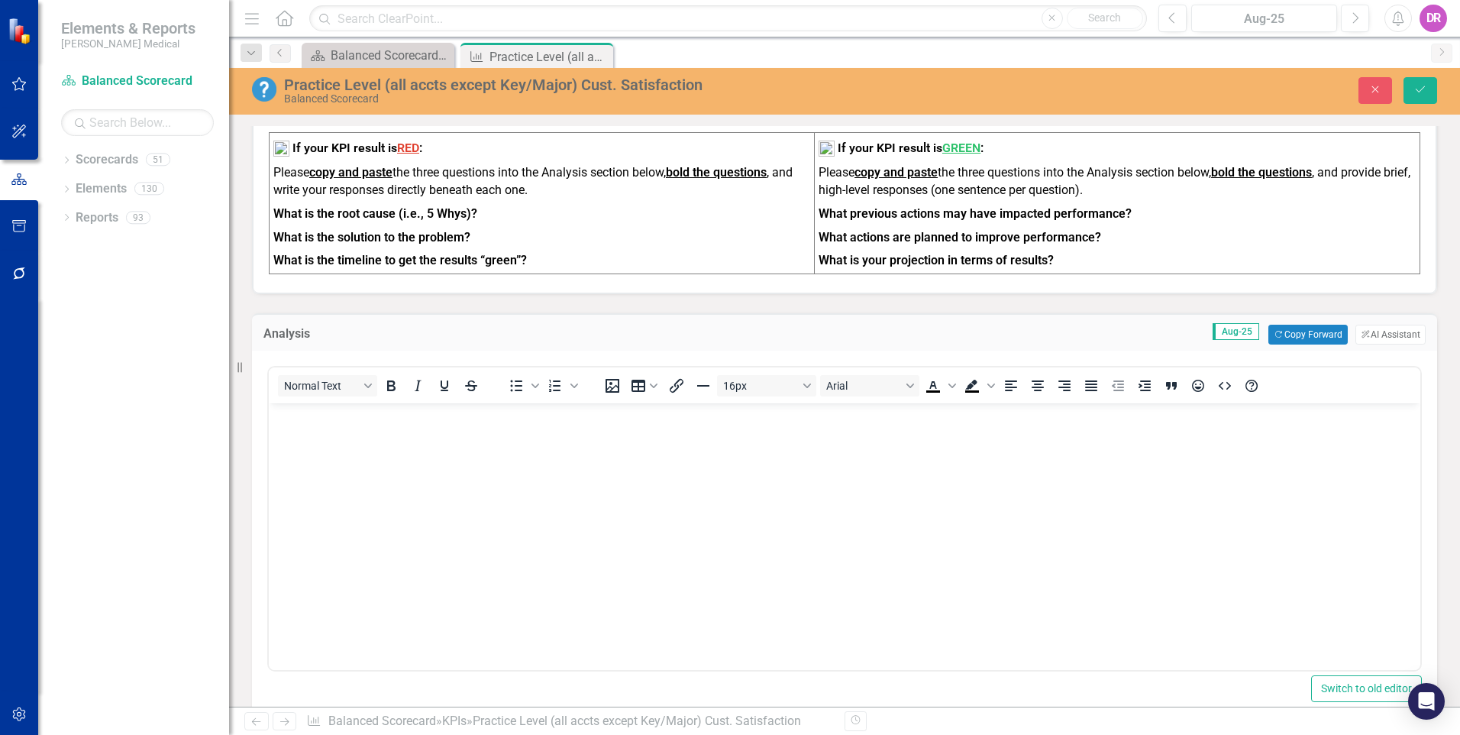
scroll to position [0, 0]
click at [1283, 344] on button "Copy Forward Copy Forward" at bounding box center [1307, 335] width 79 height 20
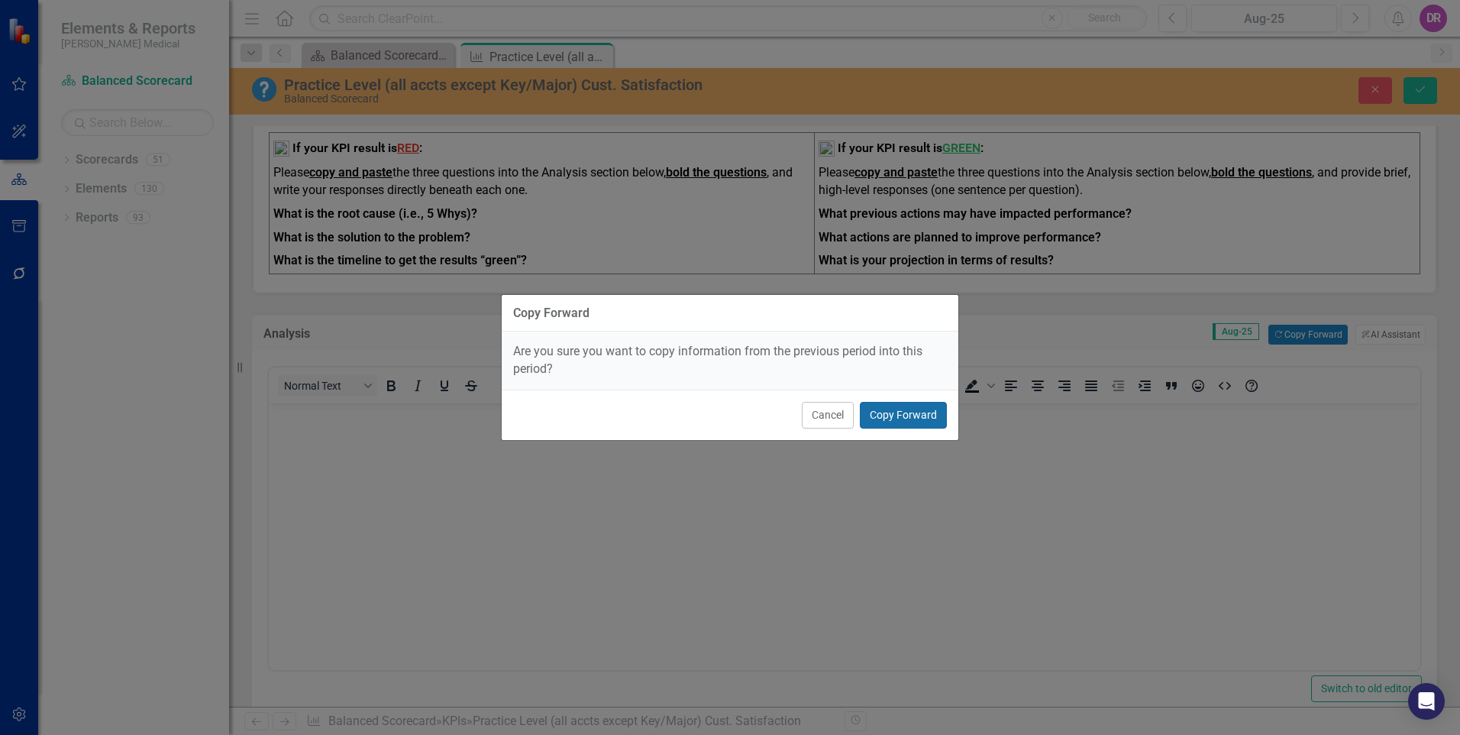
click at [917, 402] on button "Copy Forward" at bounding box center [903, 415] width 87 height 27
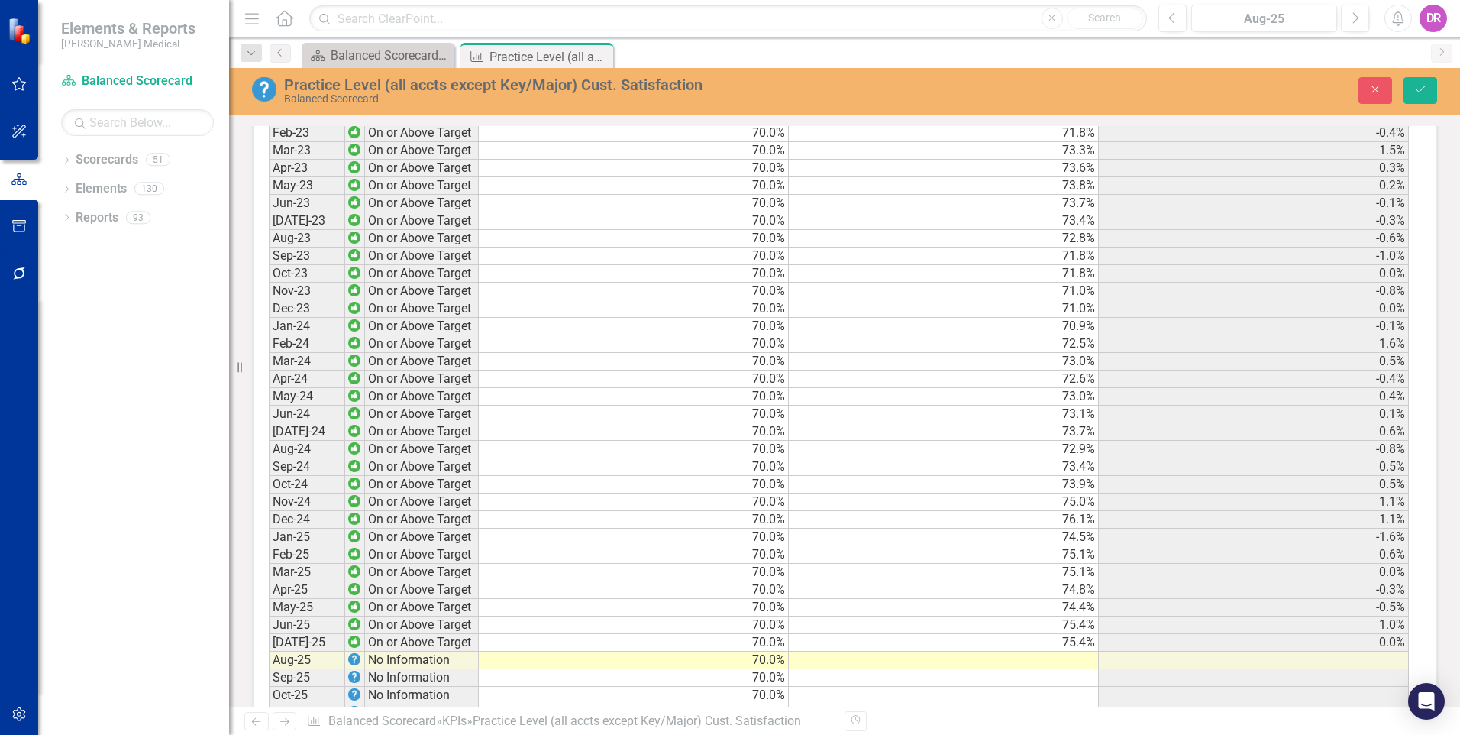
scroll to position [2079, 0]
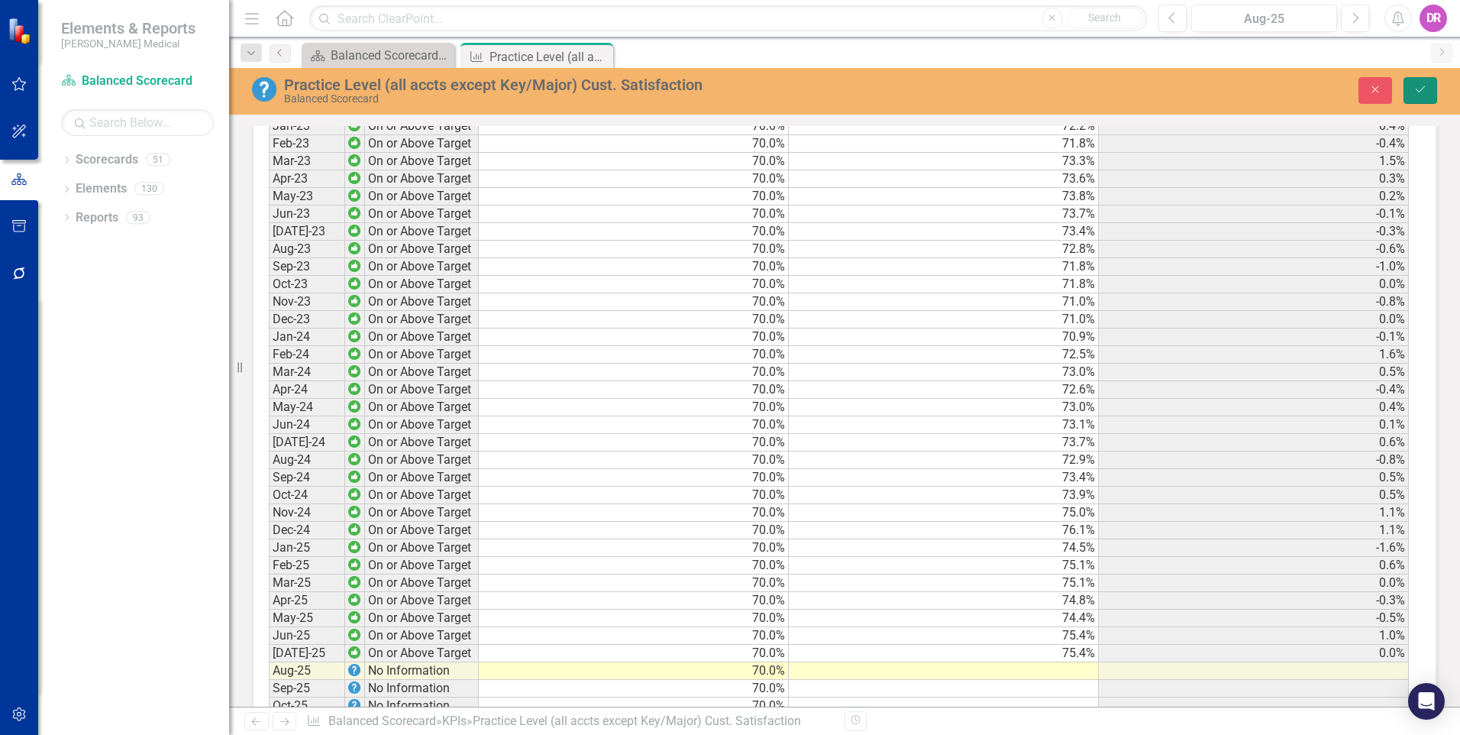
click at [1423, 88] on icon "submit" at bounding box center [1420, 89] width 9 height 6
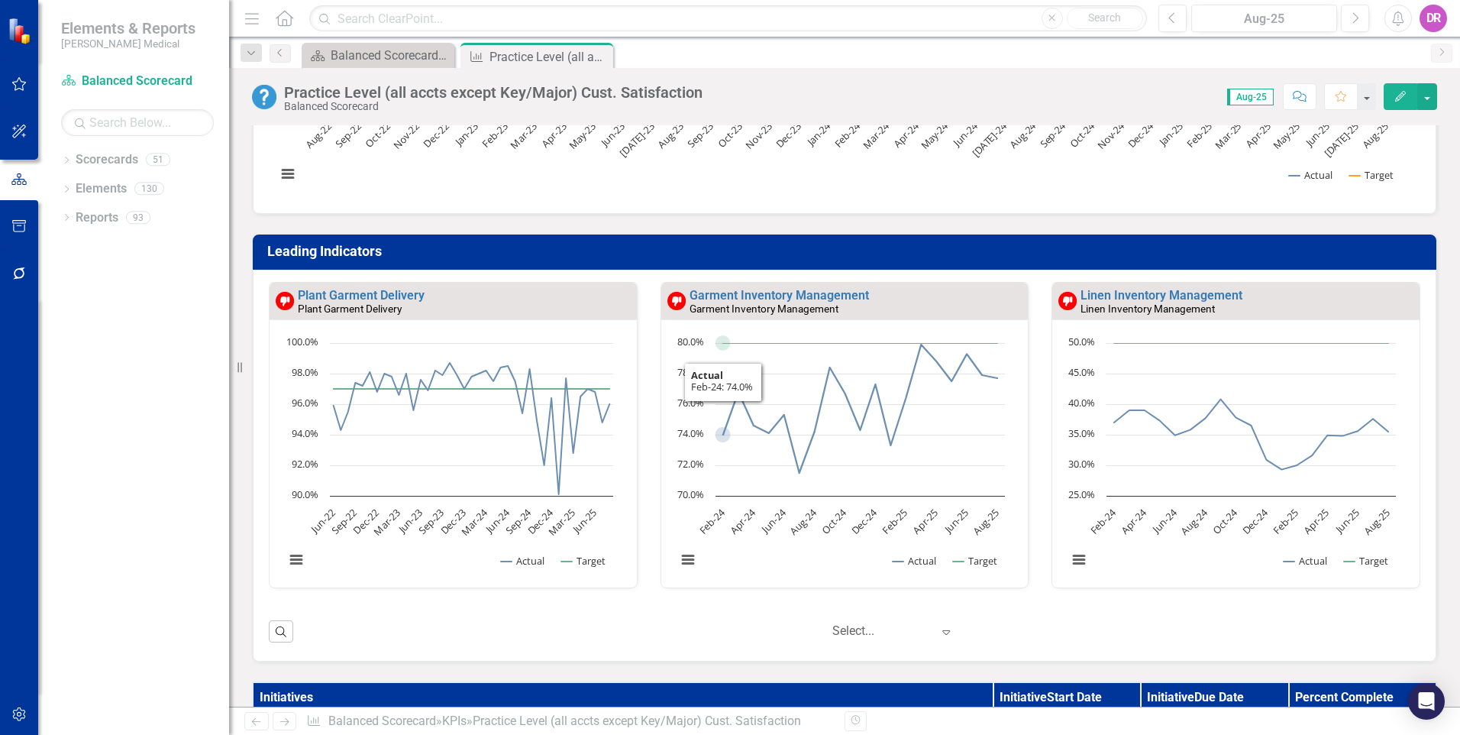
scroll to position [382, 0]
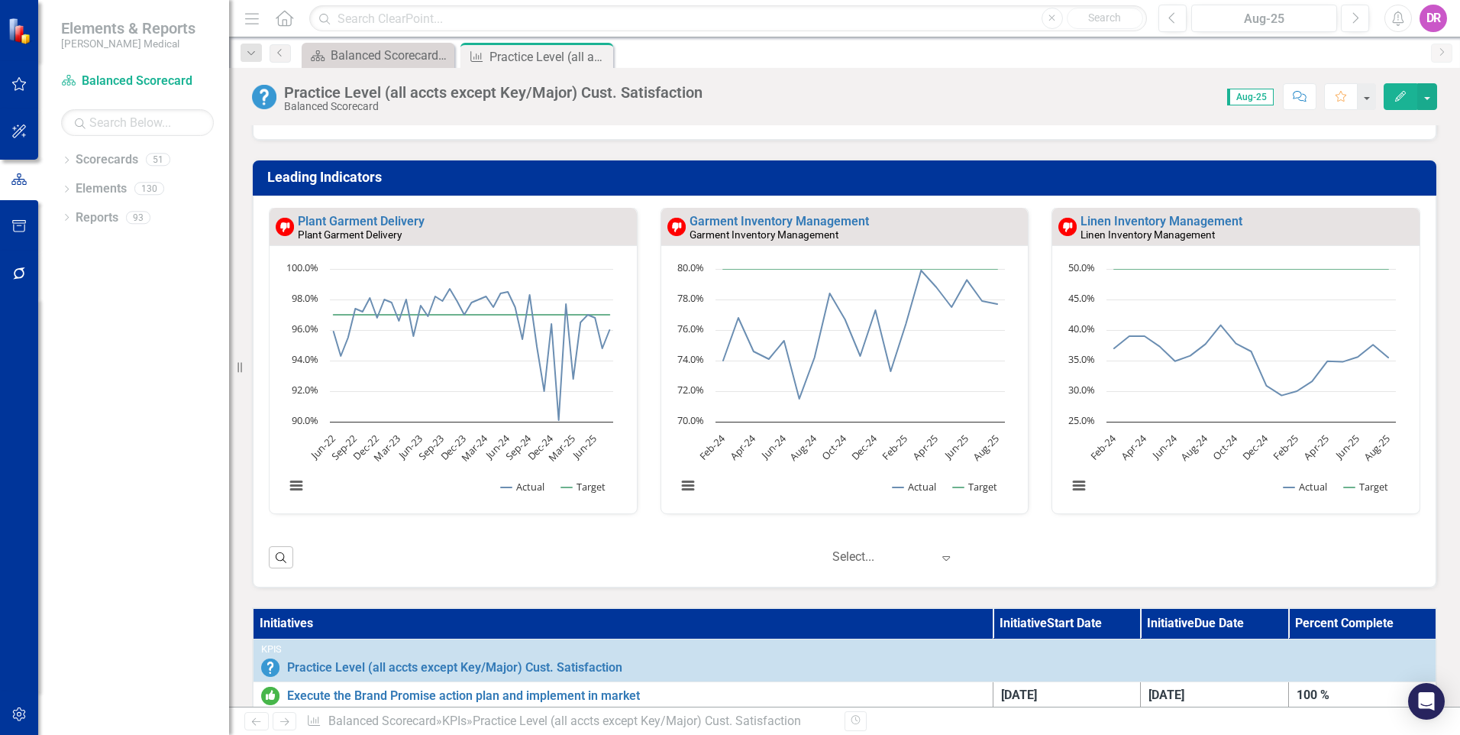
click at [943, 558] on icon at bounding box center [947, 558] width 8 height 5
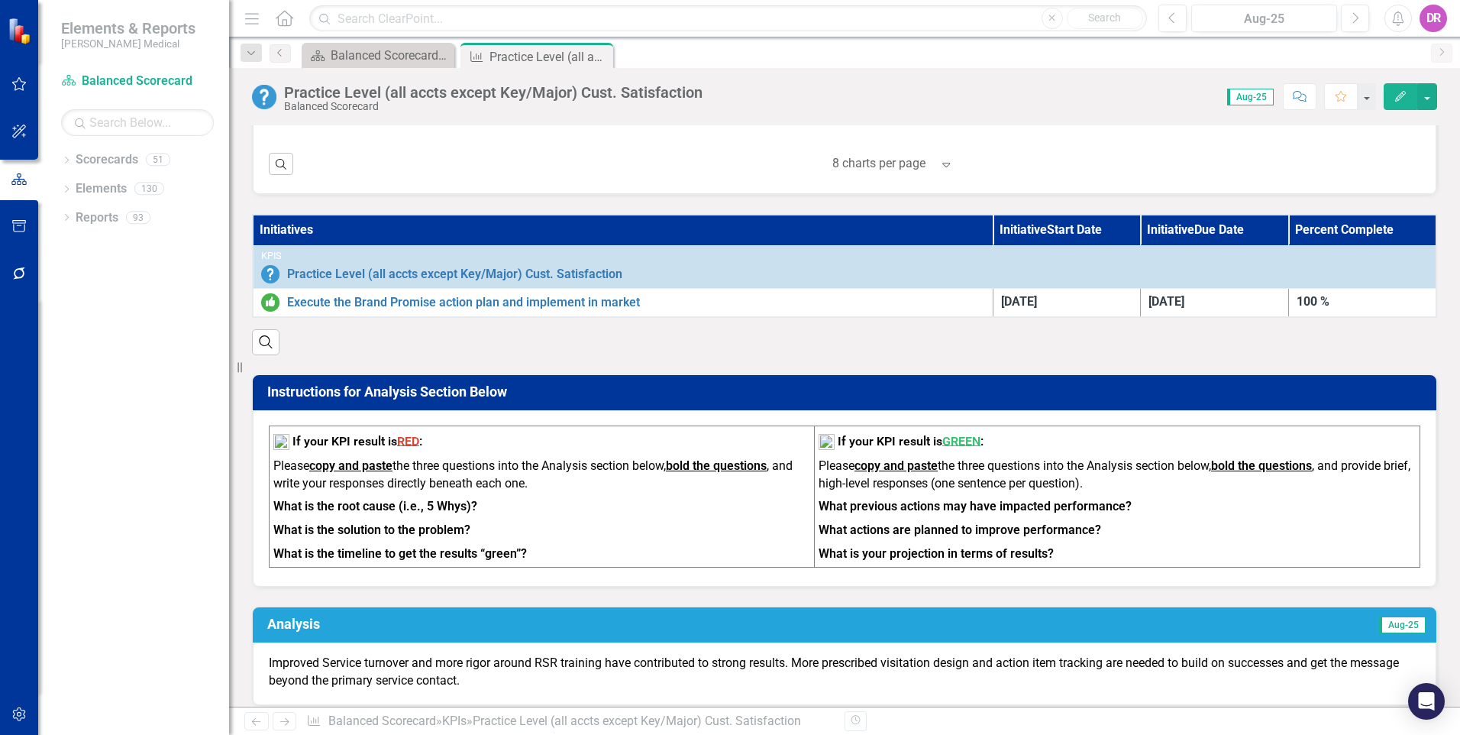
scroll to position [535, 0]
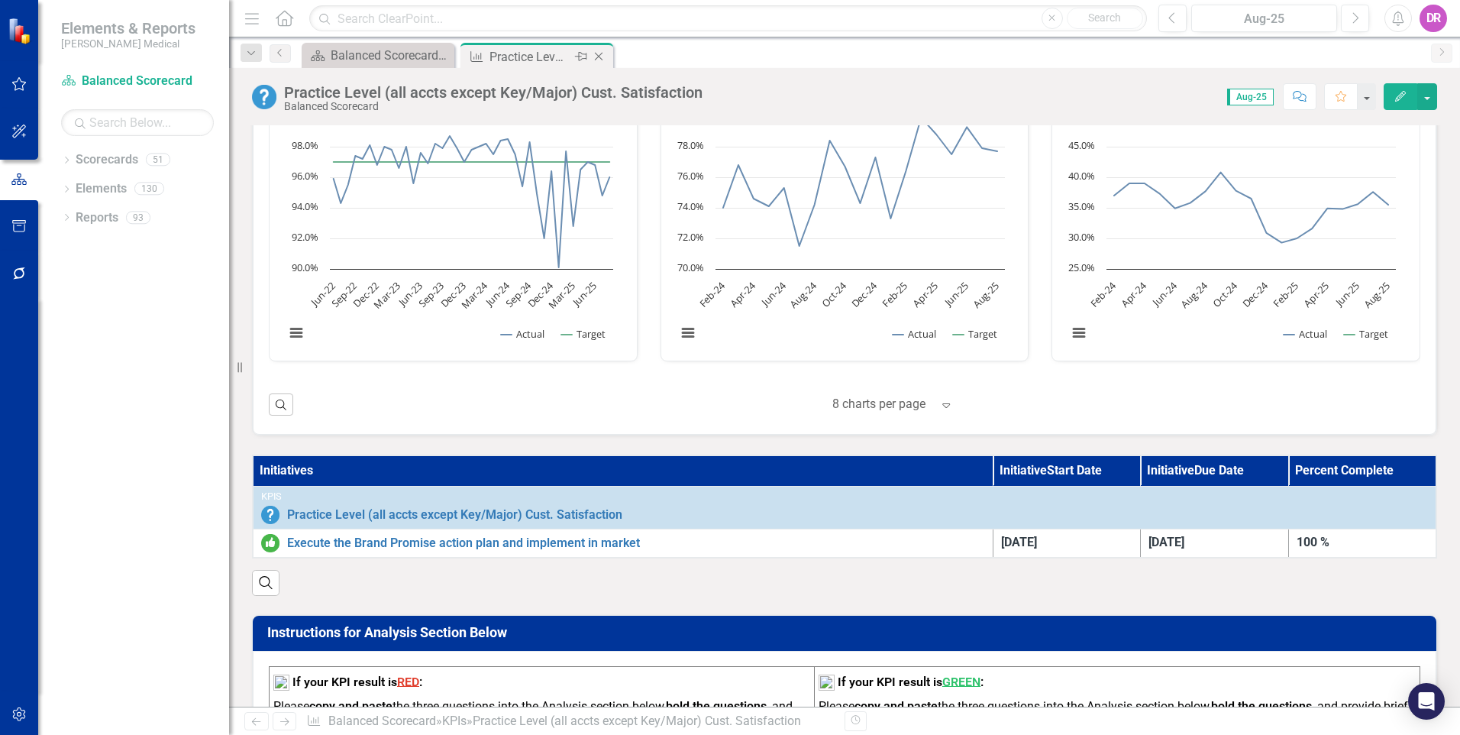
click at [598, 58] on icon "Close" at bounding box center [598, 56] width 15 height 12
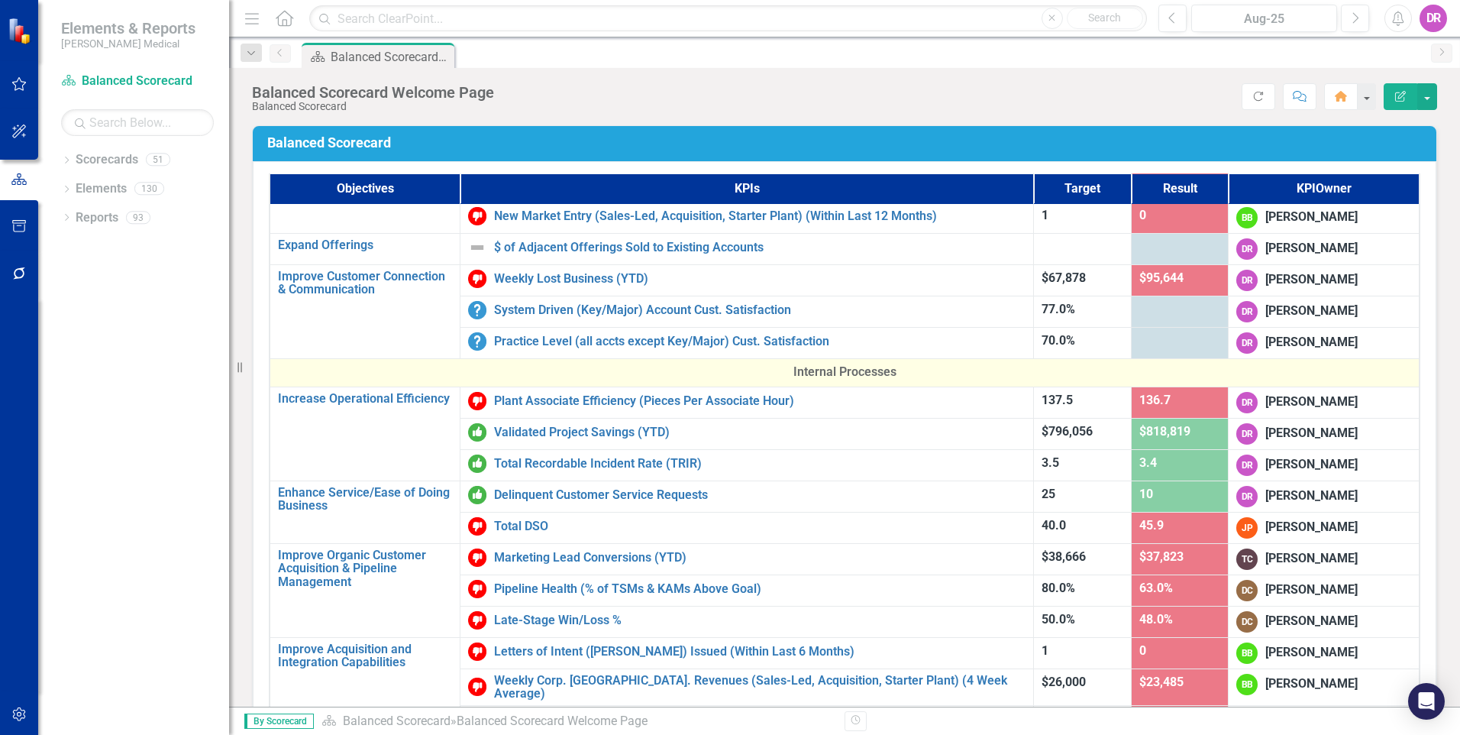
scroll to position [305, 0]
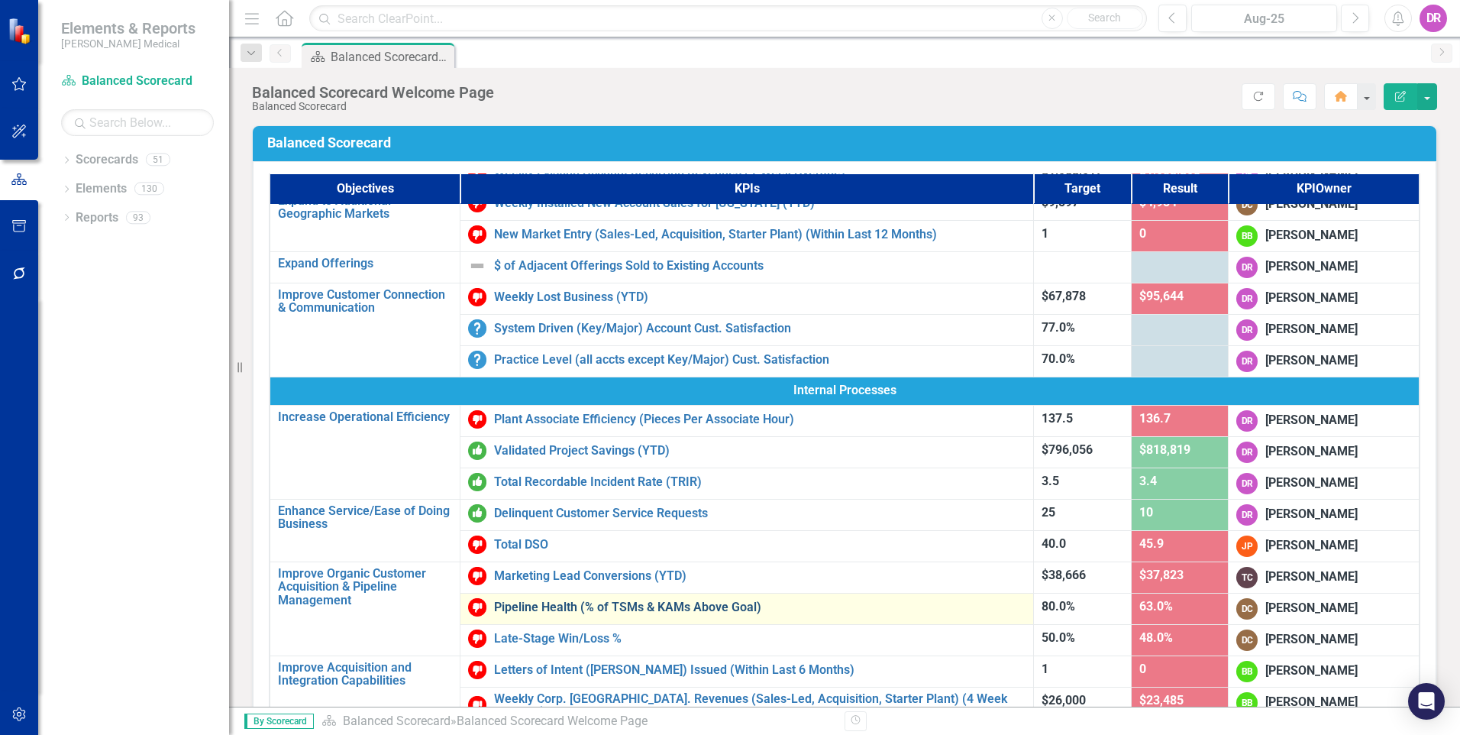
scroll to position [229, 0]
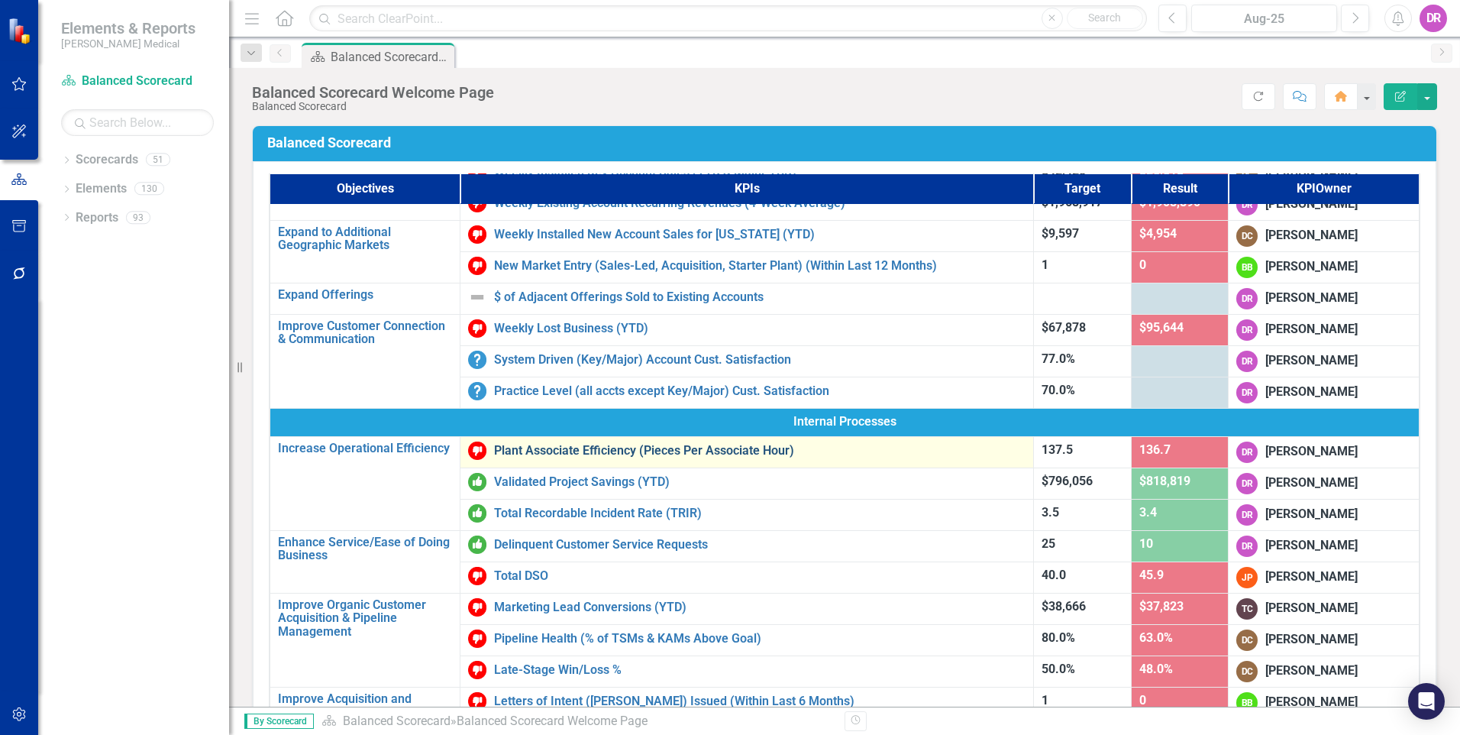
click at [606, 448] on link "Plant Associate Efficiency (Pieces Per Associate Hour)" at bounding box center [760, 451] width 532 height 14
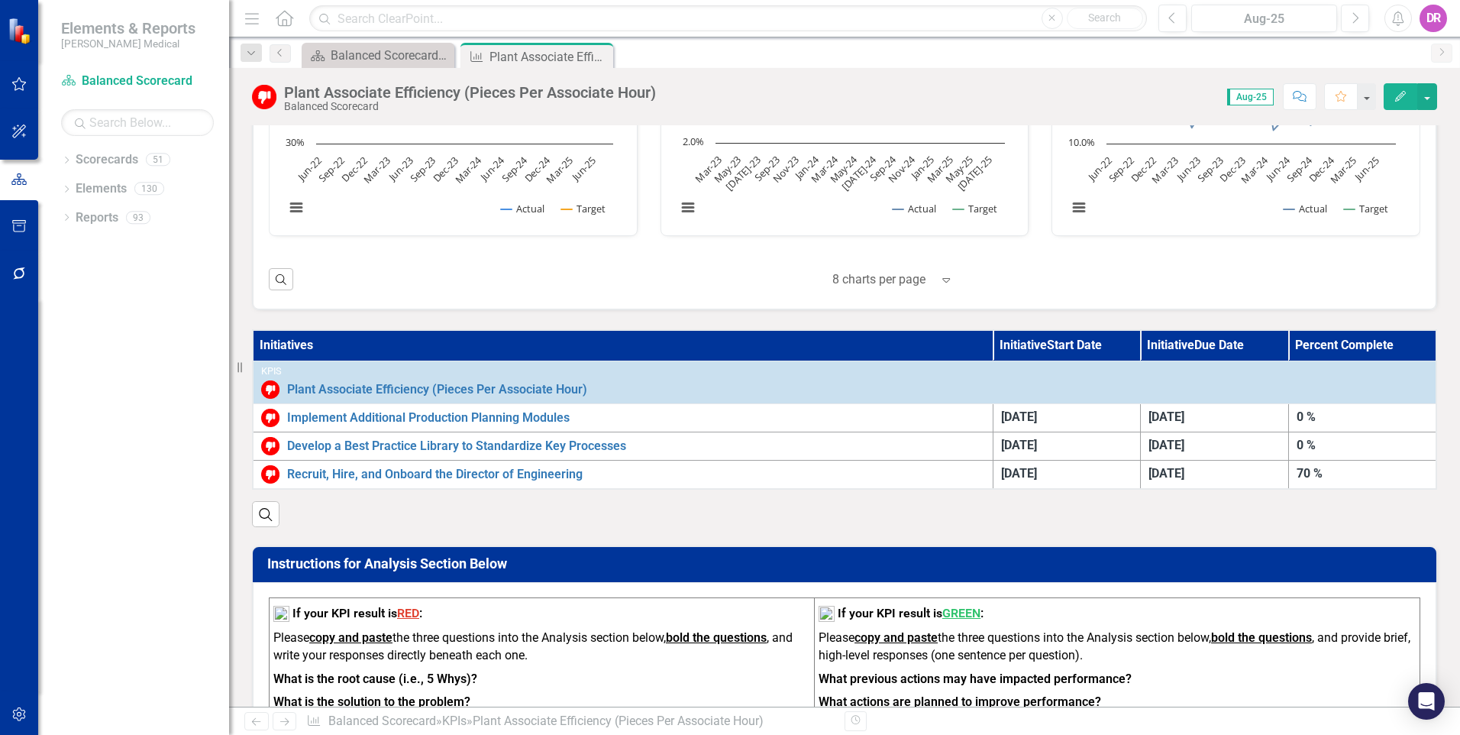
scroll to position [687, 0]
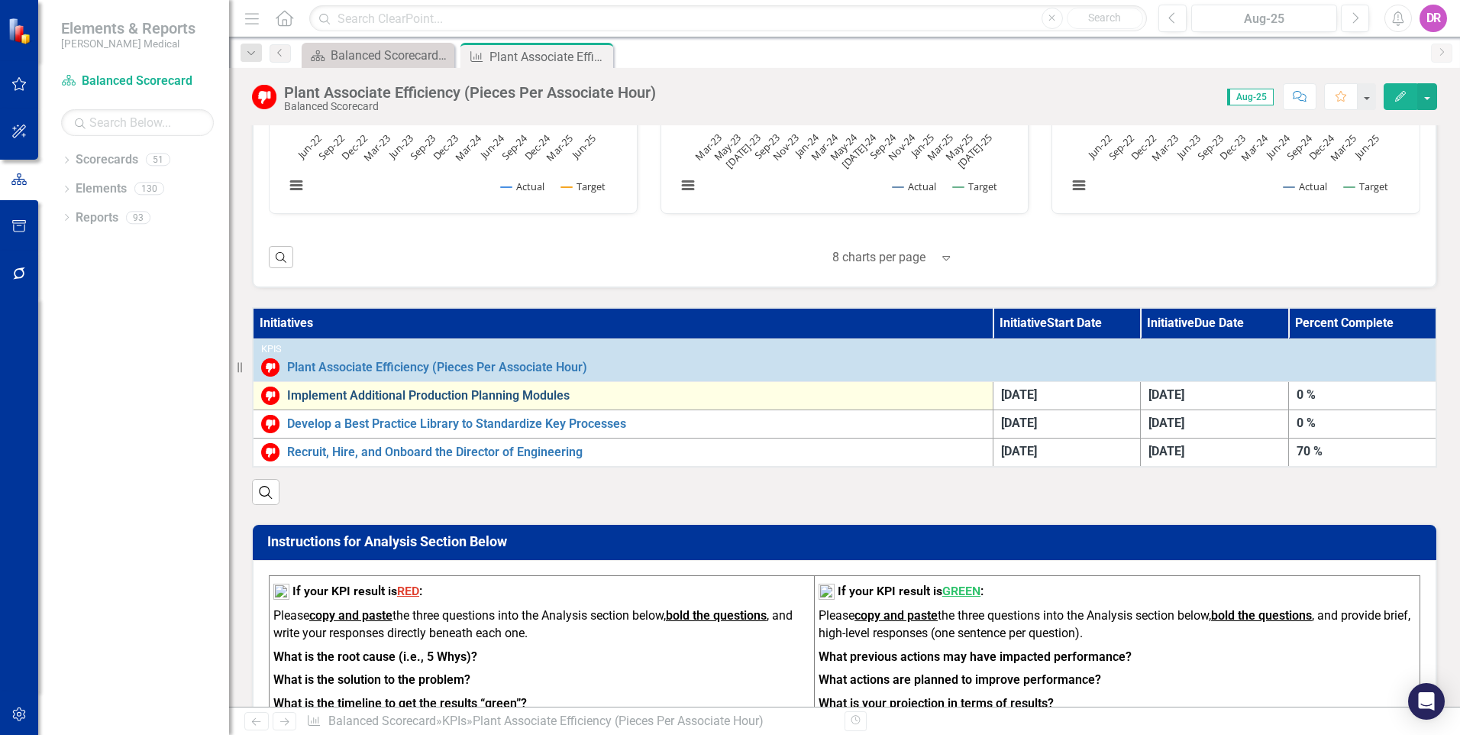
click at [480, 395] on link "Implement Additional Production Planning Modules" at bounding box center [636, 396] width 698 height 14
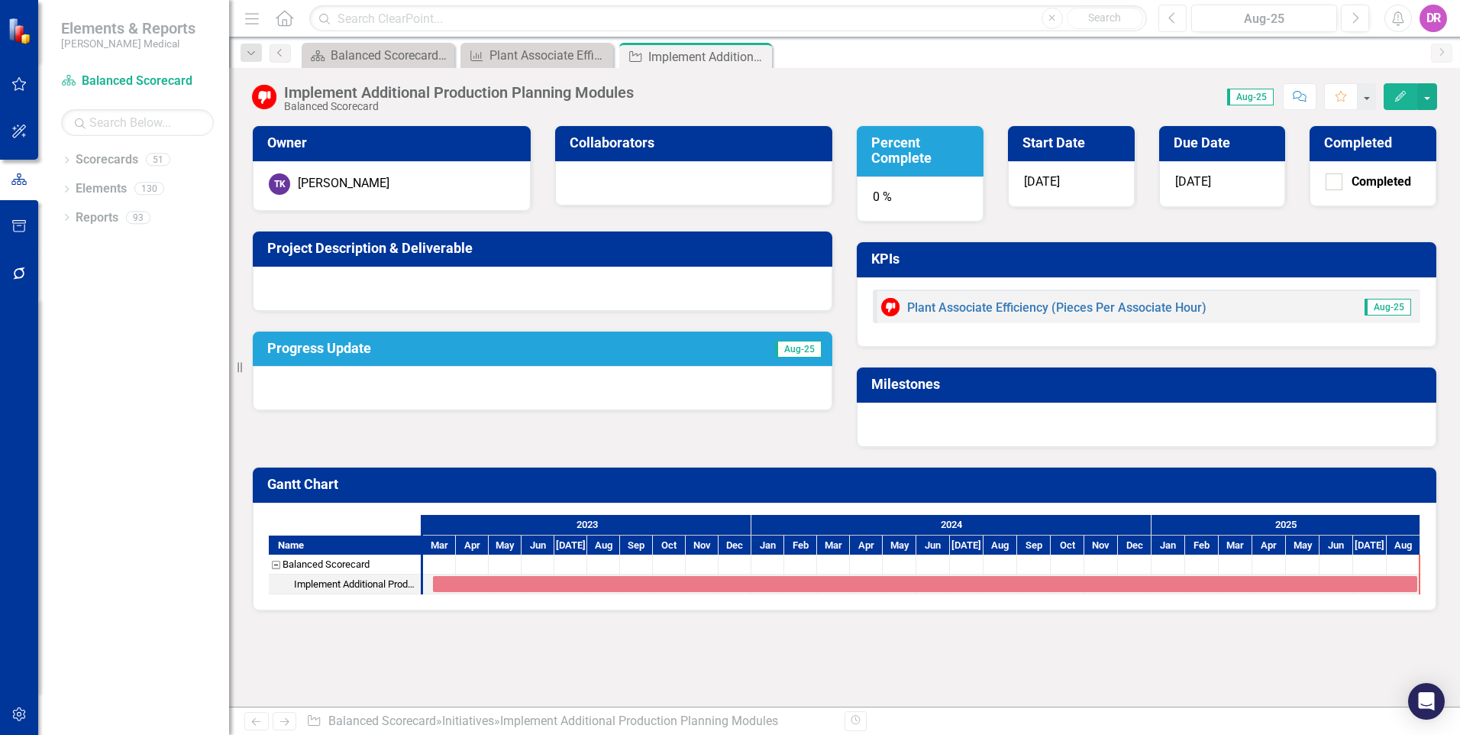
click at [1169, 13] on icon "Previous" at bounding box center [1172, 18] width 8 height 14
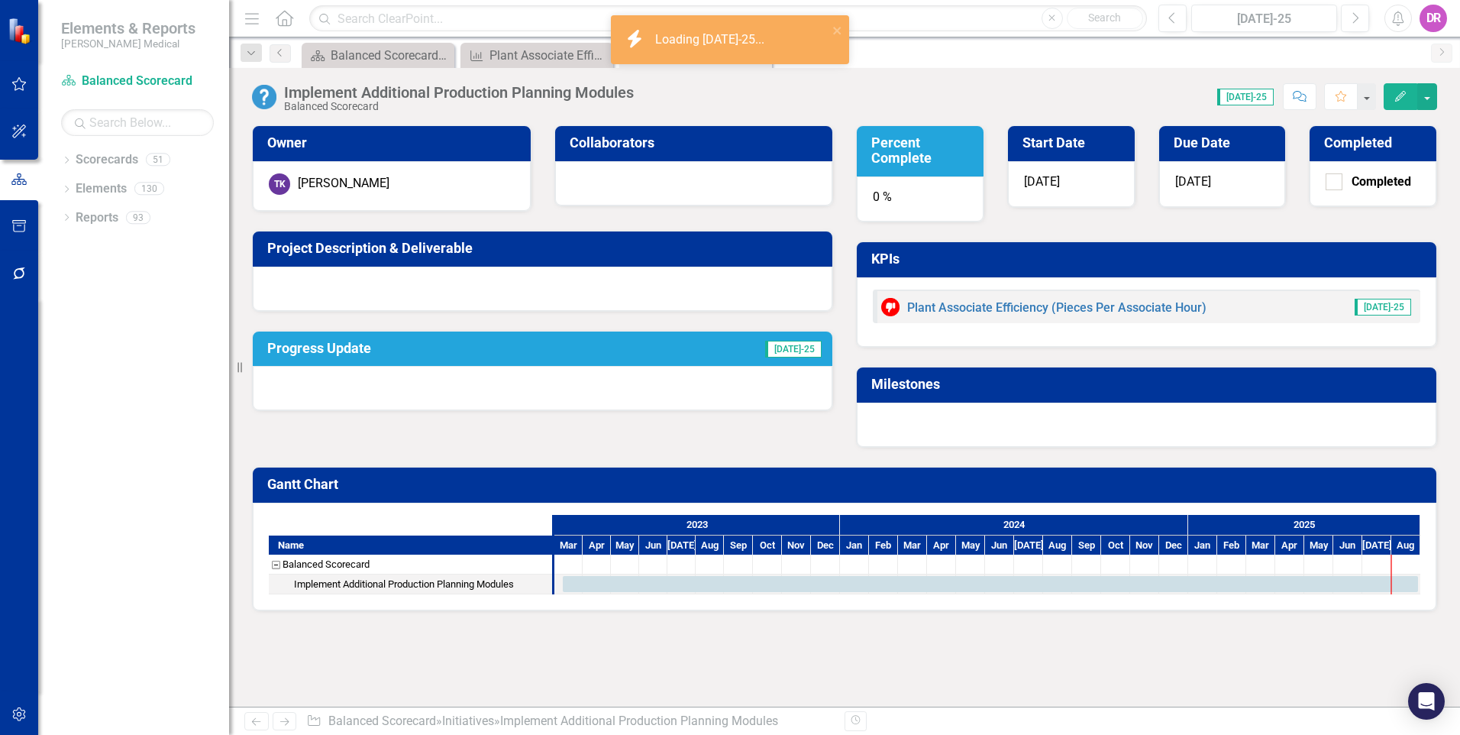
click at [475, 383] on div at bounding box center [543, 388] width 580 height 44
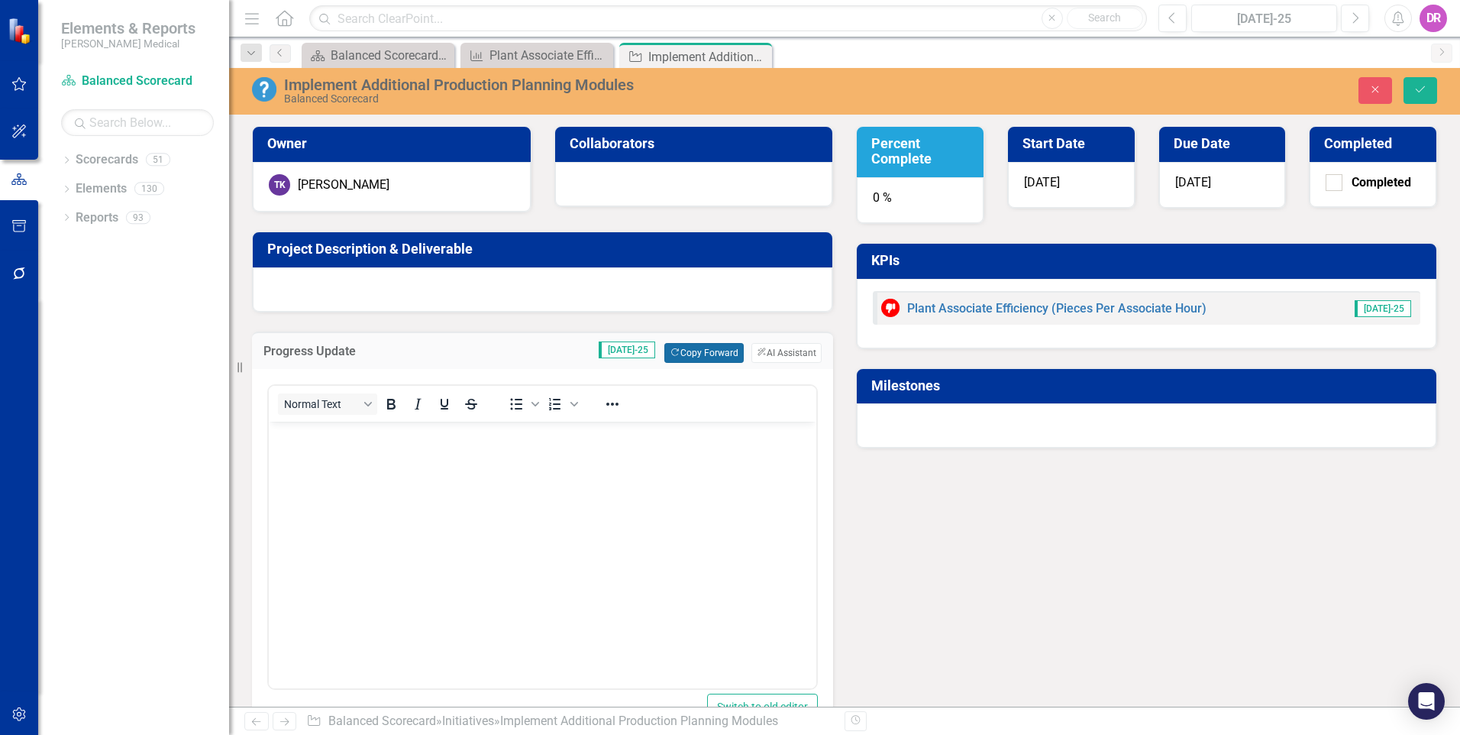
click at [698, 354] on button "Copy Forward Copy Forward" at bounding box center [703, 353] width 79 height 20
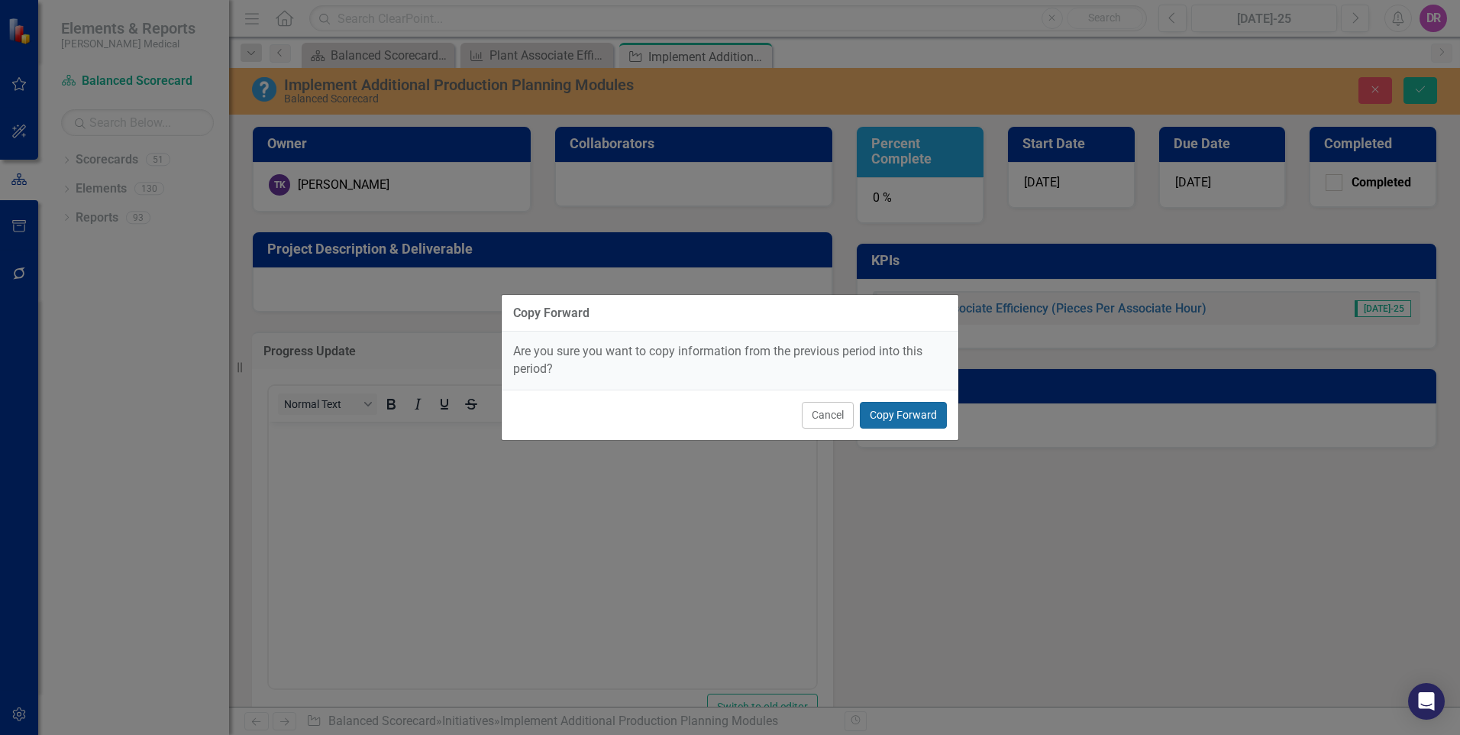
click at [921, 421] on button "Copy Forward" at bounding box center [903, 415] width 87 height 27
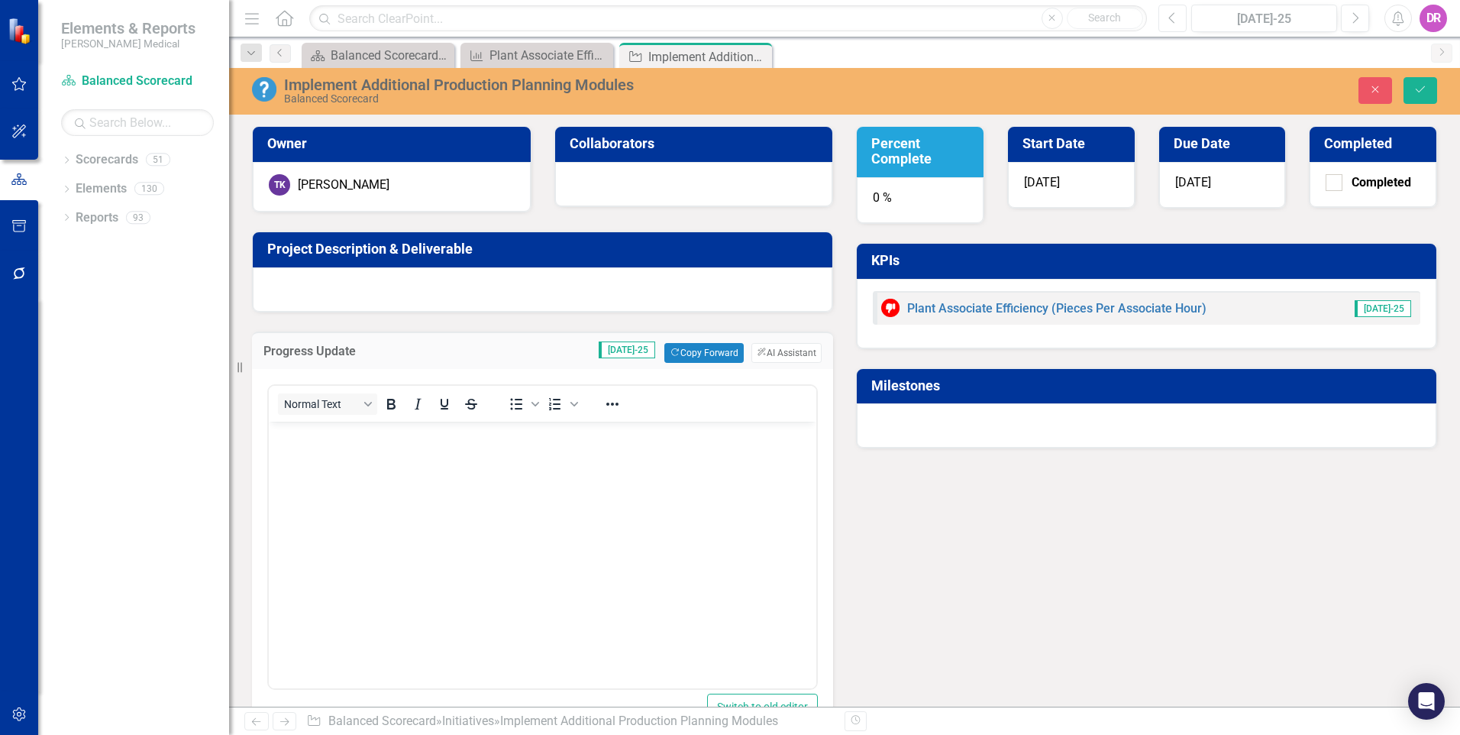
click at [1170, 14] on icon "Previous" at bounding box center [1172, 18] width 8 height 14
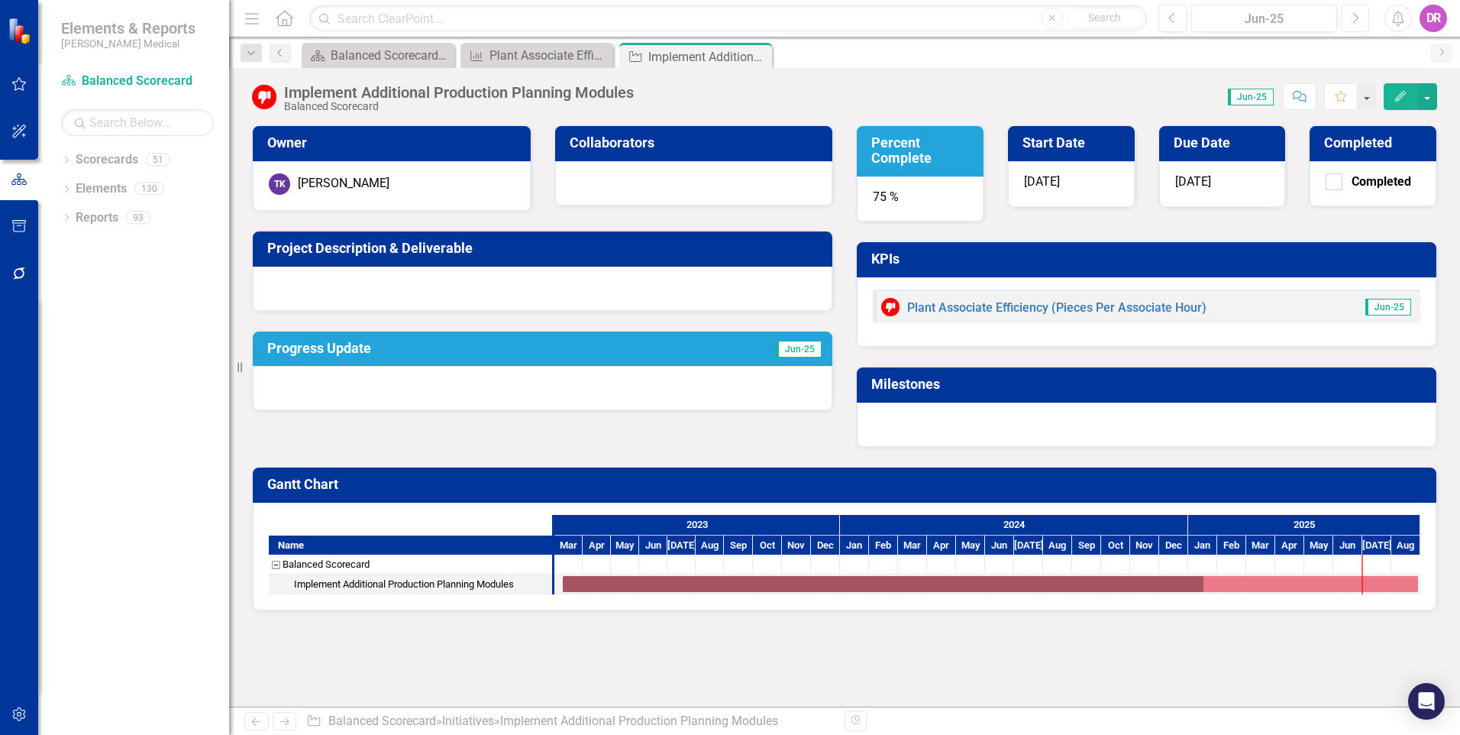
click at [1352, 15] on icon "Next" at bounding box center [1355, 18] width 8 height 14
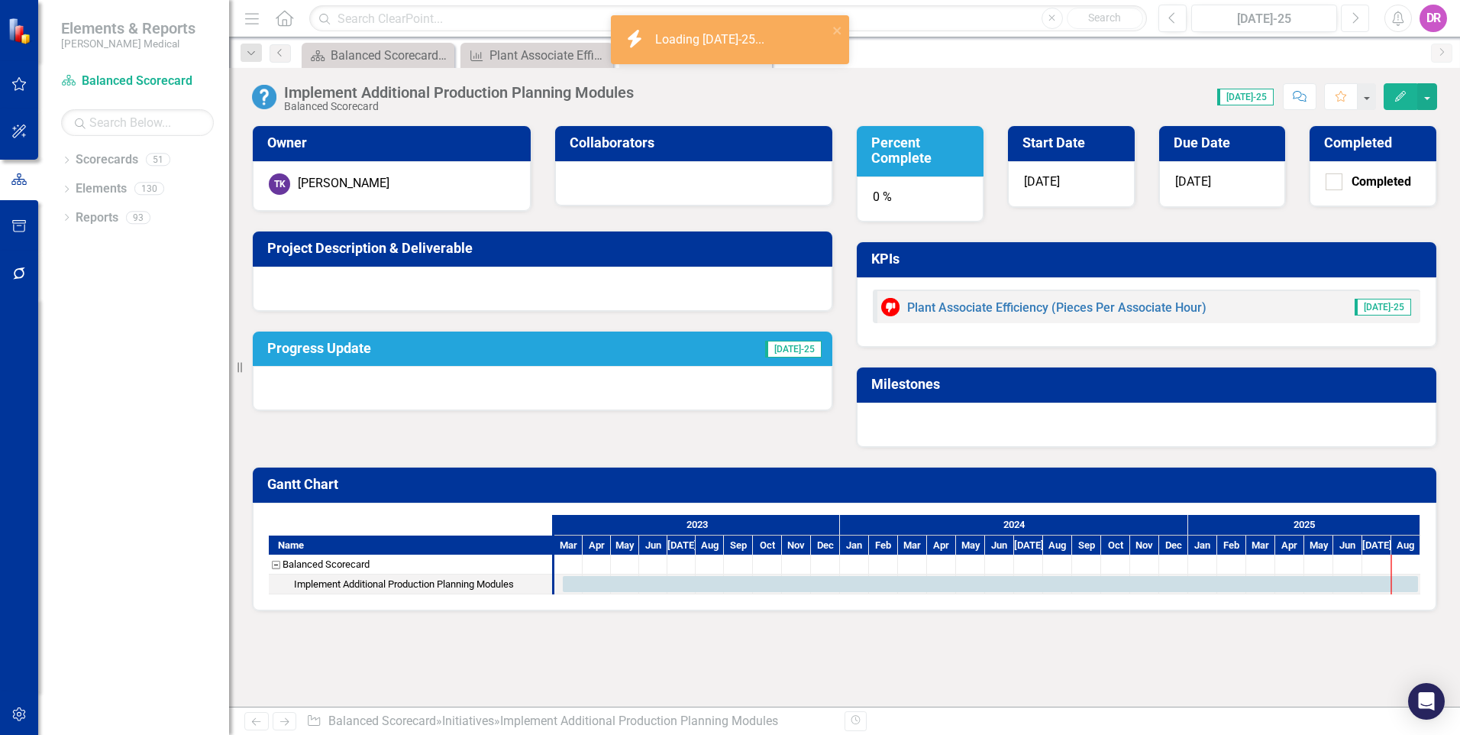
click at [1354, 15] on icon "Next" at bounding box center [1355, 18] width 8 height 14
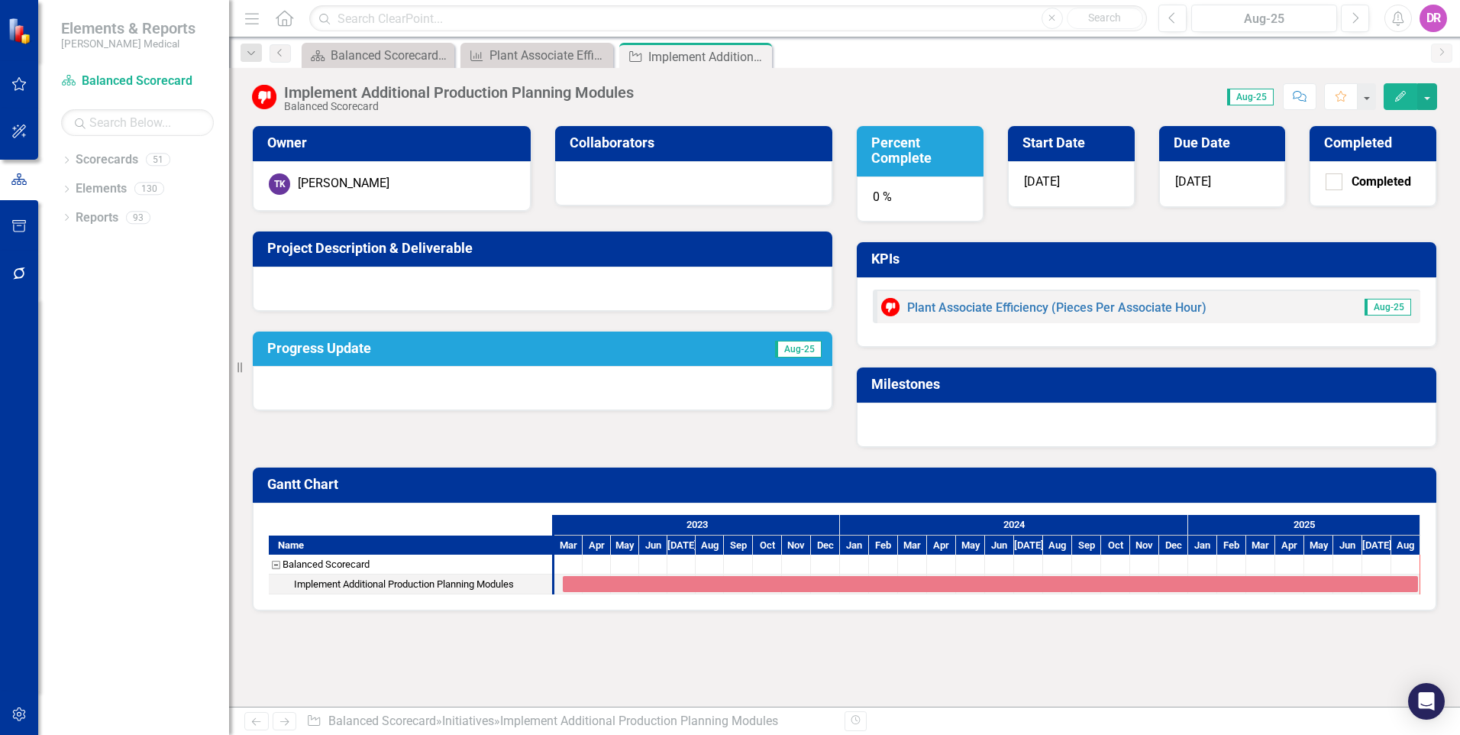
click at [585, 387] on div at bounding box center [543, 388] width 580 height 44
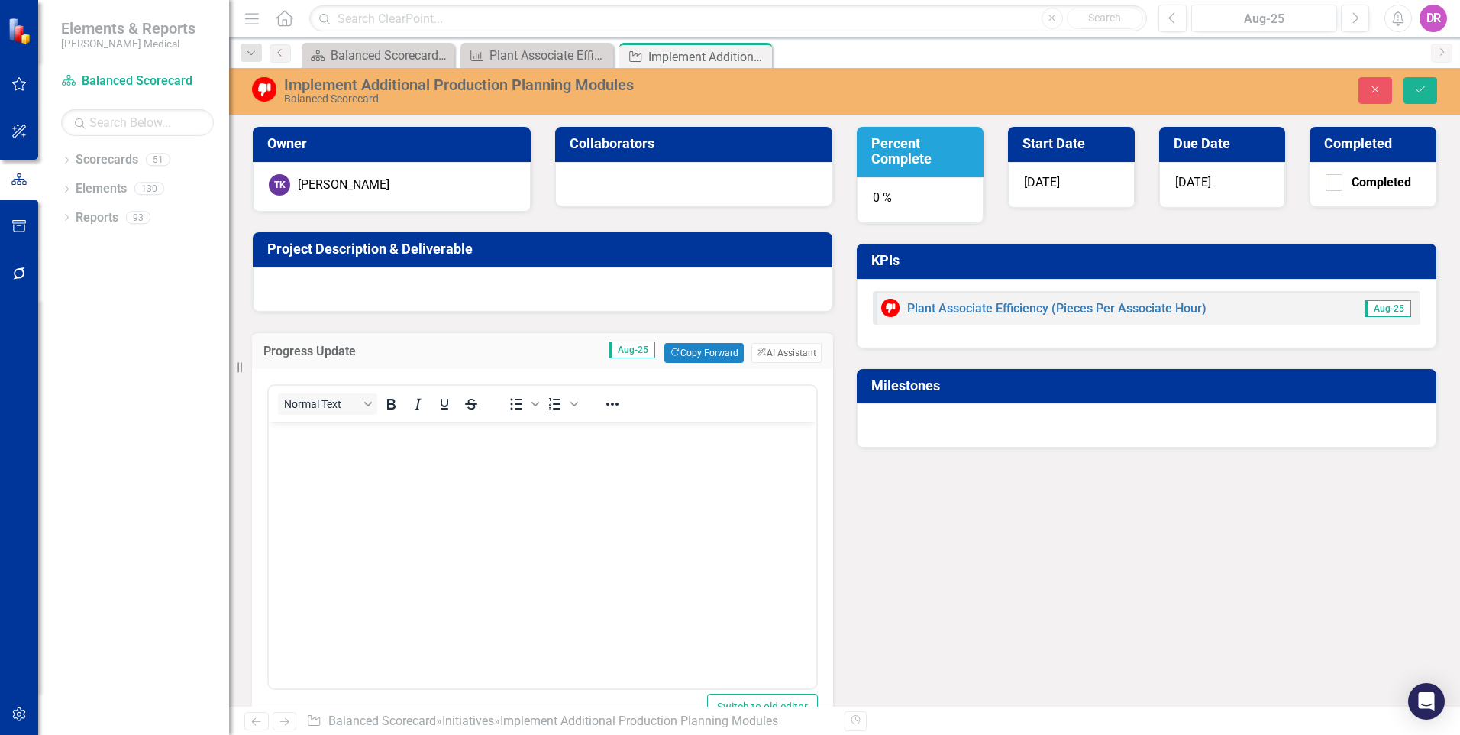
click at [478, 439] on p "Rich Text Area. Press ALT-0 for help." at bounding box center [543, 434] width 540 height 18
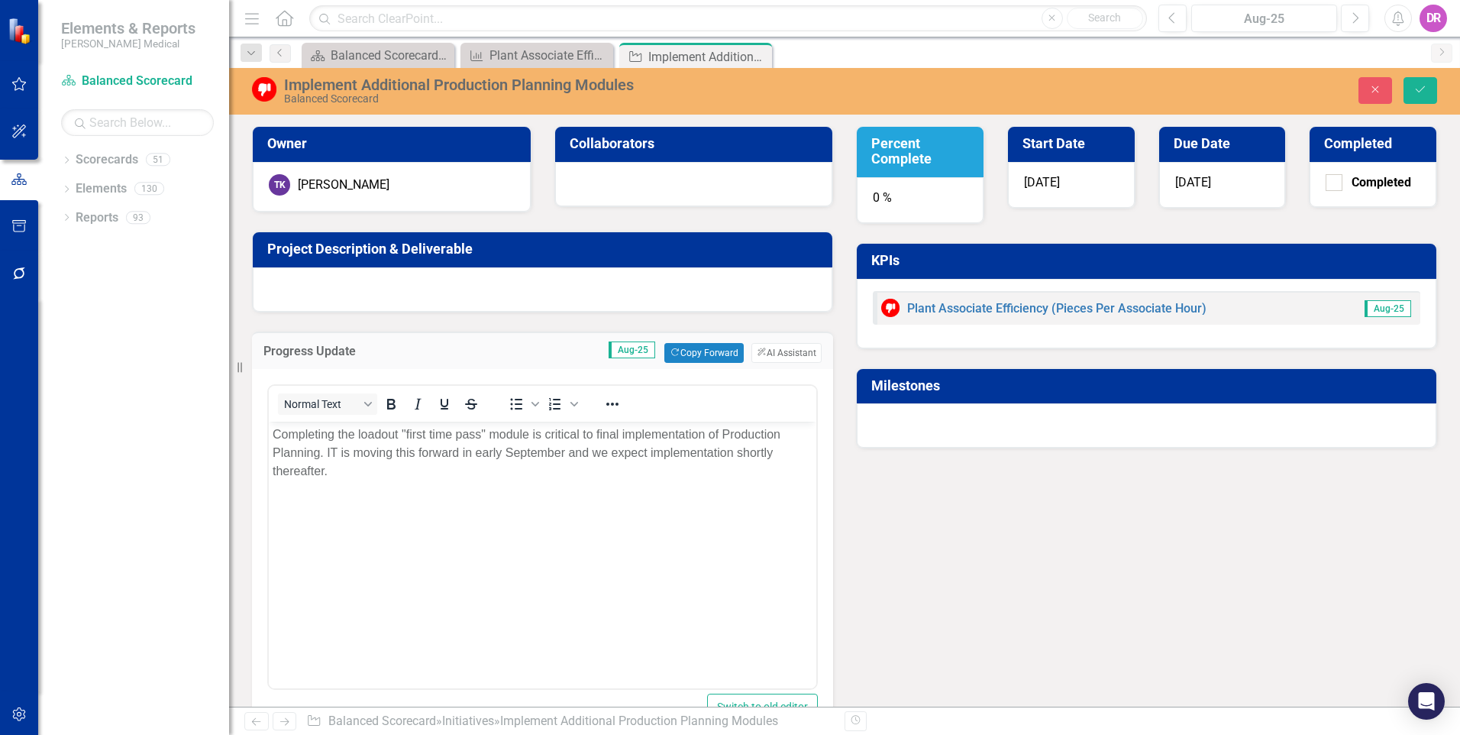
click at [869, 190] on div "0 %" at bounding box center [920, 200] width 127 height 46
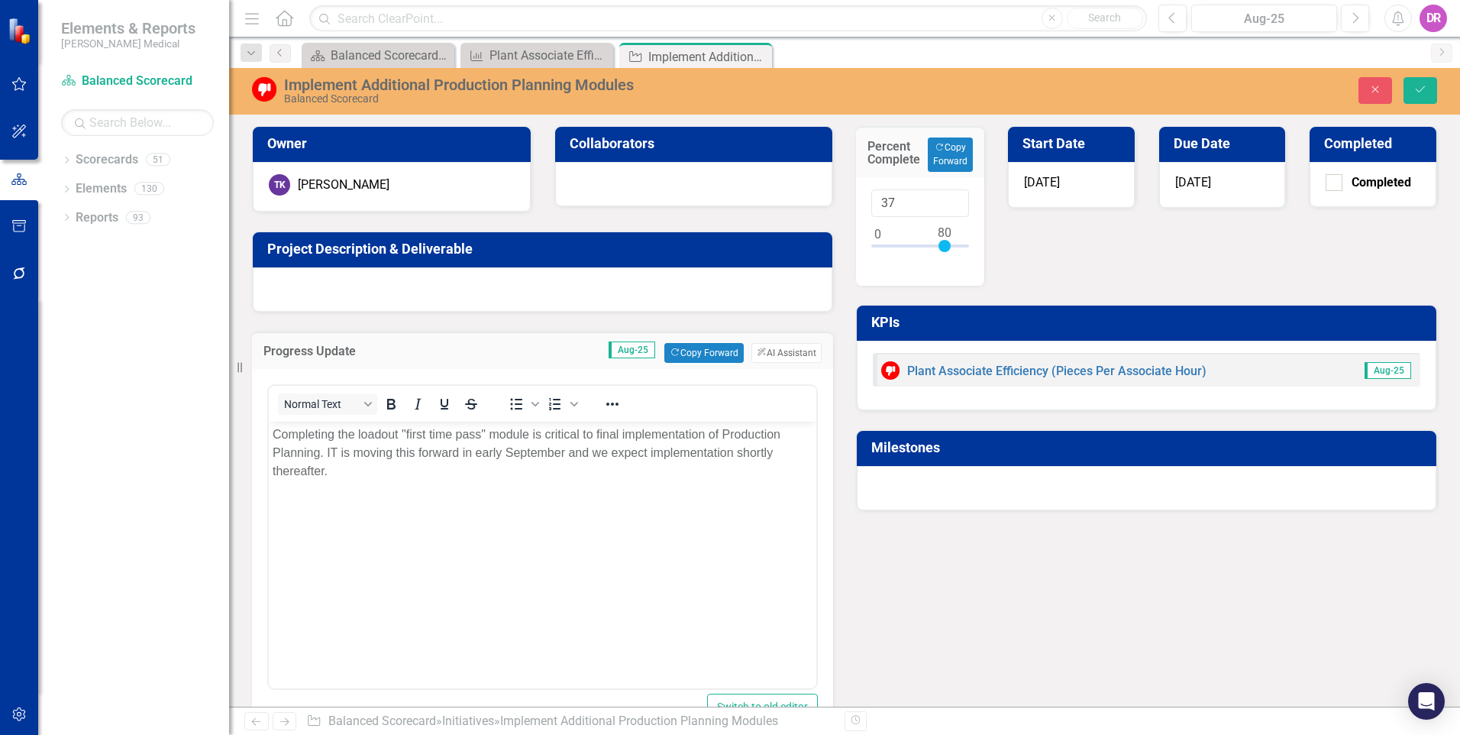
type input "80"
drag, startPoint x: 873, startPoint y: 246, endPoint x: 940, endPoint y: 250, distance: 67.3
click at [940, 250] on div at bounding box center [945, 246] width 12 height 12
click at [1425, 87] on icon "Save" at bounding box center [1421, 89] width 14 height 11
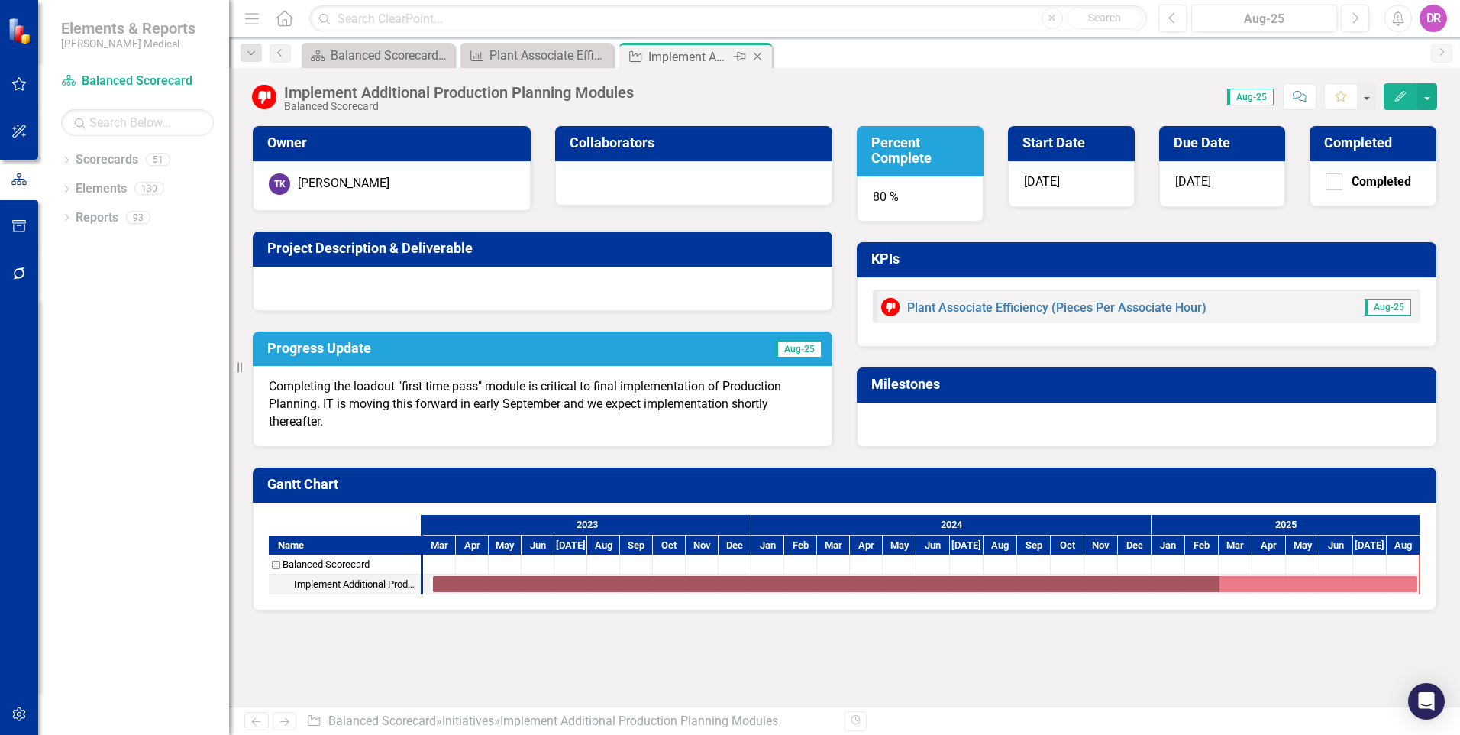
click at [761, 55] on icon "Close" at bounding box center [757, 56] width 15 height 12
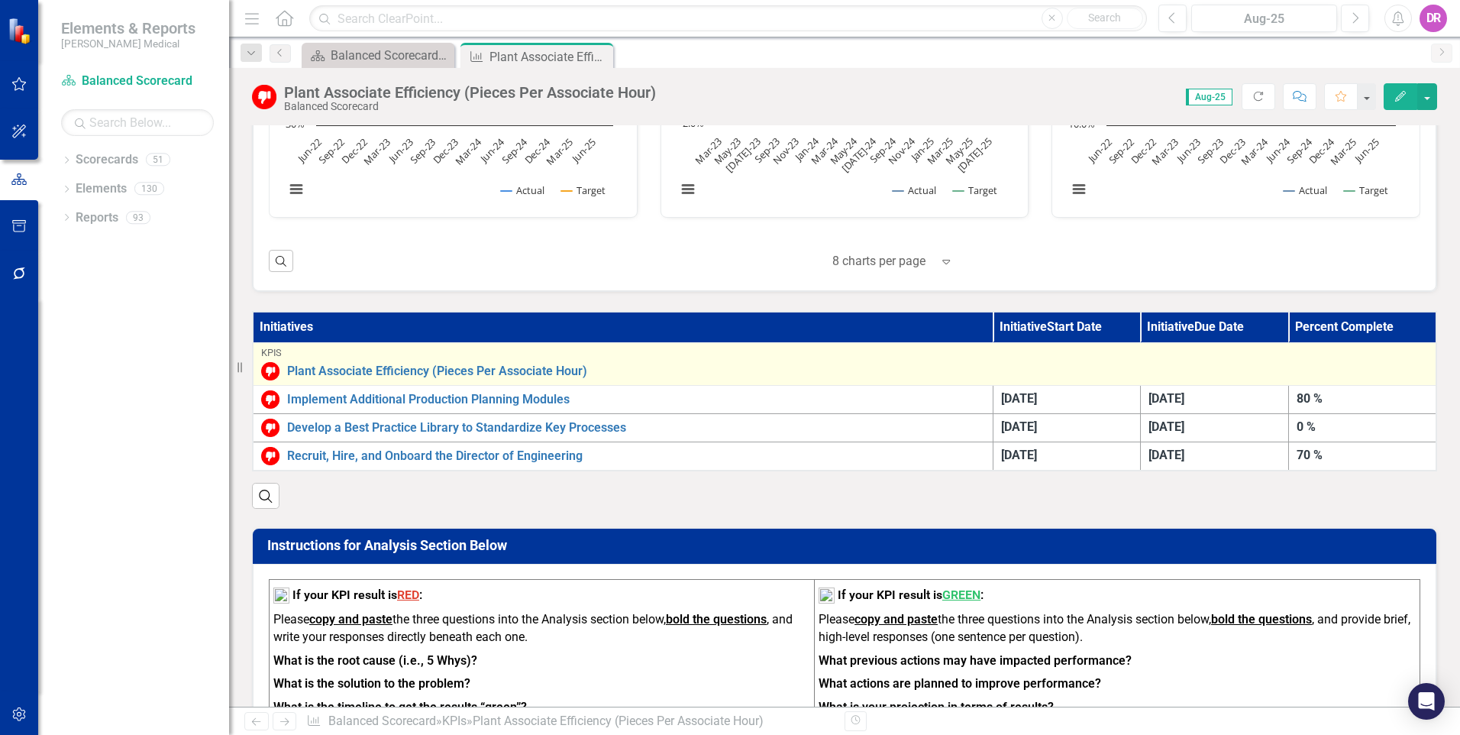
scroll to position [687, 0]
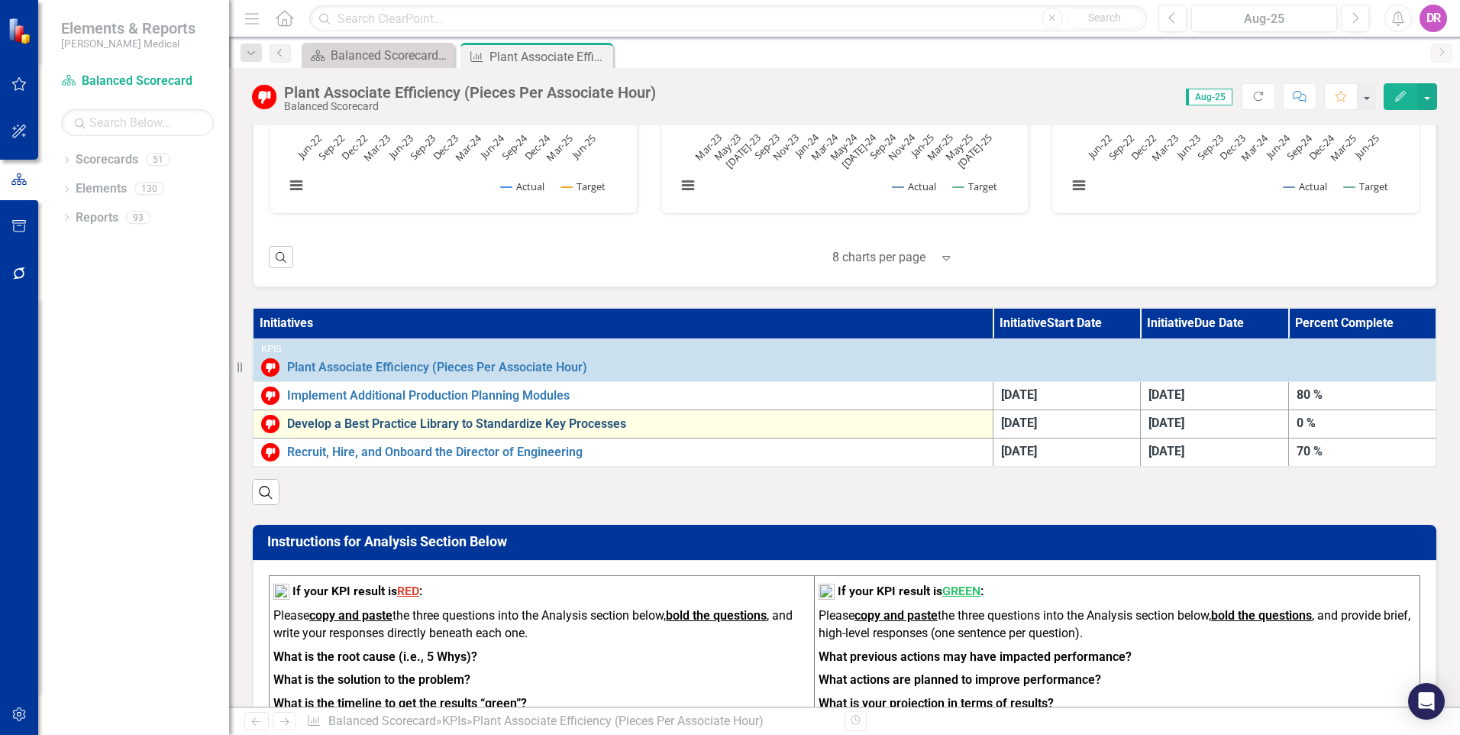
click at [455, 419] on link "Develop a Best Practice Library to Standardize Key Processes" at bounding box center [636, 424] width 698 height 14
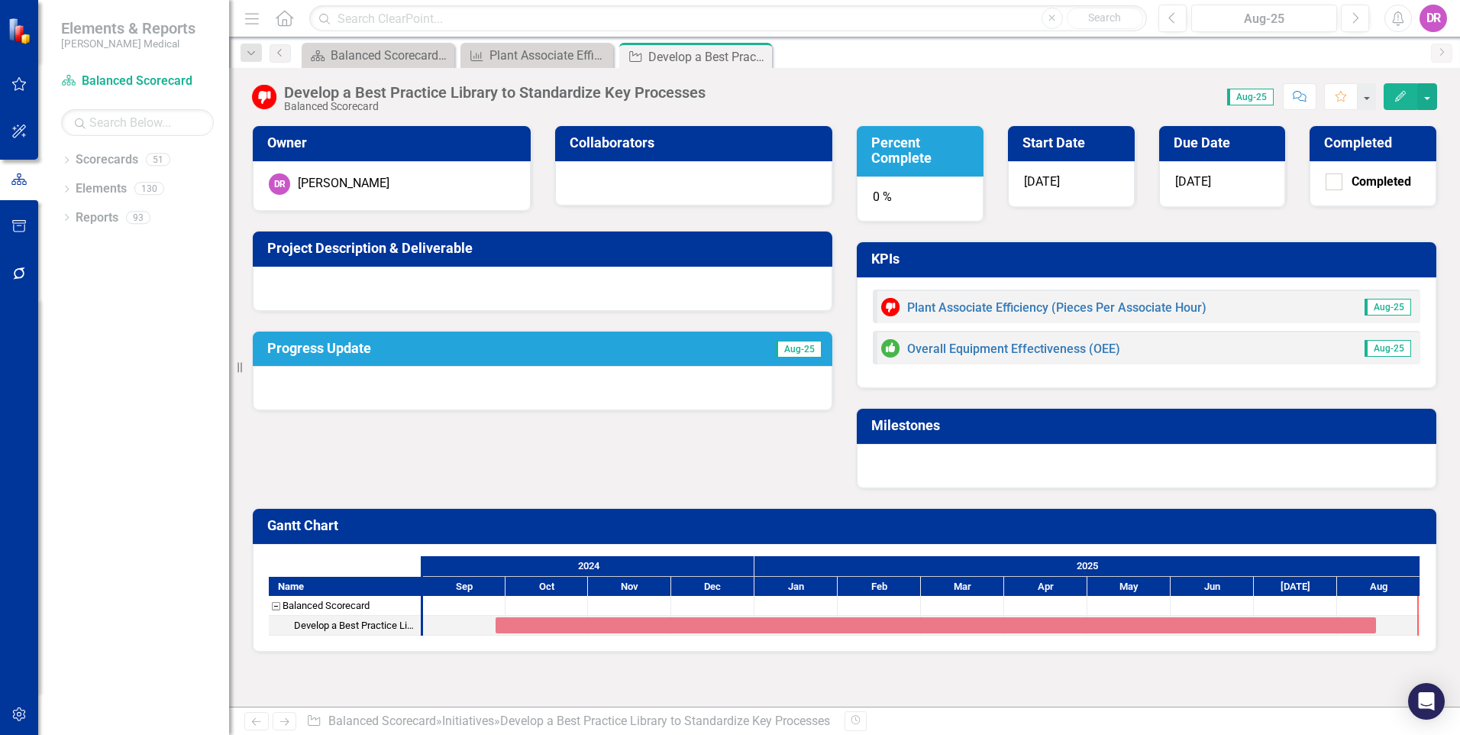
click at [507, 397] on div at bounding box center [543, 388] width 580 height 44
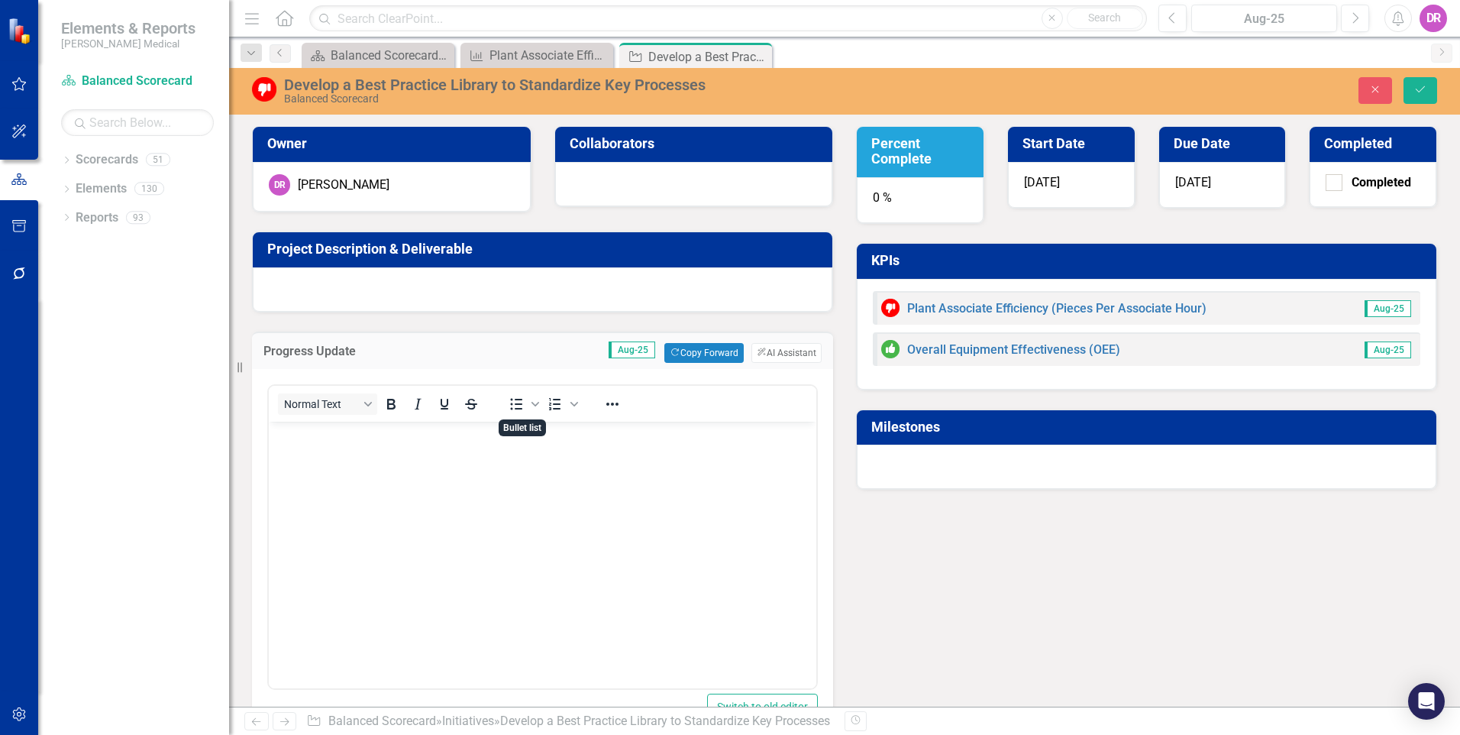
scroll to position [218, 0]
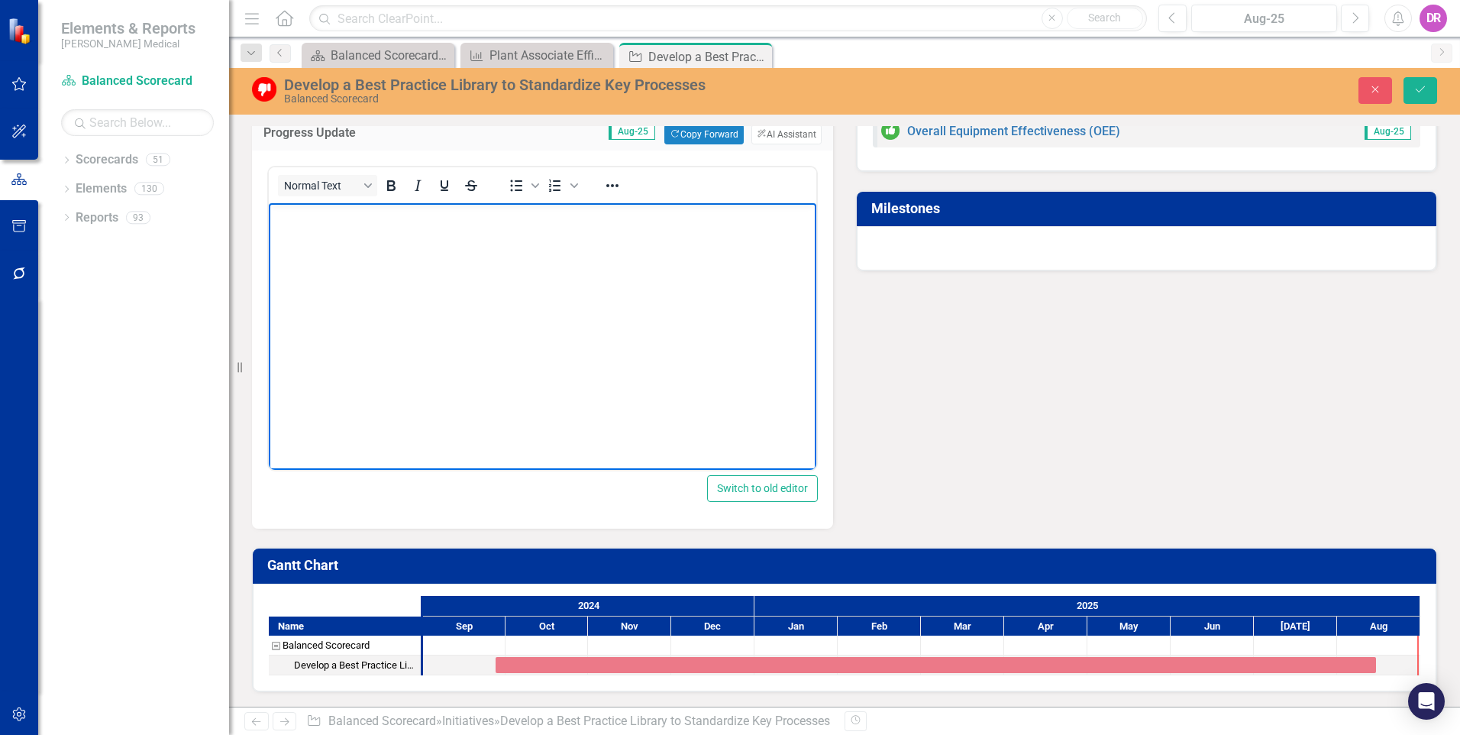
click at [454, 217] on p "Rich Text Area. Press ALT-0 for help." at bounding box center [543, 216] width 540 height 18
click at [1423, 93] on icon "Save" at bounding box center [1421, 89] width 14 height 11
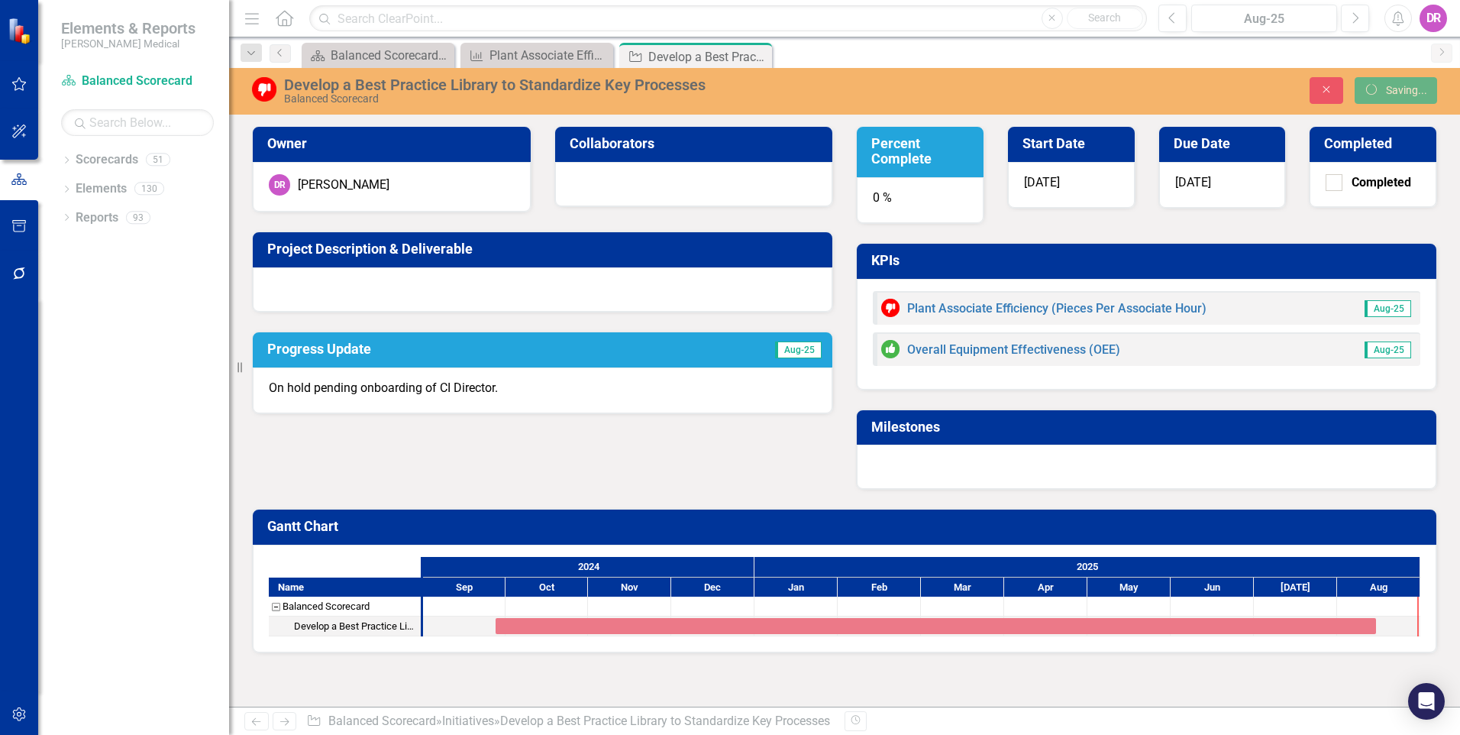
scroll to position [0, 0]
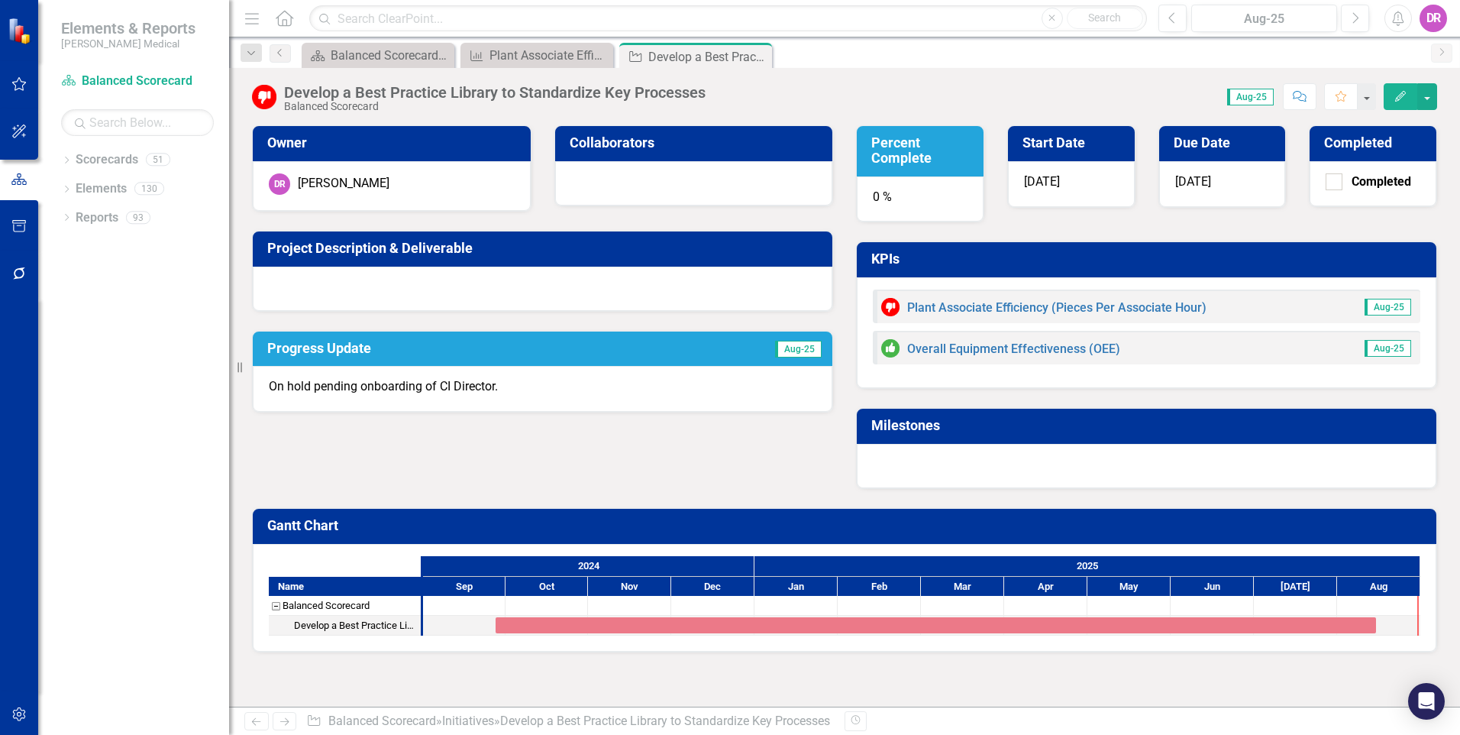
click at [877, 196] on div "0 %" at bounding box center [920, 199] width 127 height 46
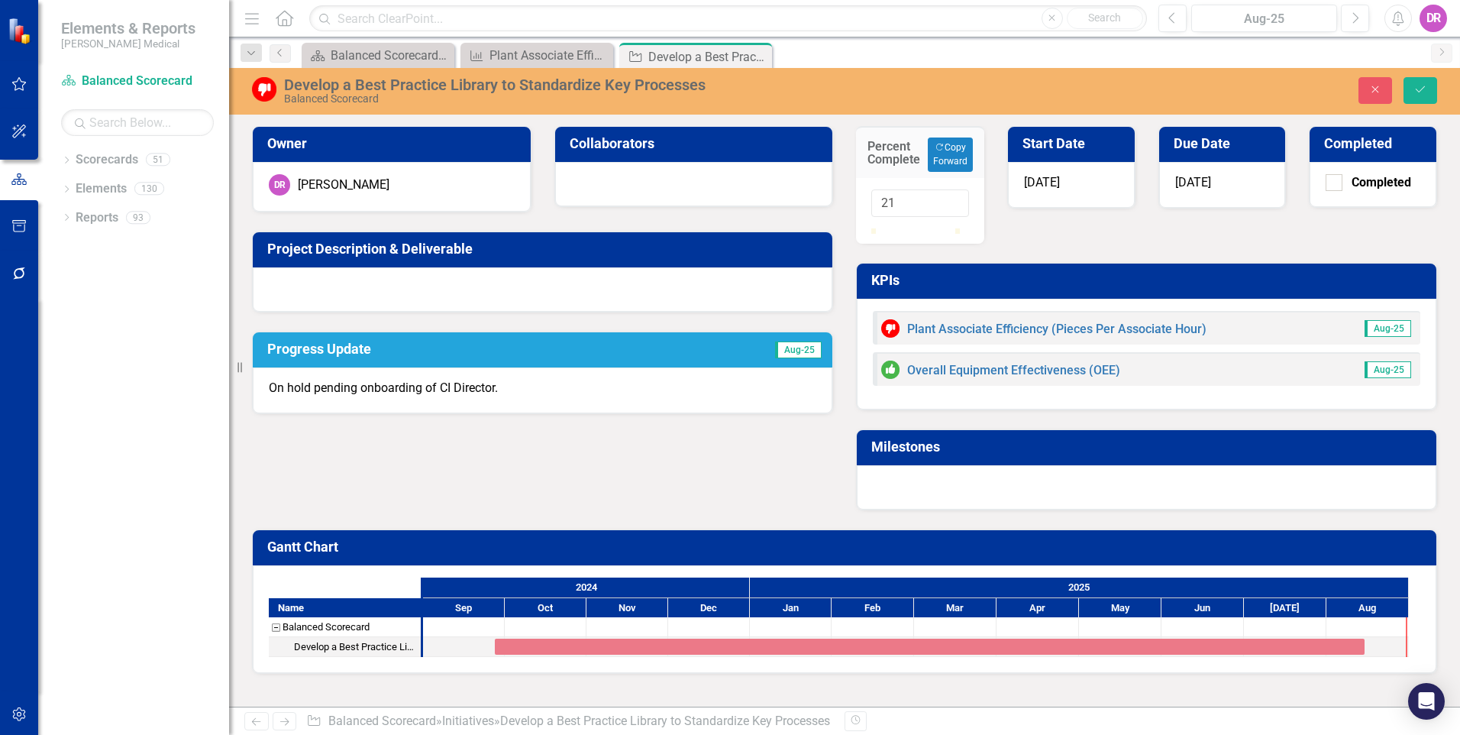
drag, startPoint x: 871, startPoint y: 240, endPoint x: 889, endPoint y: 244, distance: 18.0
click at [889, 228] on div at bounding box center [889, 228] width 0 height 0
drag, startPoint x: 891, startPoint y: 202, endPoint x: 846, endPoint y: 201, distance: 45.1
click at [846, 200] on div "Percent Complete Copy Forward Copy Forward 21" at bounding box center [920, 175] width 151 height 137
type input "20"
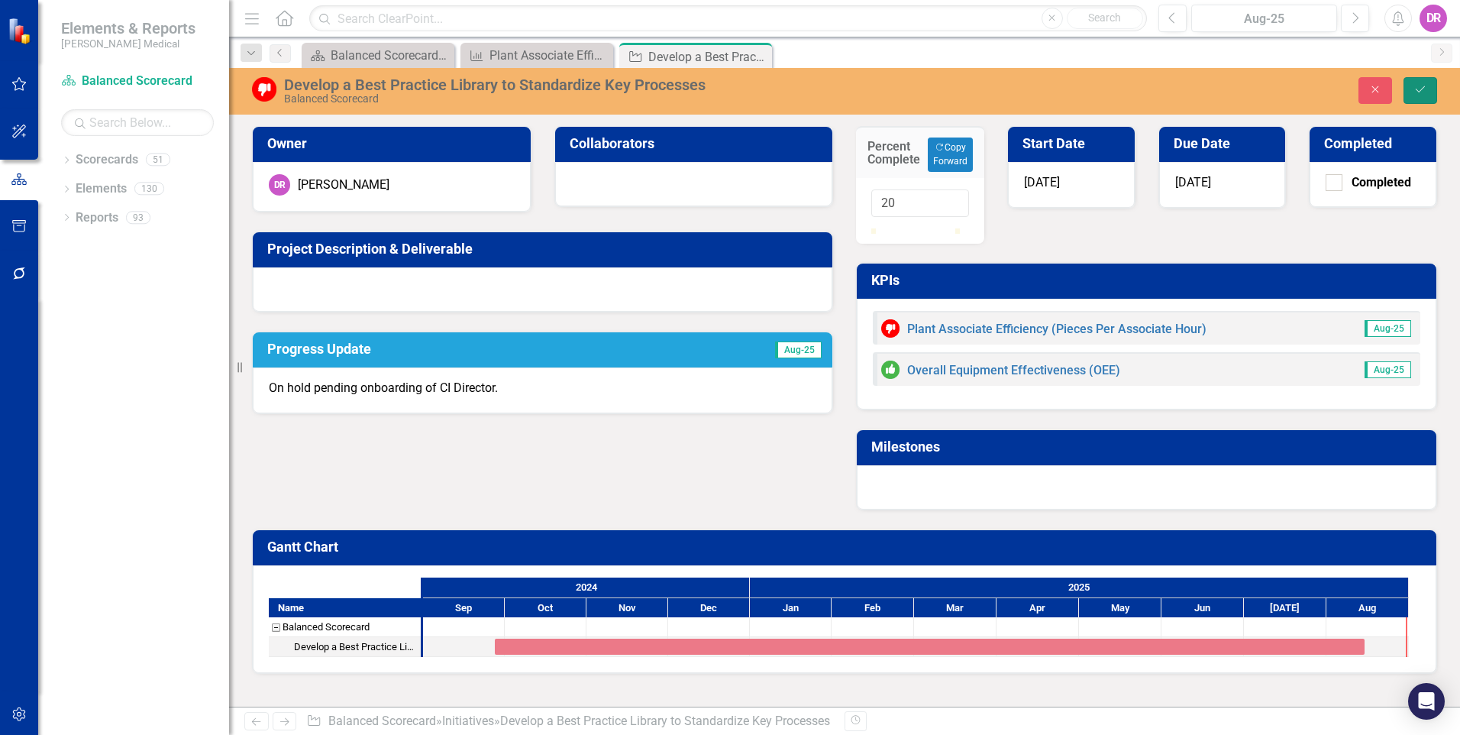
drag, startPoint x: 1418, startPoint y: 87, endPoint x: 1343, endPoint y: 116, distance: 80.3
click at [1420, 87] on icon "Save" at bounding box center [1421, 89] width 14 height 11
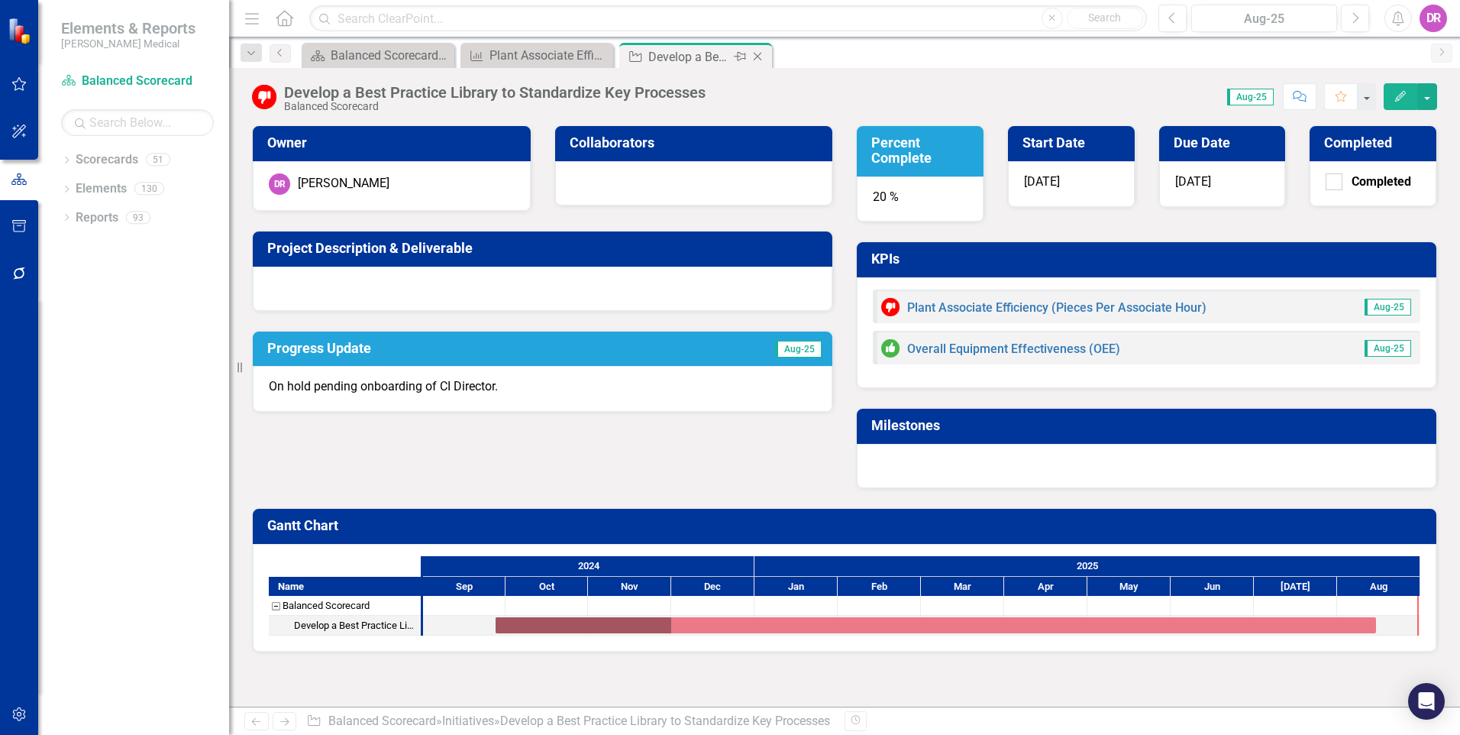
click at [758, 54] on icon "Close" at bounding box center [757, 56] width 15 height 12
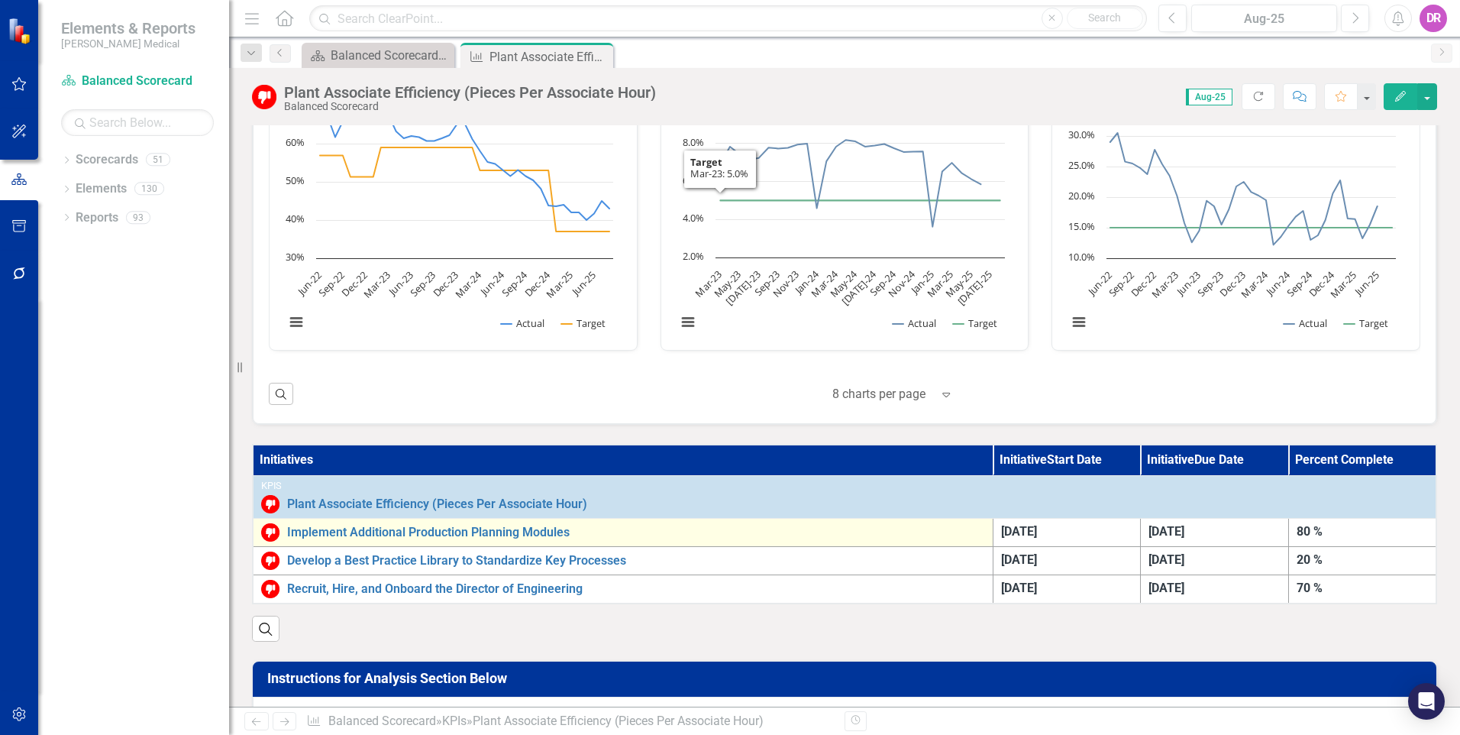
scroll to position [687, 0]
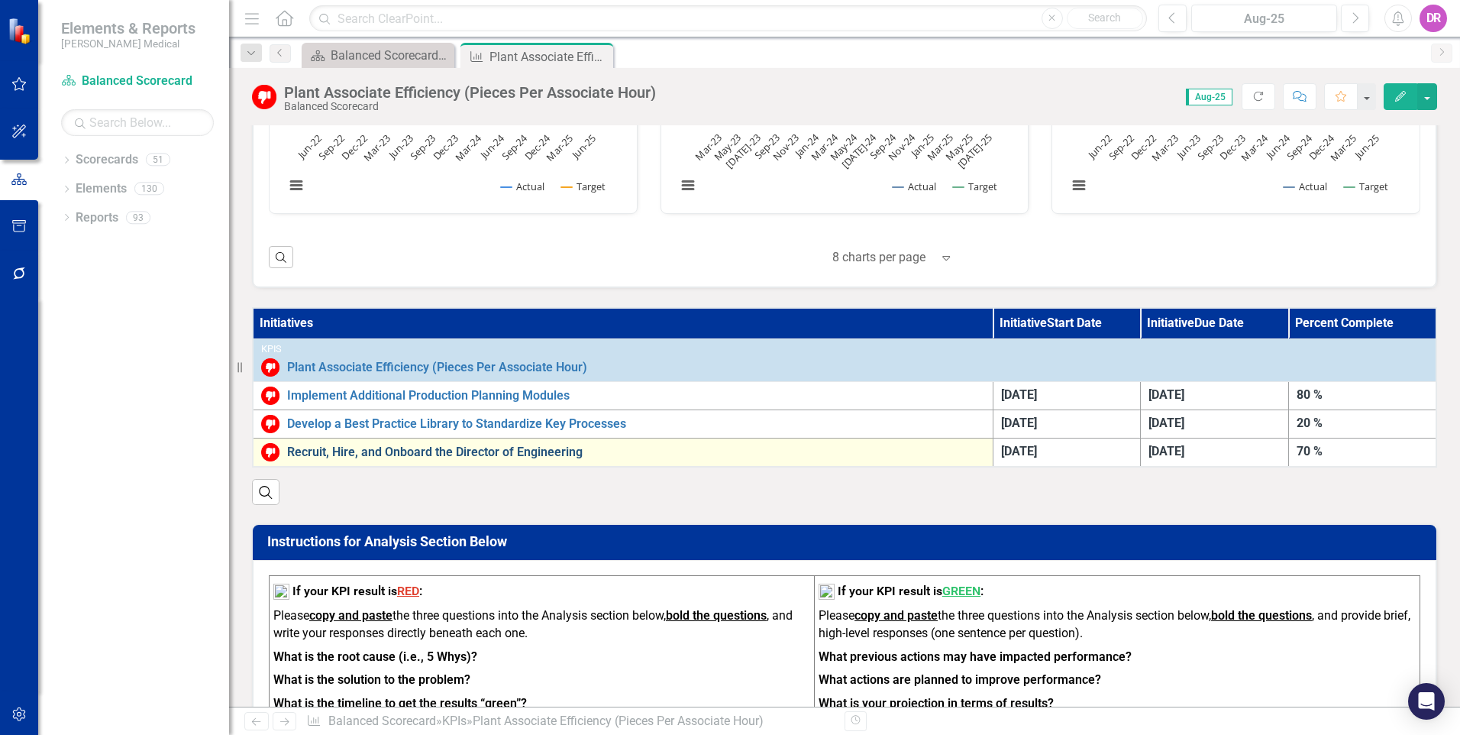
click at [406, 452] on link "Recruit, Hire, and Onboard the Director of Engineering" at bounding box center [636, 452] width 698 height 14
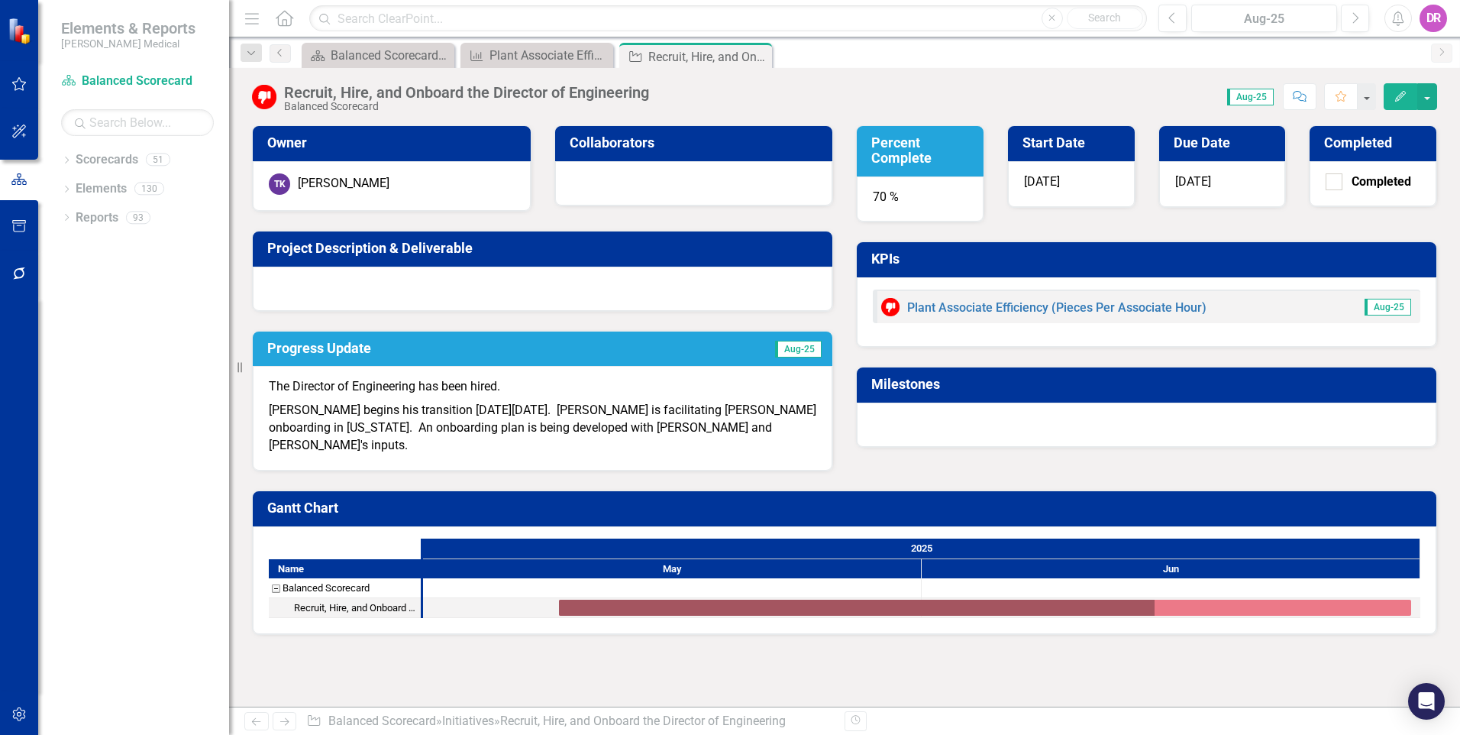
click at [884, 196] on div "70 %" at bounding box center [920, 199] width 127 height 46
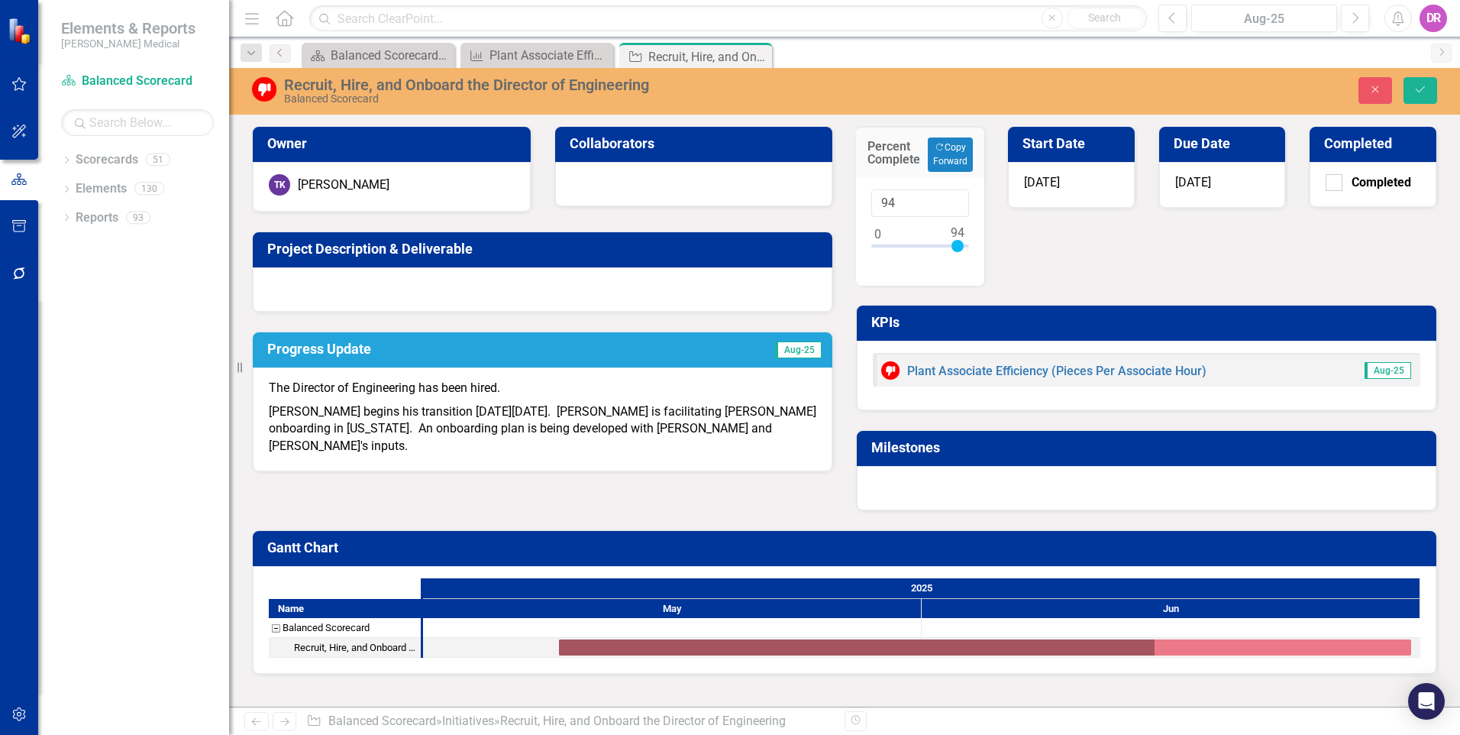
type input "95"
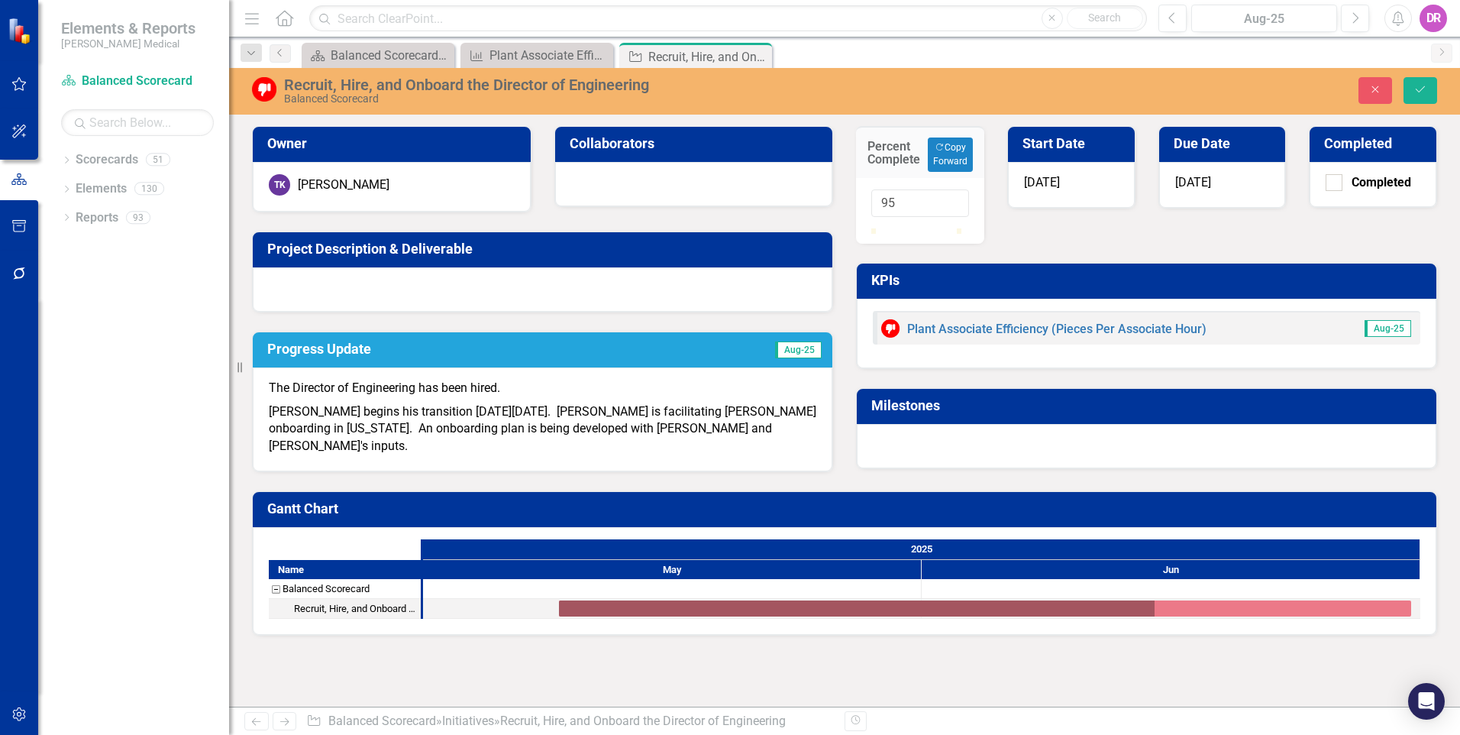
drag, startPoint x: 937, startPoint y: 247, endPoint x: 958, endPoint y: 246, distance: 21.4
click at [952, 228] on div at bounding box center [952, 228] width 0 height 0
click at [1423, 84] on icon "Save" at bounding box center [1421, 89] width 14 height 11
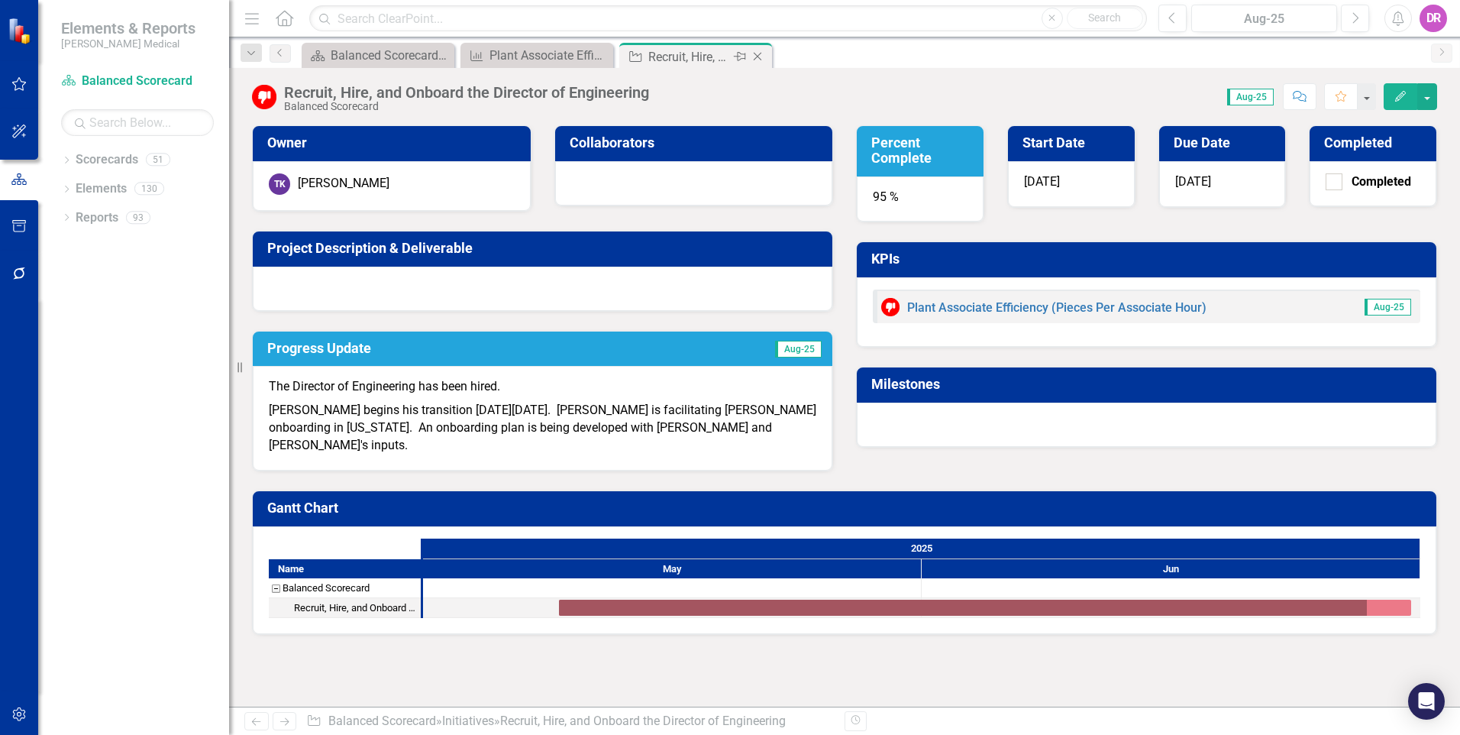
click at [758, 54] on icon "Close" at bounding box center [757, 56] width 15 height 12
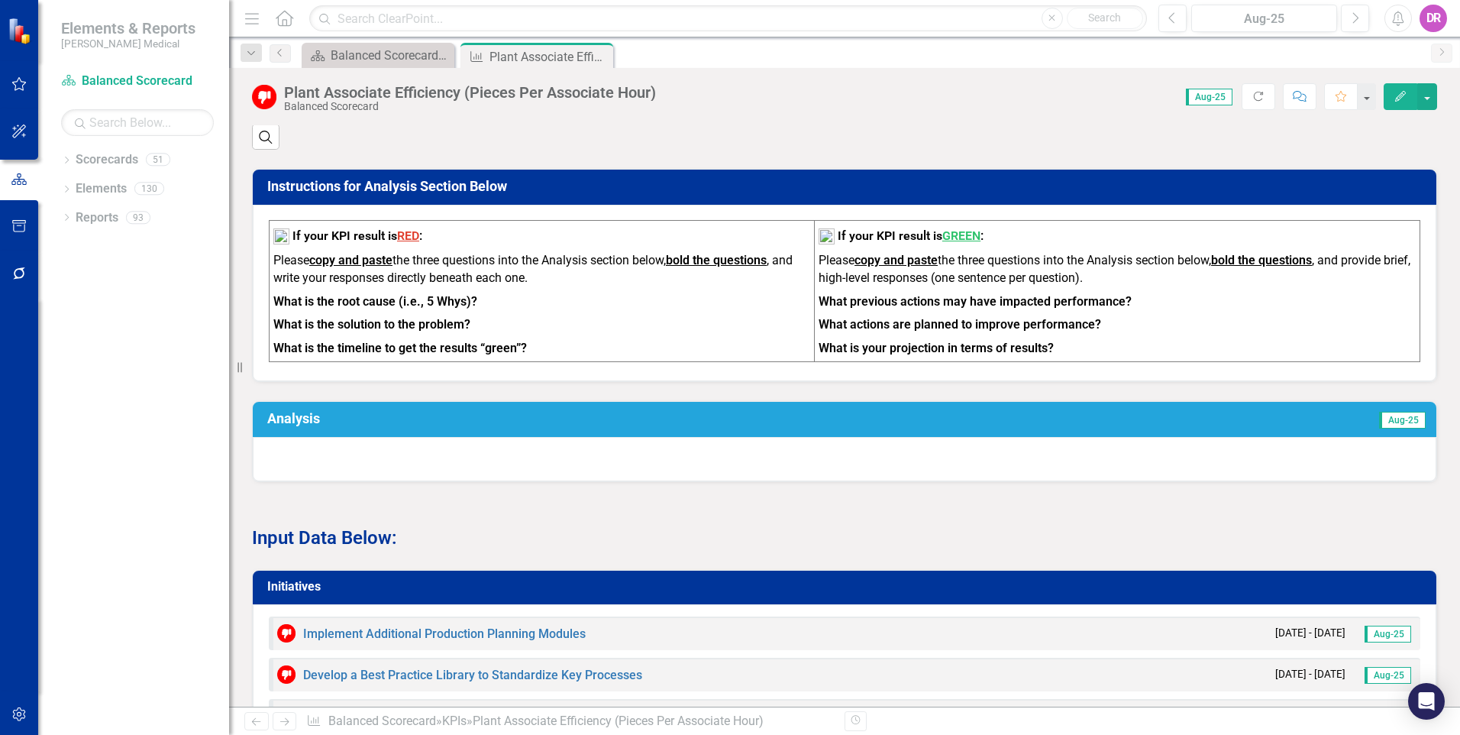
scroll to position [1048, 0]
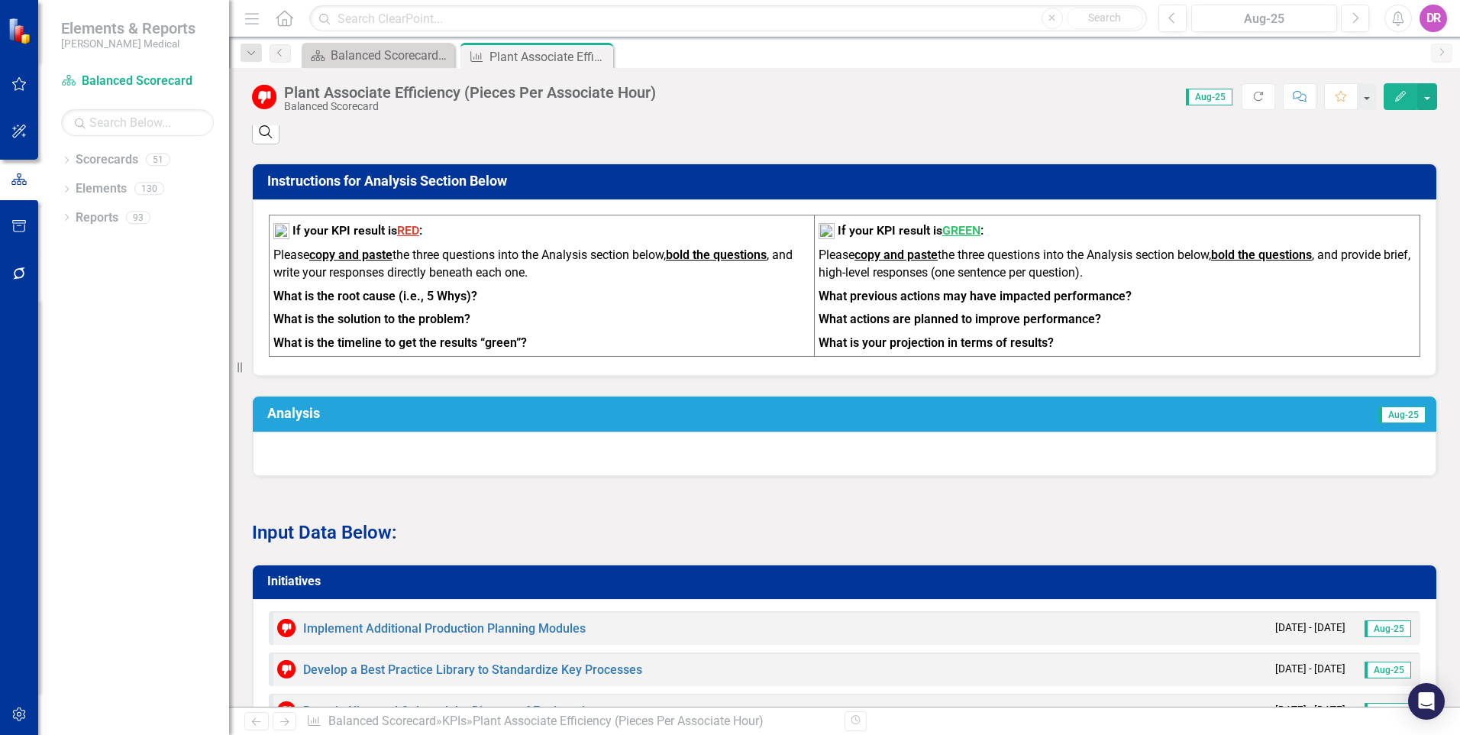
click at [386, 467] on div at bounding box center [845, 453] width 1184 height 44
click at [385, 467] on div at bounding box center [845, 453] width 1184 height 44
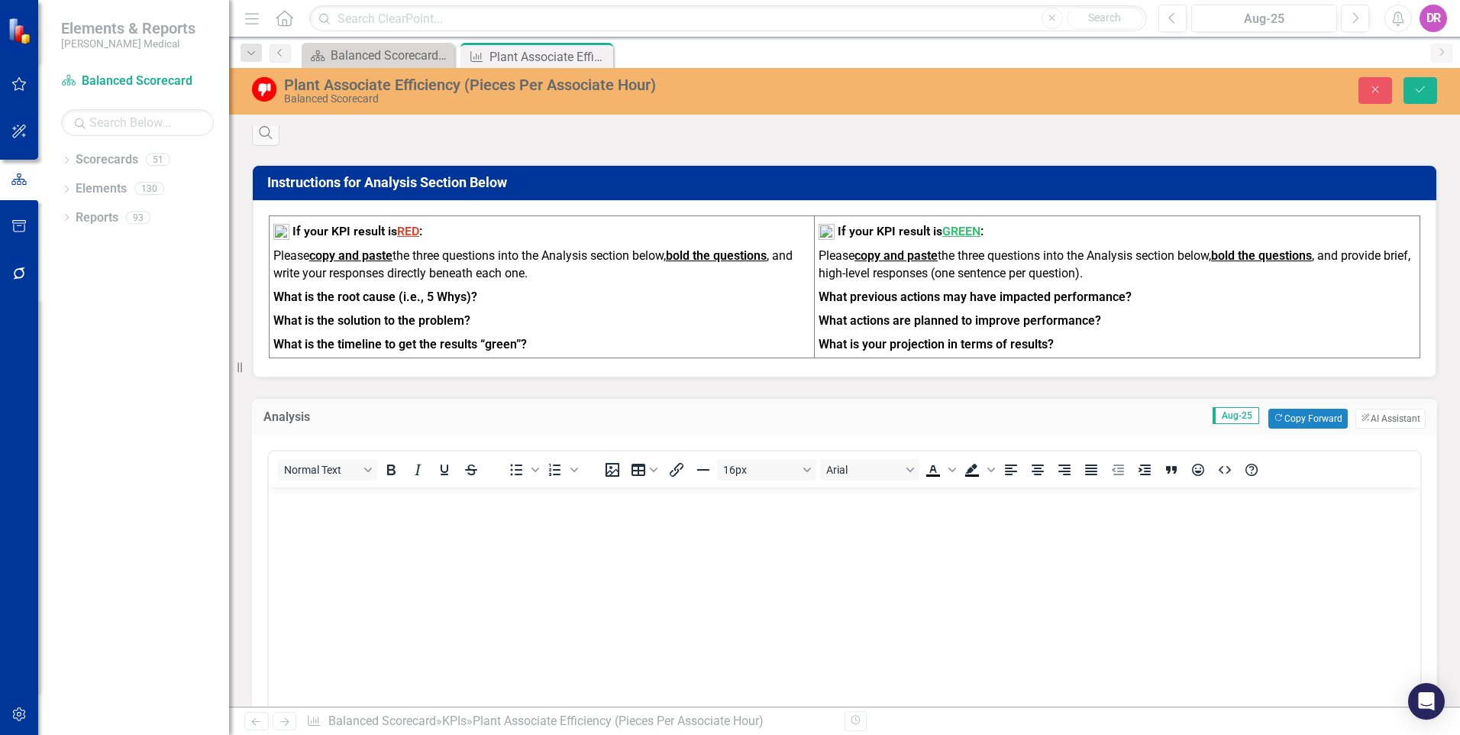
scroll to position [0, 0]
click at [438, 512] on body "Rich Text Area. Press ALT-0 for help." at bounding box center [845, 600] width 1152 height 229
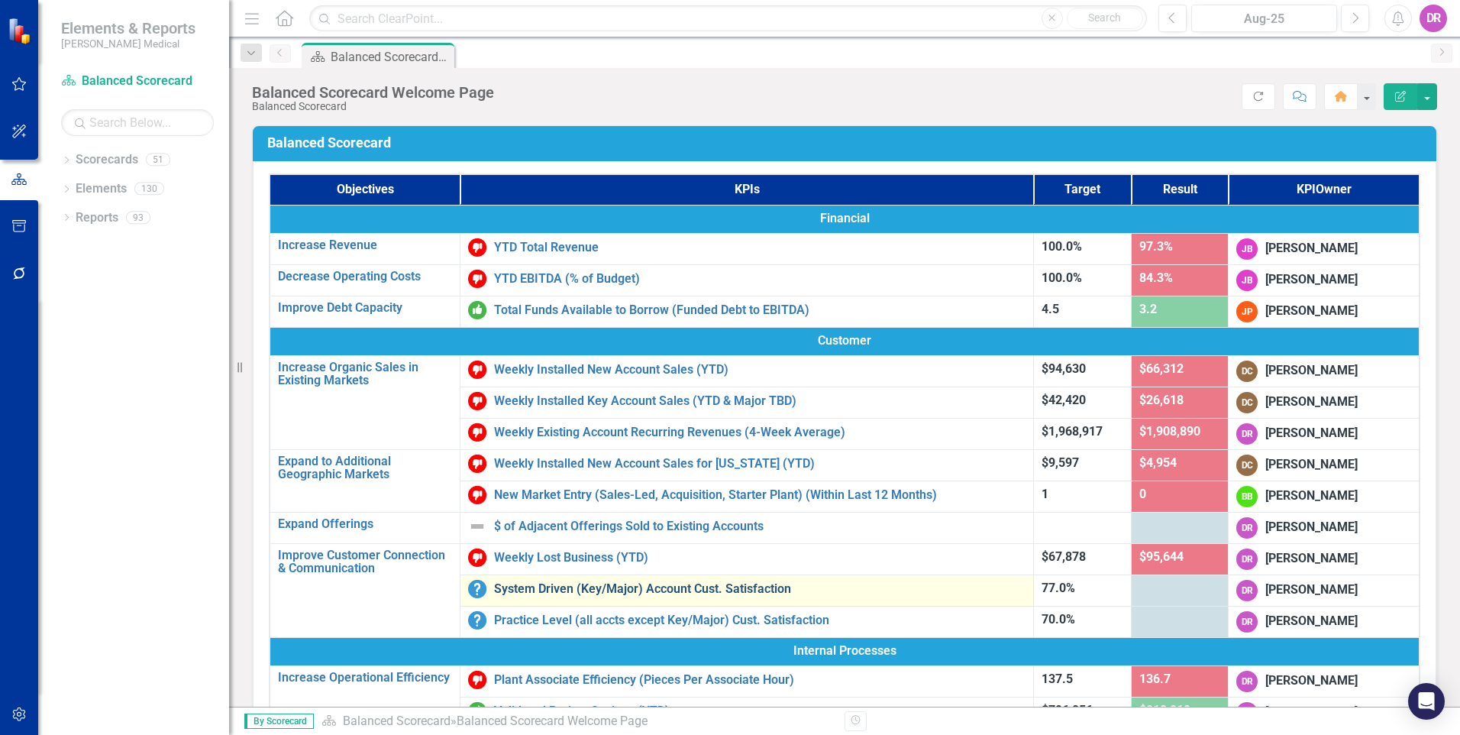
click at [546, 591] on link "System Driven (Key/Major) Account Cust. Satisfaction" at bounding box center [760, 589] width 532 height 14
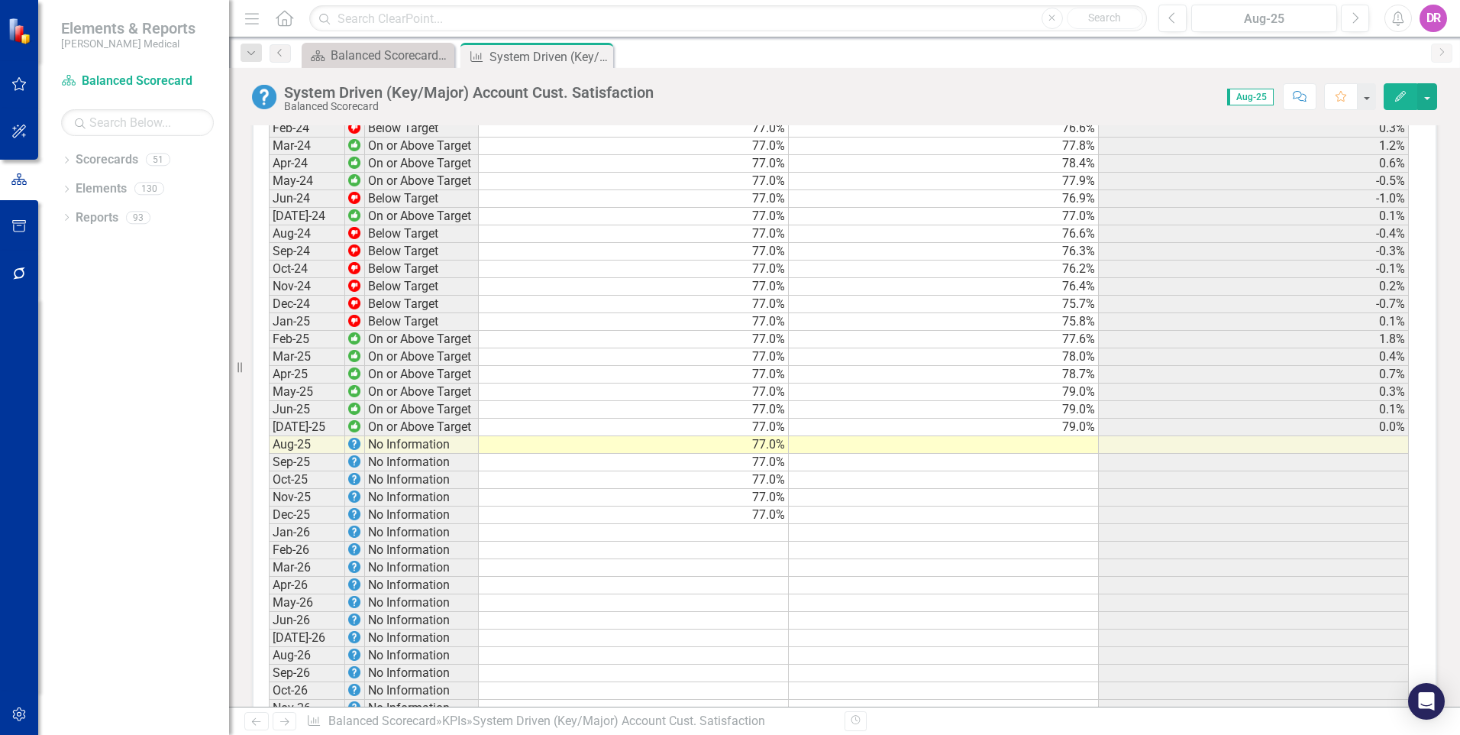
scroll to position [2138, 0]
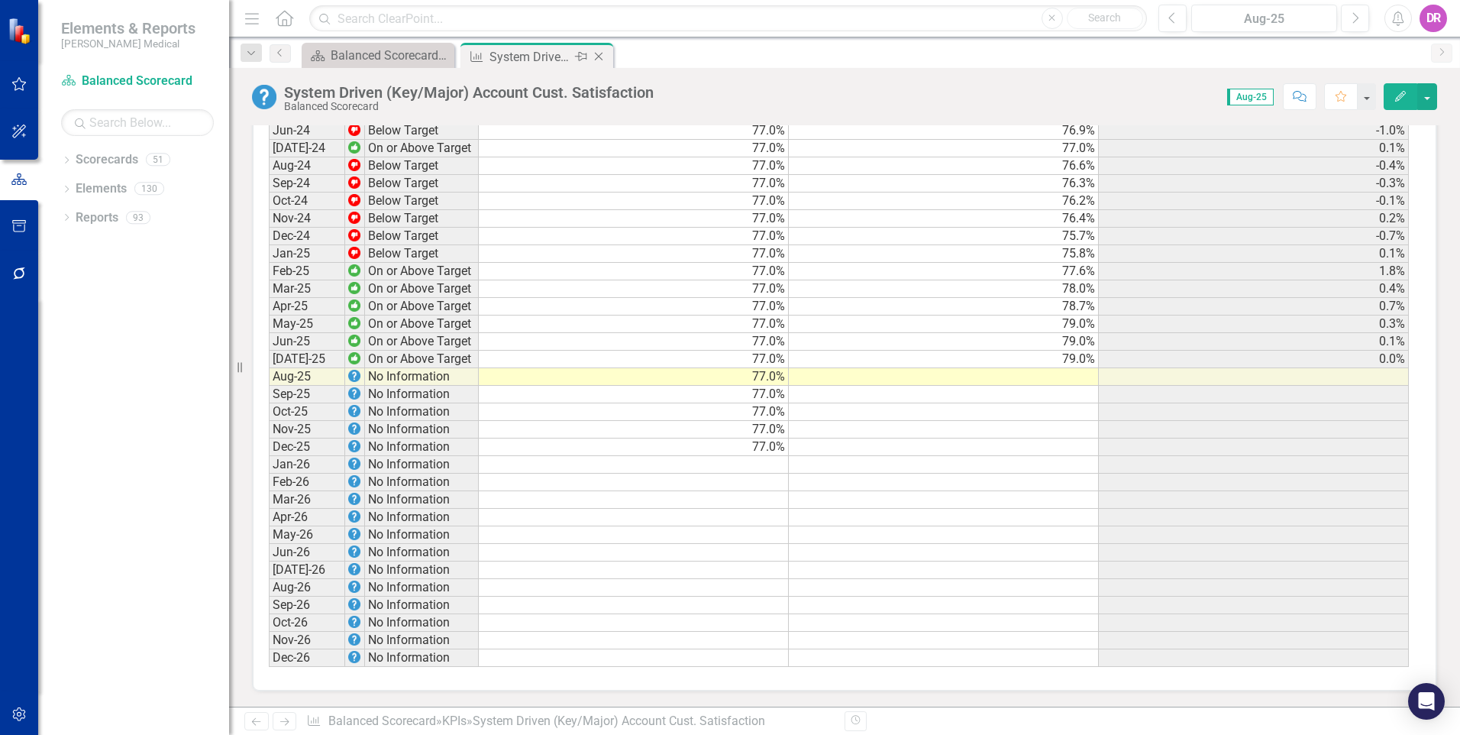
click at [598, 57] on icon at bounding box center [599, 57] width 8 height 8
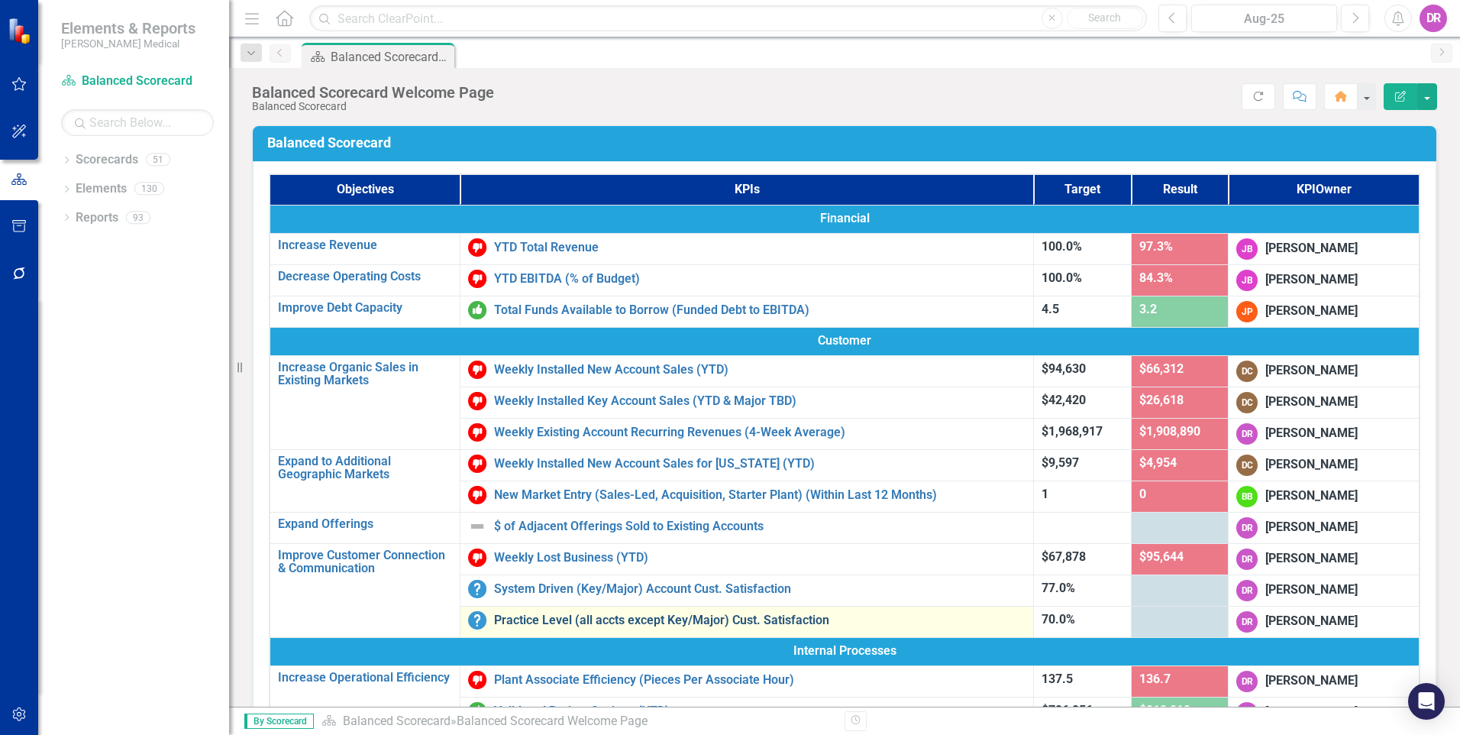
click at [587, 622] on link "Practice Level (all accts except Key/Major) Cust. Satisfaction" at bounding box center [760, 620] width 532 height 14
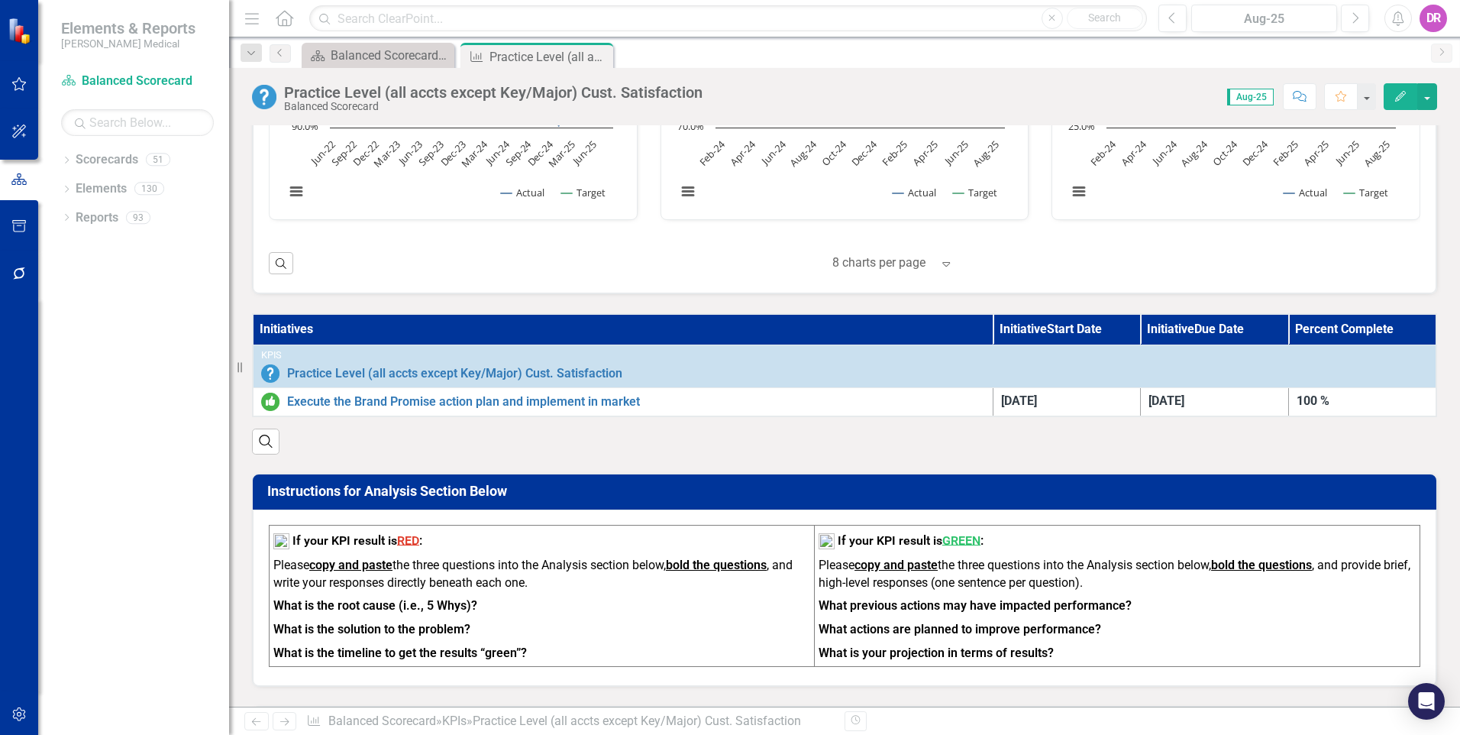
scroll to position [464, 0]
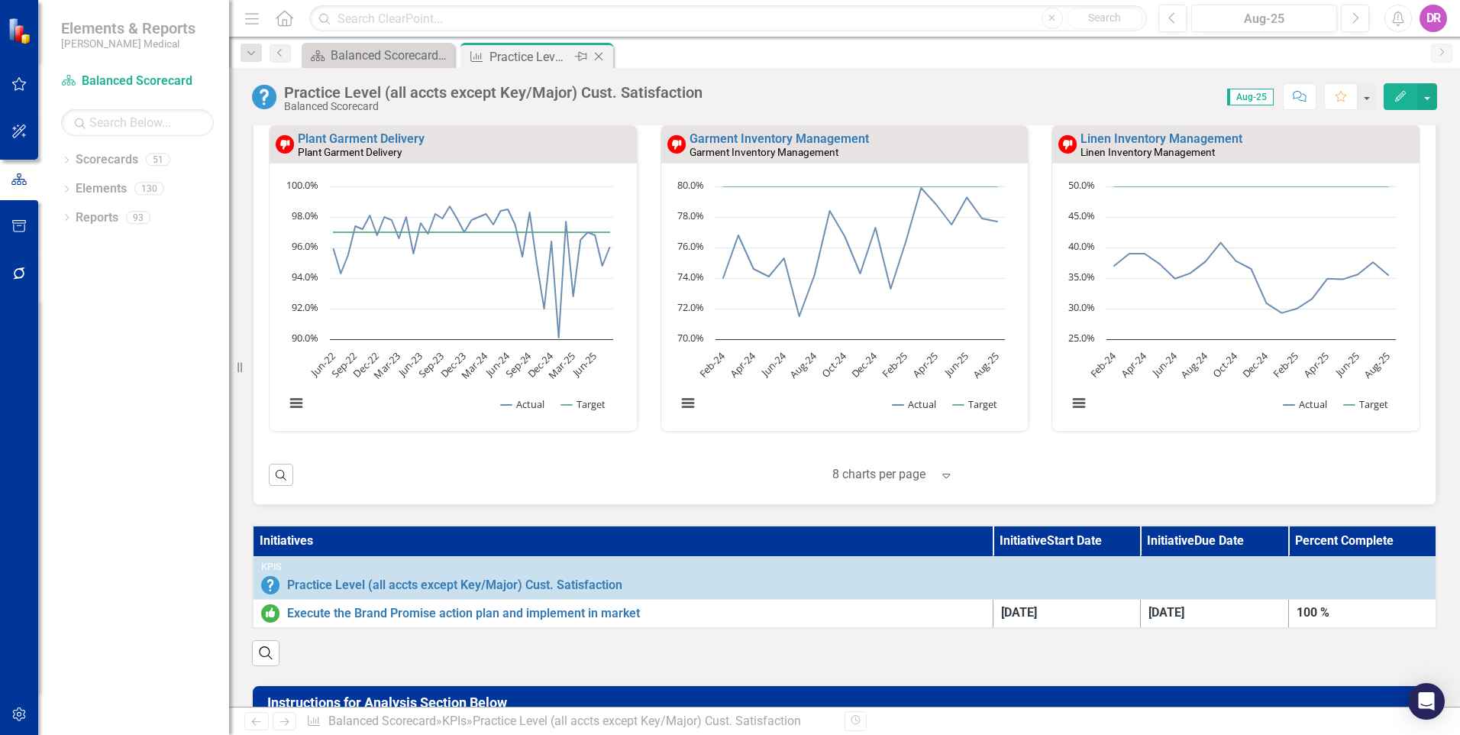
click at [603, 58] on icon "Close" at bounding box center [598, 56] width 15 height 12
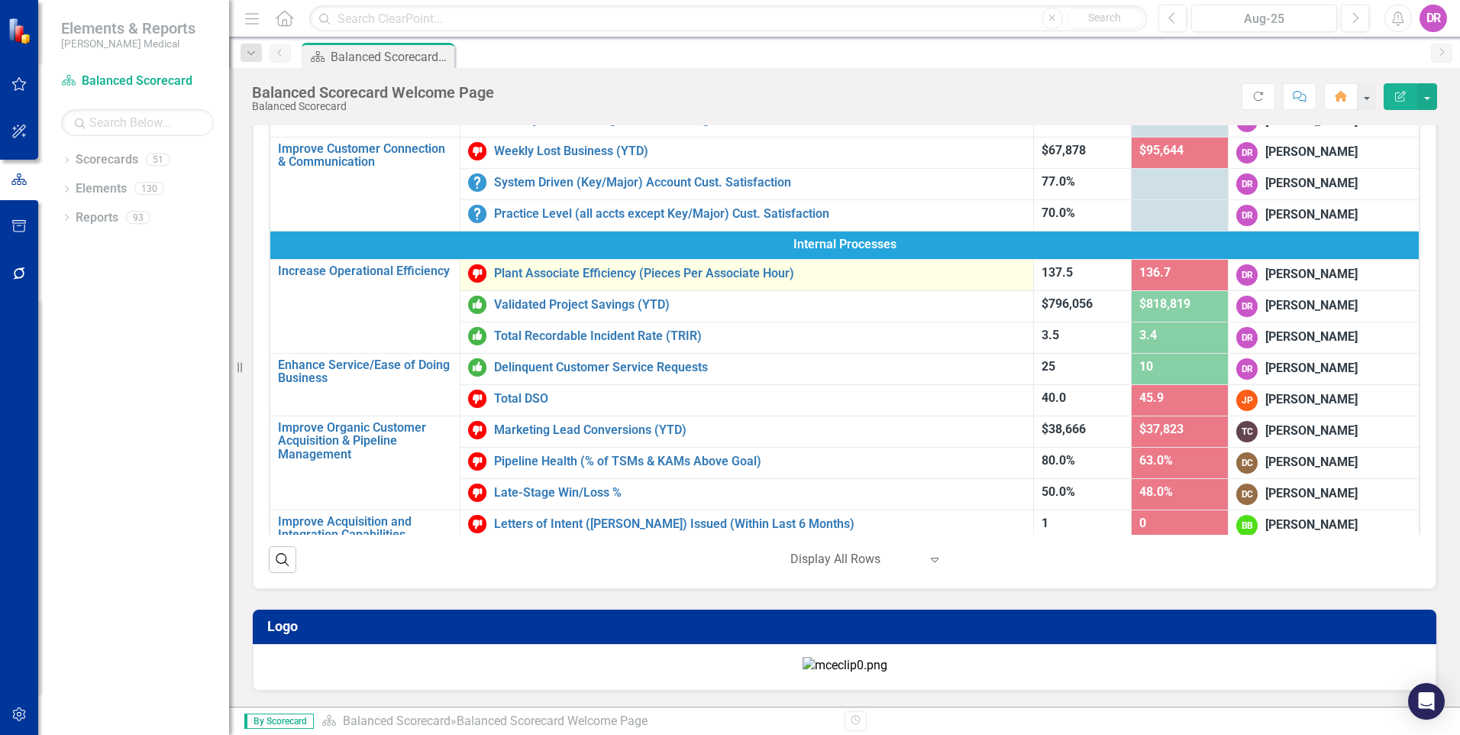
scroll to position [136, 0]
